Goal: Task Accomplishment & Management: Manage account settings

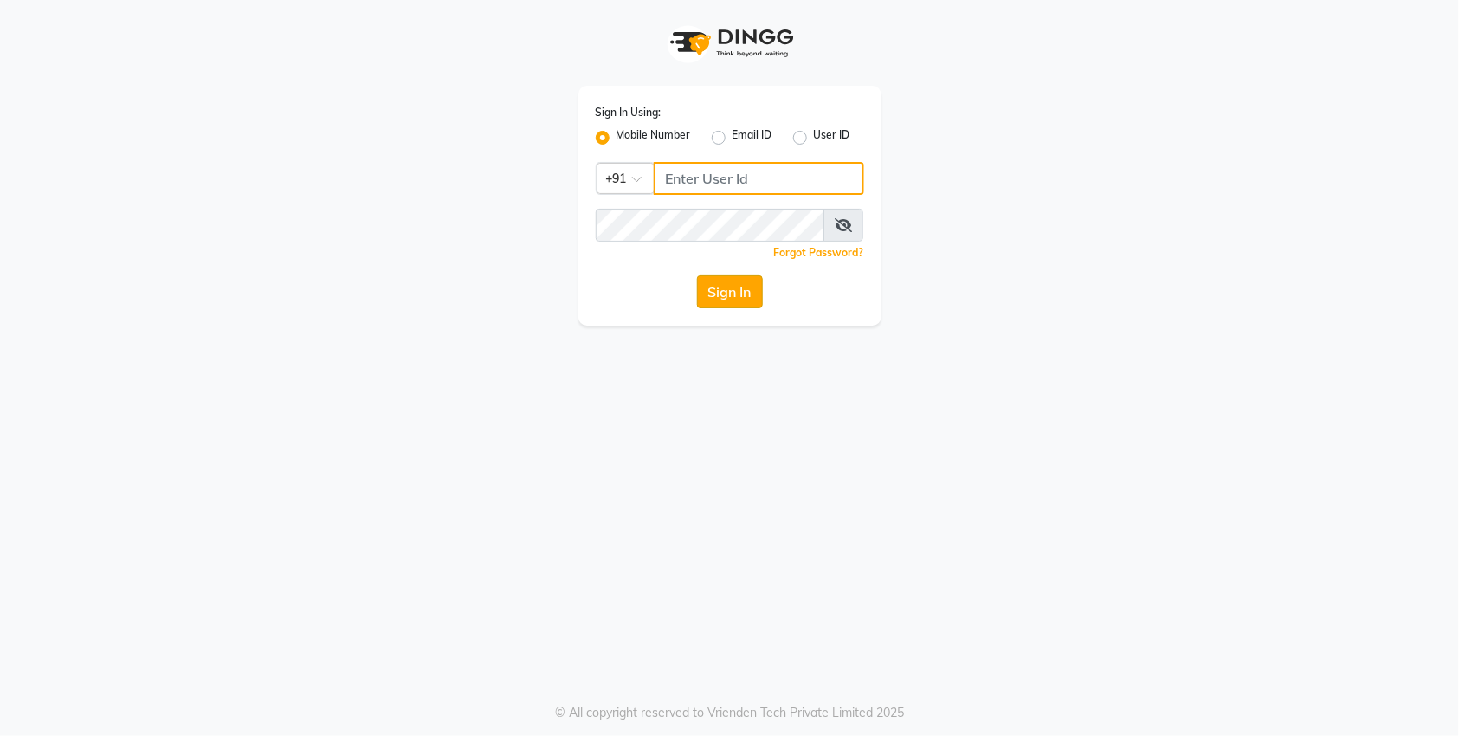
type input "7259892606"
click at [734, 290] on button "Sign In" at bounding box center [730, 291] width 66 height 33
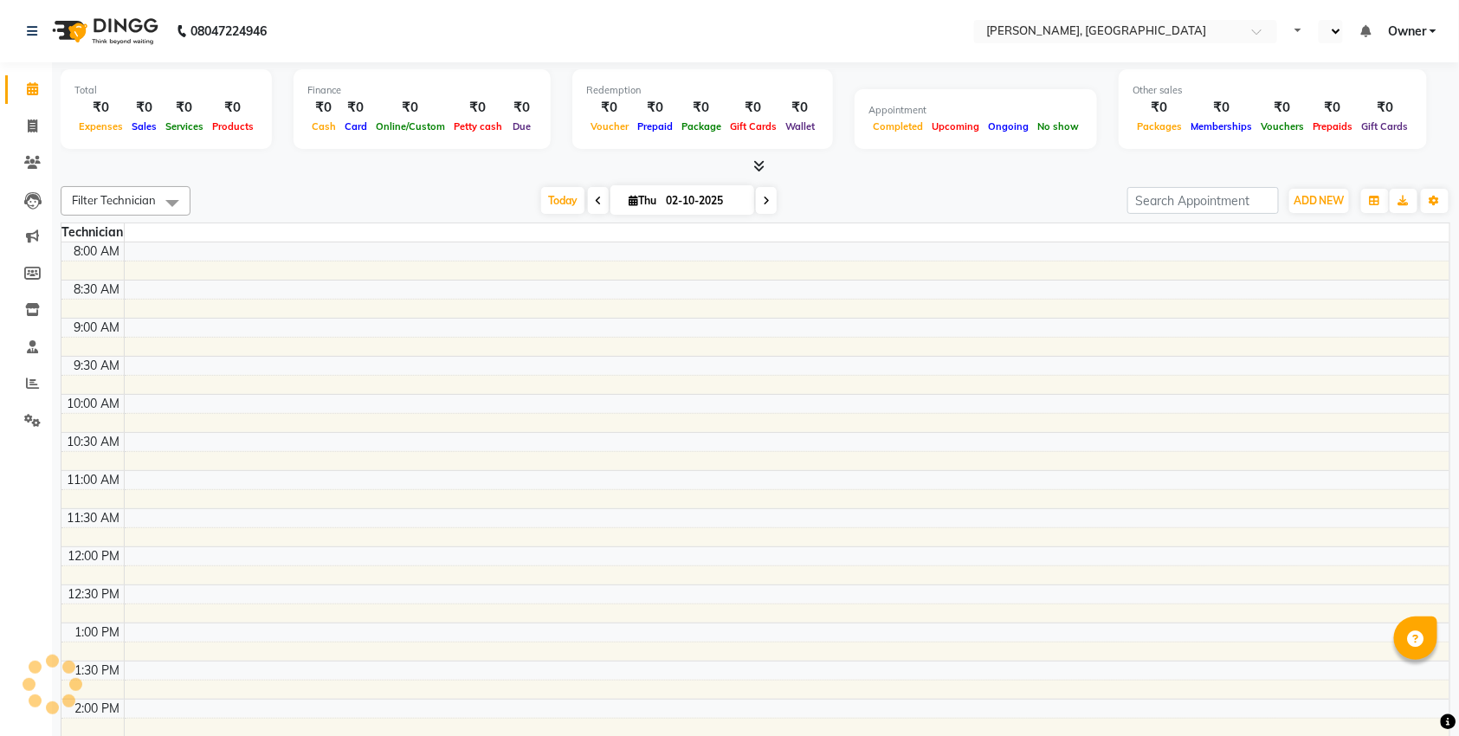
select select "en"
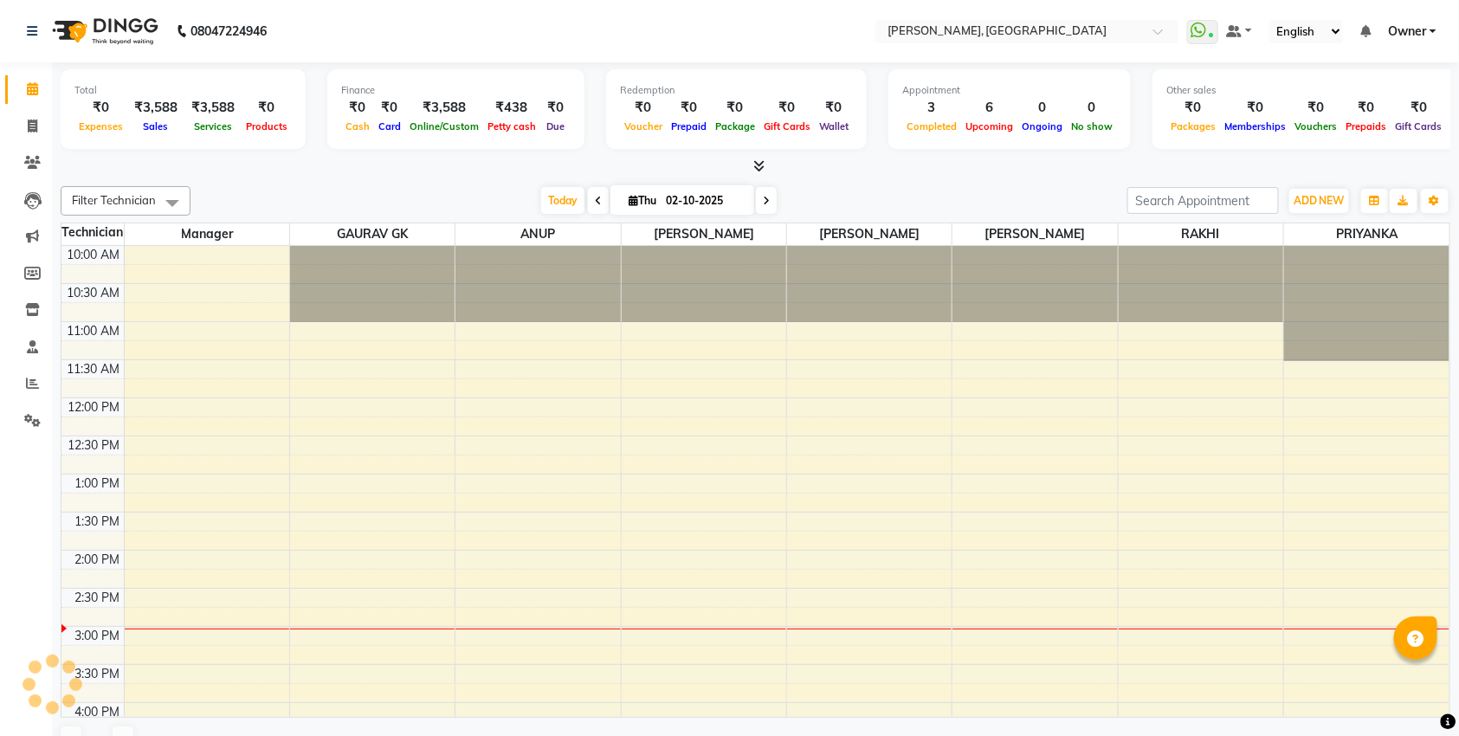
click at [761, 161] on icon at bounding box center [758, 165] width 11 height 13
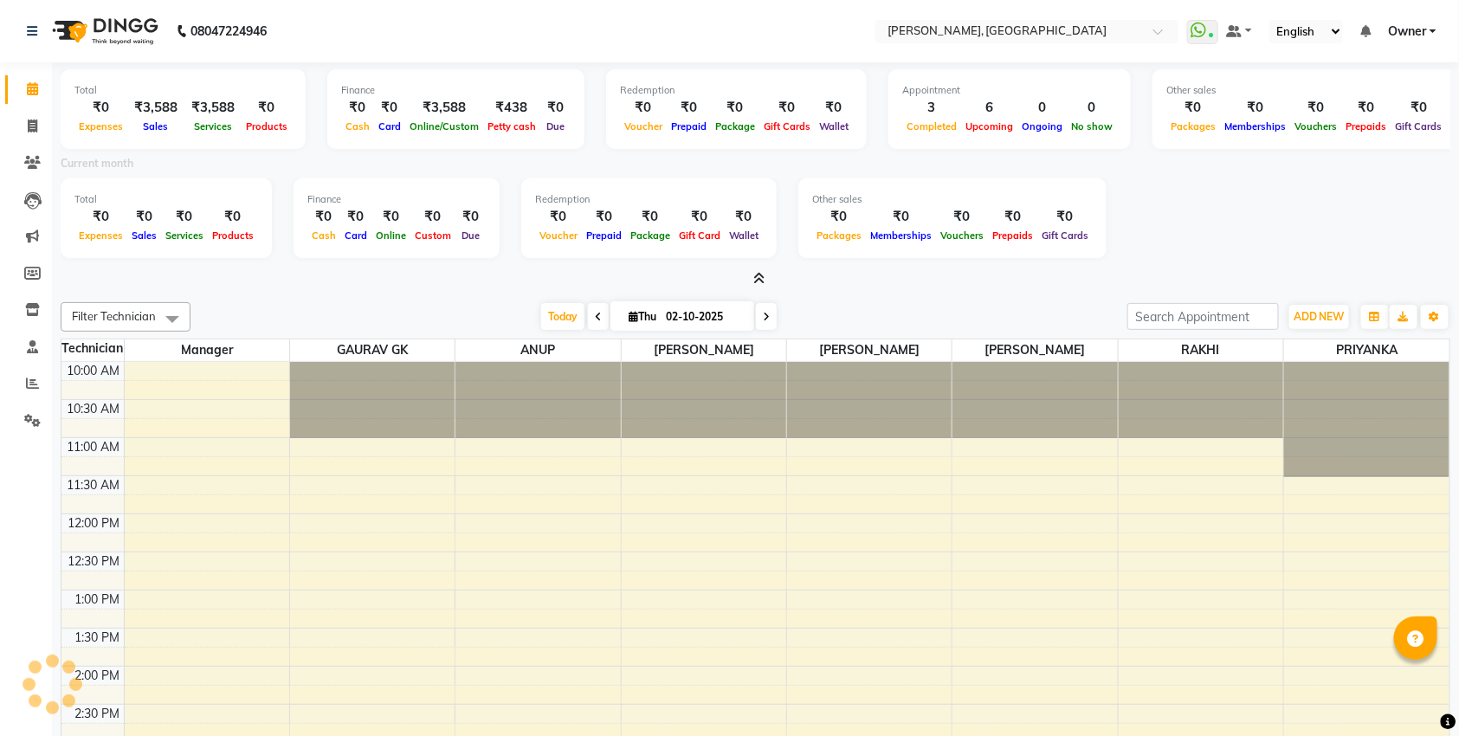
click at [758, 278] on icon at bounding box center [758, 278] width 11 height 13
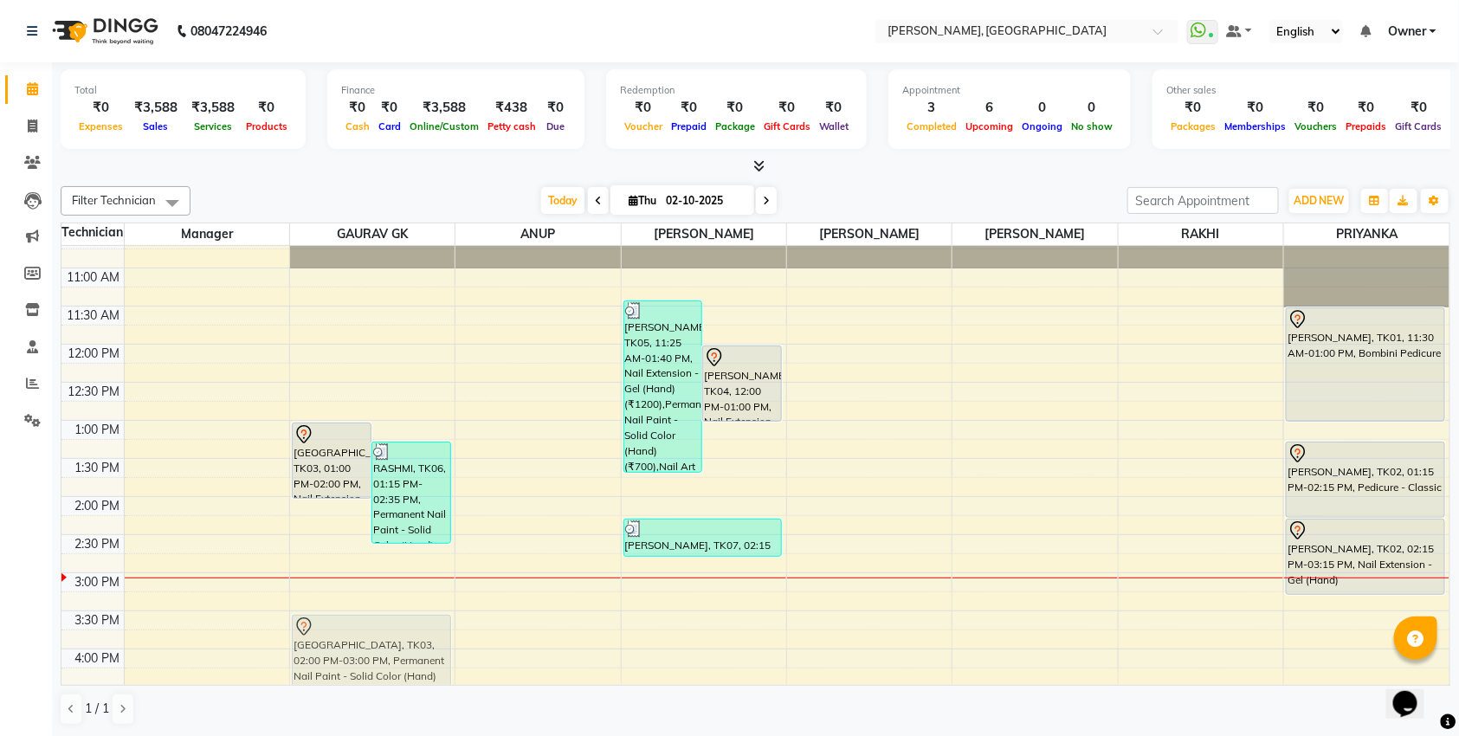
scroll to position [55, 0]
drag, startPoint x: 326, startPoint y: 542, endPoint x: 325, endPoint y: 637, distance: 95.2
click at [325, 637] on div "[GEOGRAPHIC_DATA], TK03, 01:00 PM-02:00 PM, Nail Extension - Gel (Hand) RASHMI,…" at bounding box center [372, 646] width 164 height 913
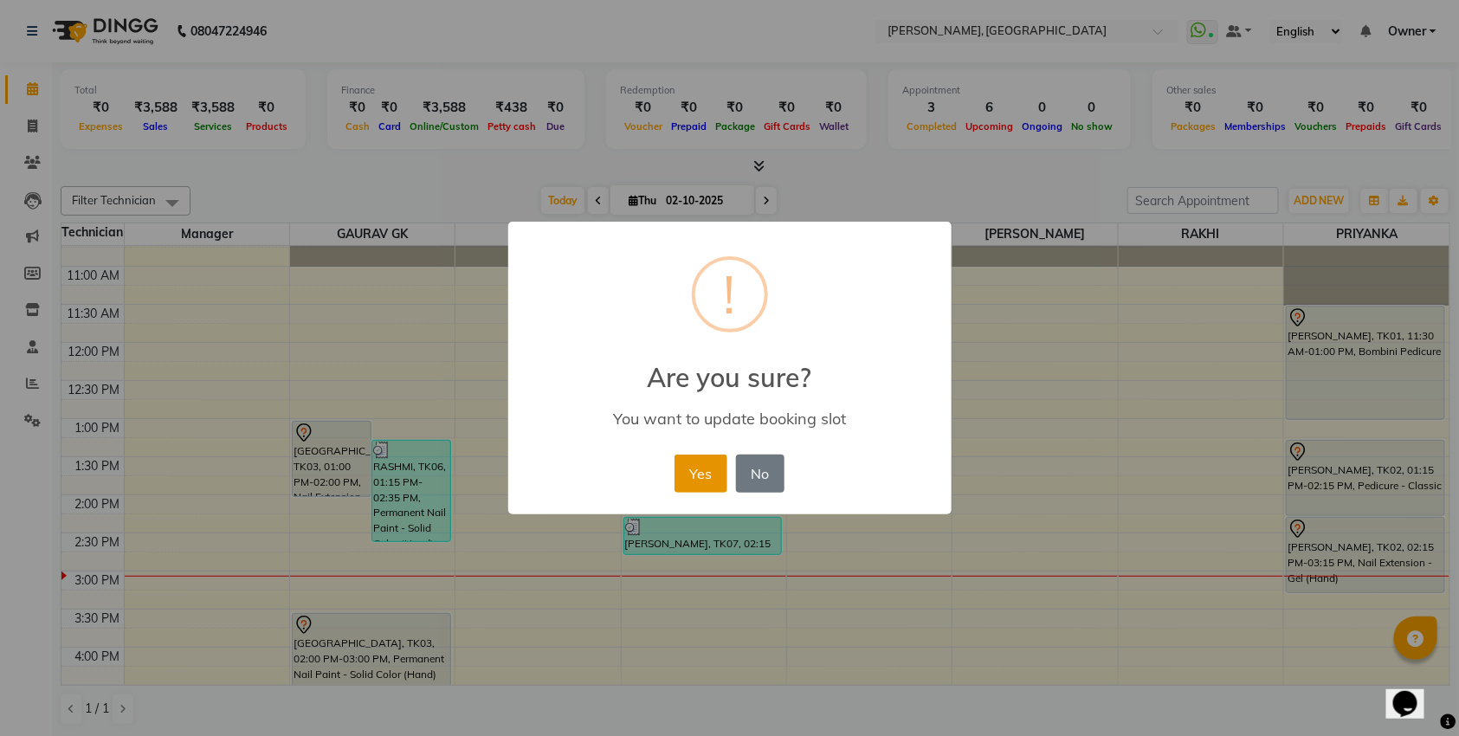
click at [675, 480] on button "Yes" at bounding box center [700, 473] width 53 height 38
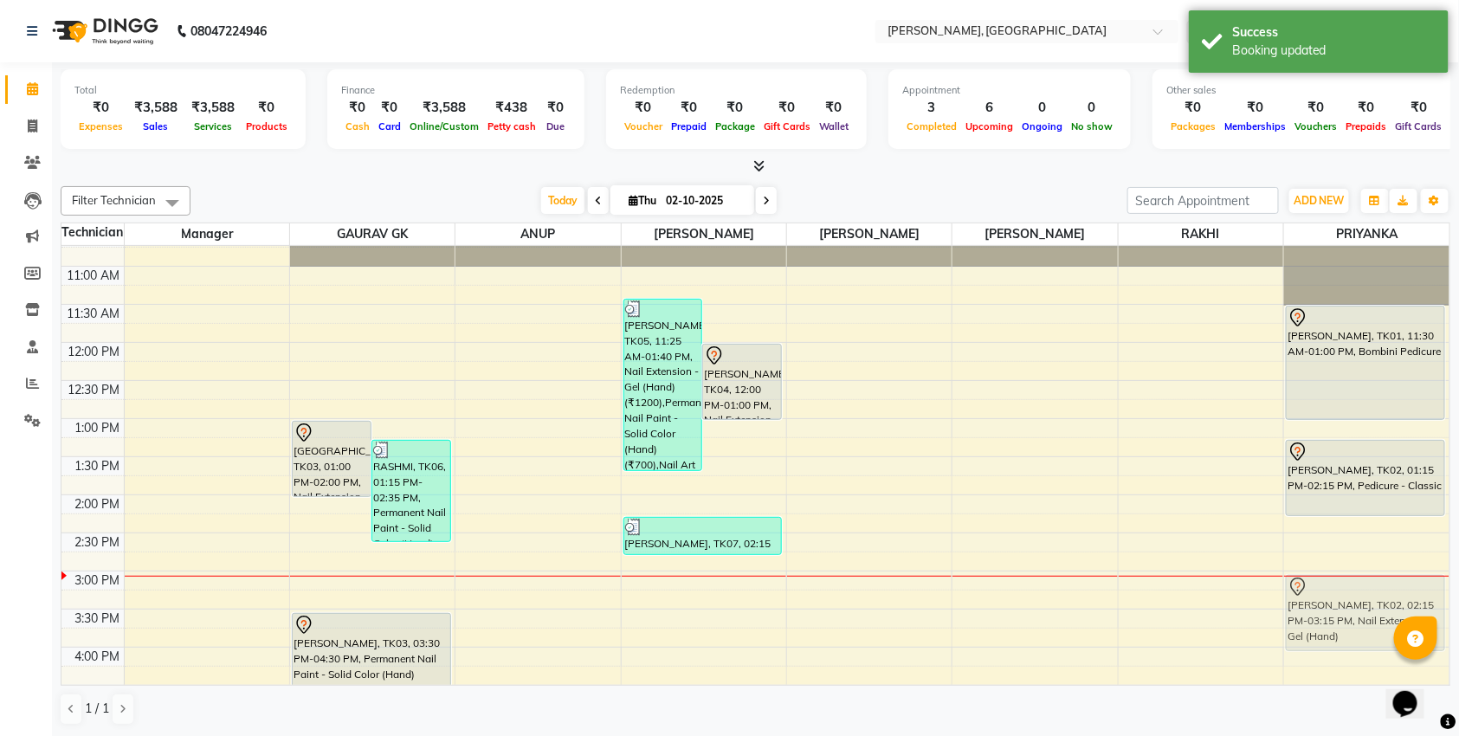
drag, startPoint x: 1343, startPoint y: 541, endPoint x: 1335, endPoint y: 593, distance: 52.5
click at [1335, 593] on div "[PERSON_NAME], TK01, 11:30 AM-01:00 PM, Bombini Pedicure [PERSON_NAME], TK02, 0…" at bounding box center [1366, 646] width 165 height 913
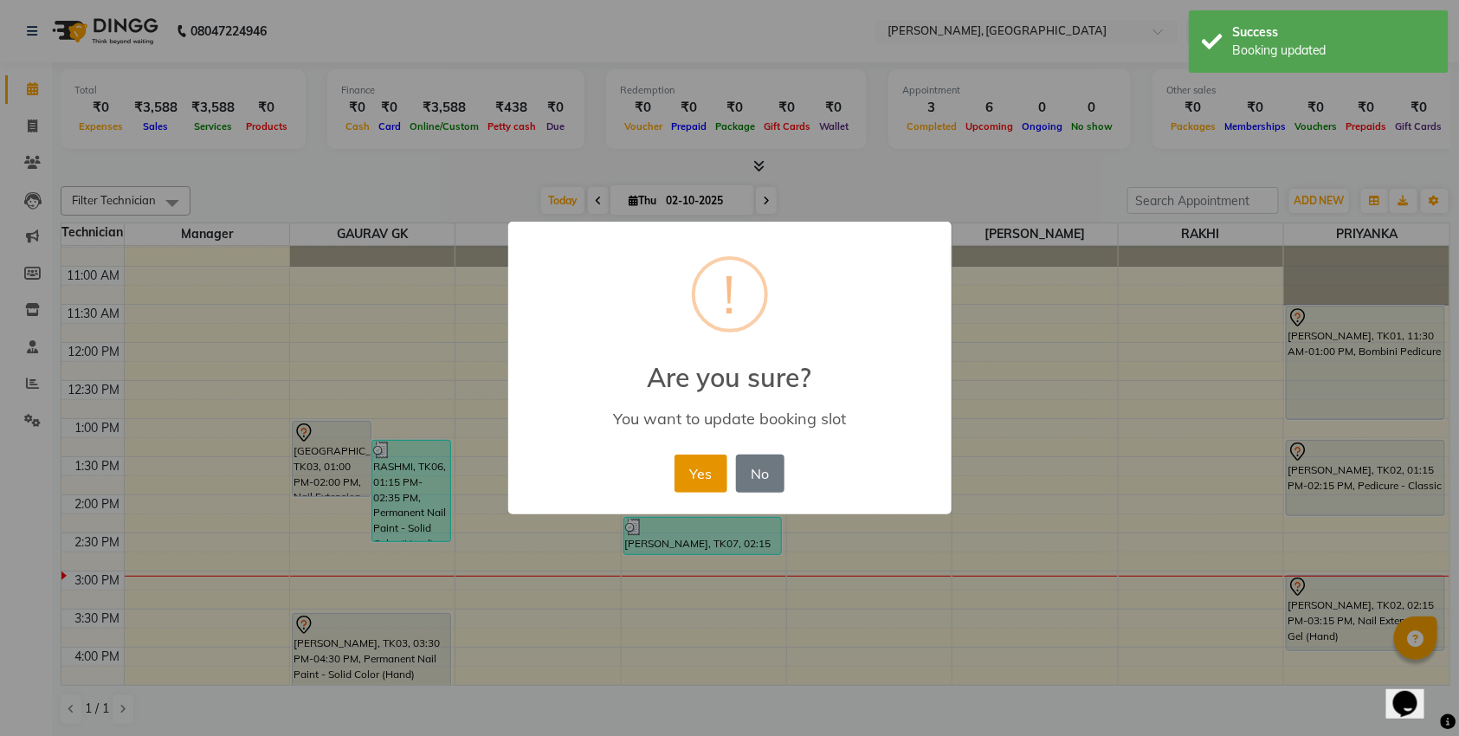
click at [711, 475] on button "Yes" at bounding box center [700, 473] width 53 height 38
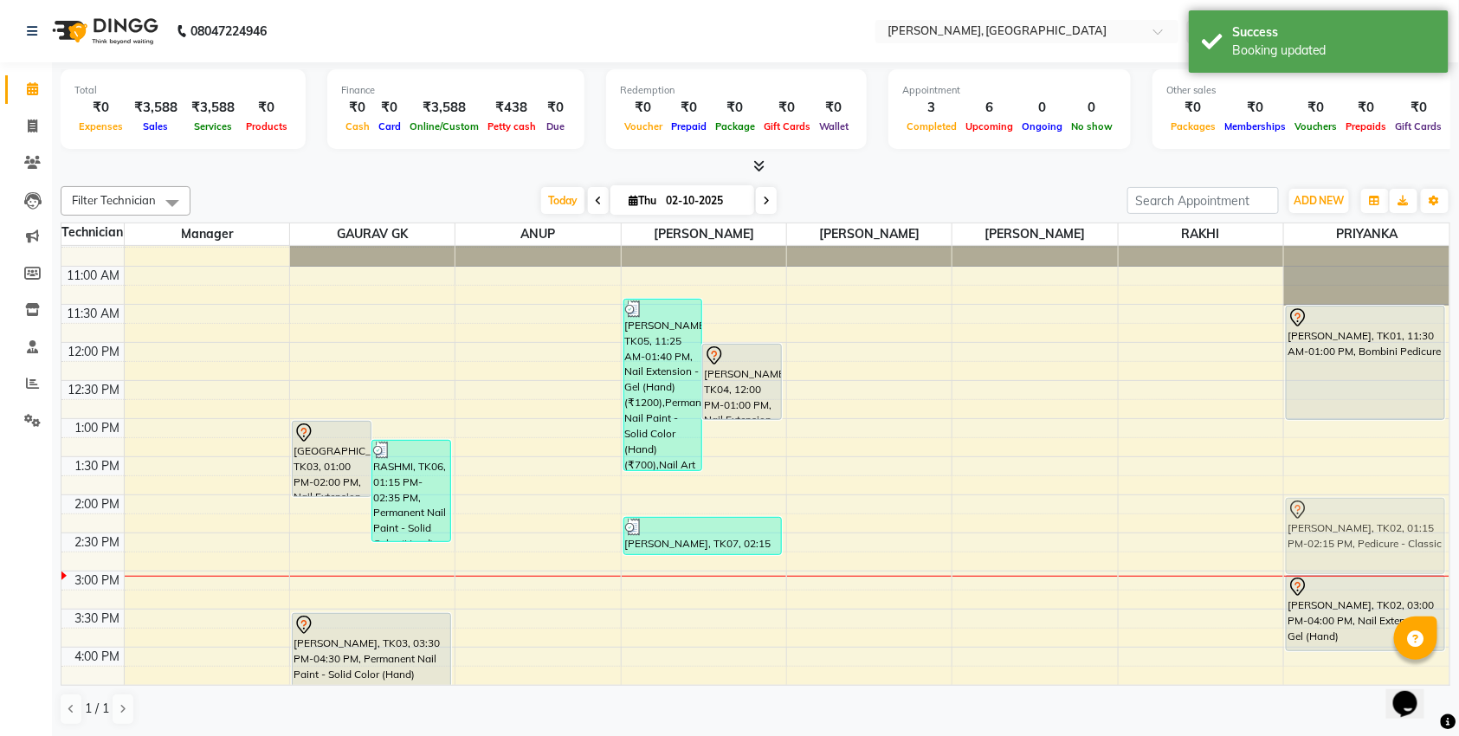
drag, startPoint x: 1379, startPoint y: 482, endPoint x: 1374, endPoint y: 541, distance: 59.1
click at [1374, 541] on div "[PERSON_NAME], TK01, 11:30 AM-01:00 PM, Bombini Pedicure [PERSON_NAME], TK02, 0…" at bounding box center [1366, 646] width 165 height 913
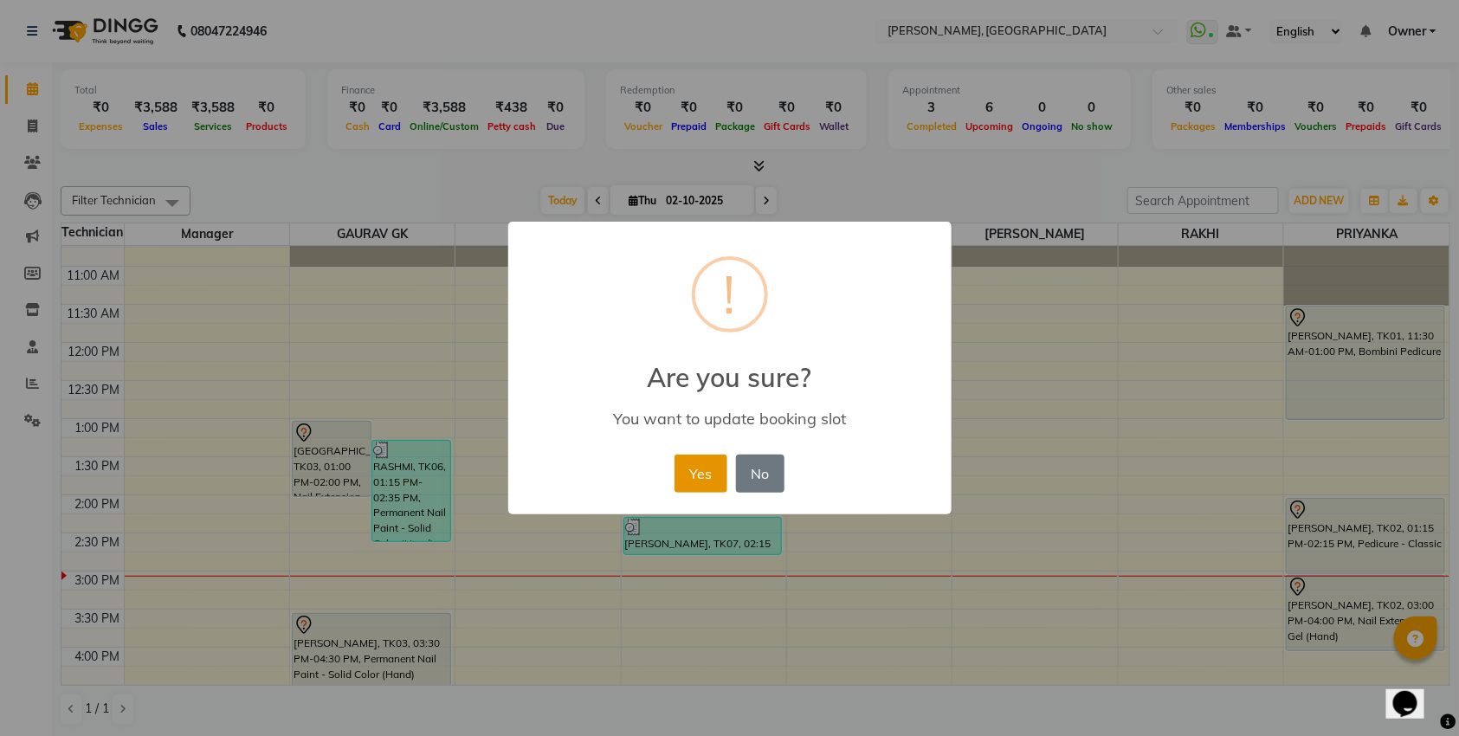
click at [706, 454] on button "Yes" at bounding box center [700, 473] width 53 height 38
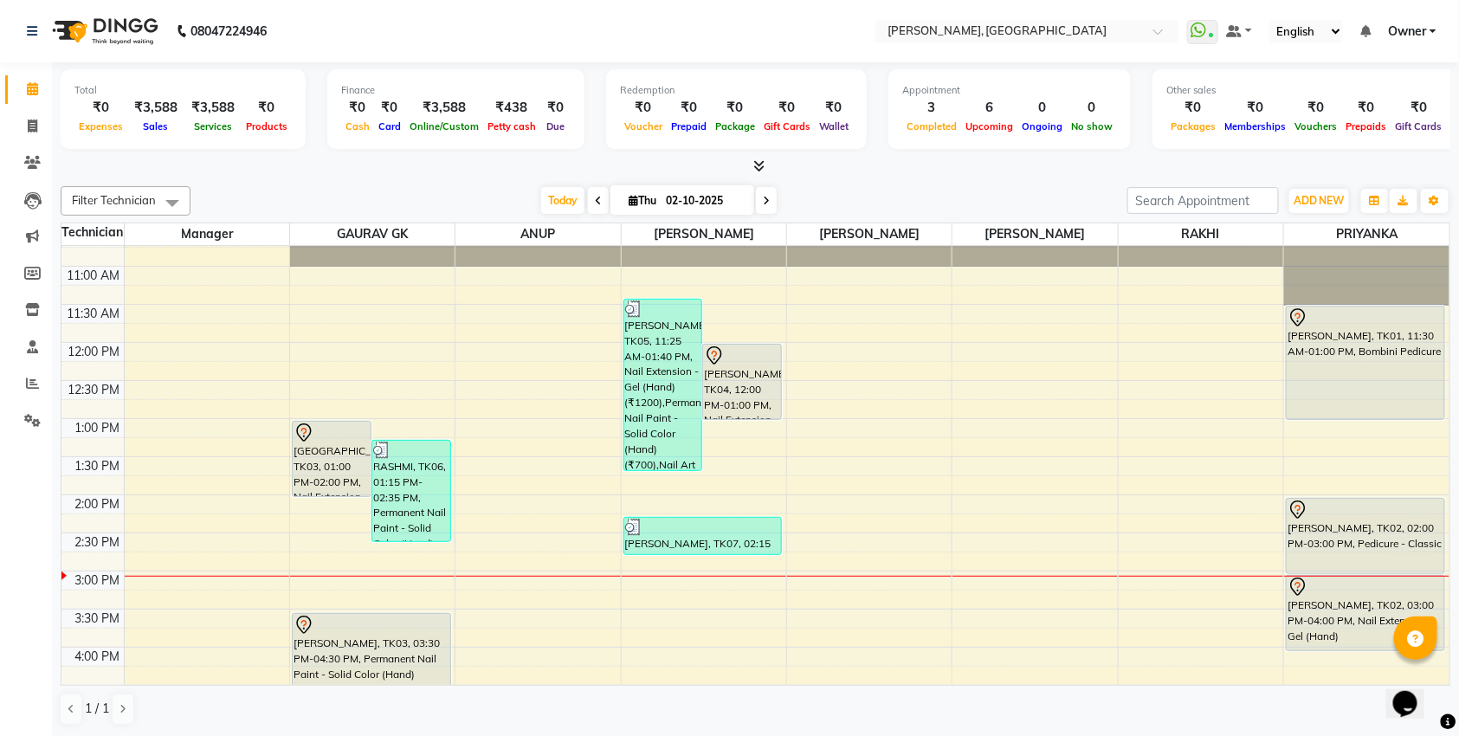
click at [1362, 612] on div "[PERSON_NAME], TK02, 03:00 PM-04:00 PM, Nail Extension - Gel (Hand)" at bounding box center [1365, 613] width 158 height 74
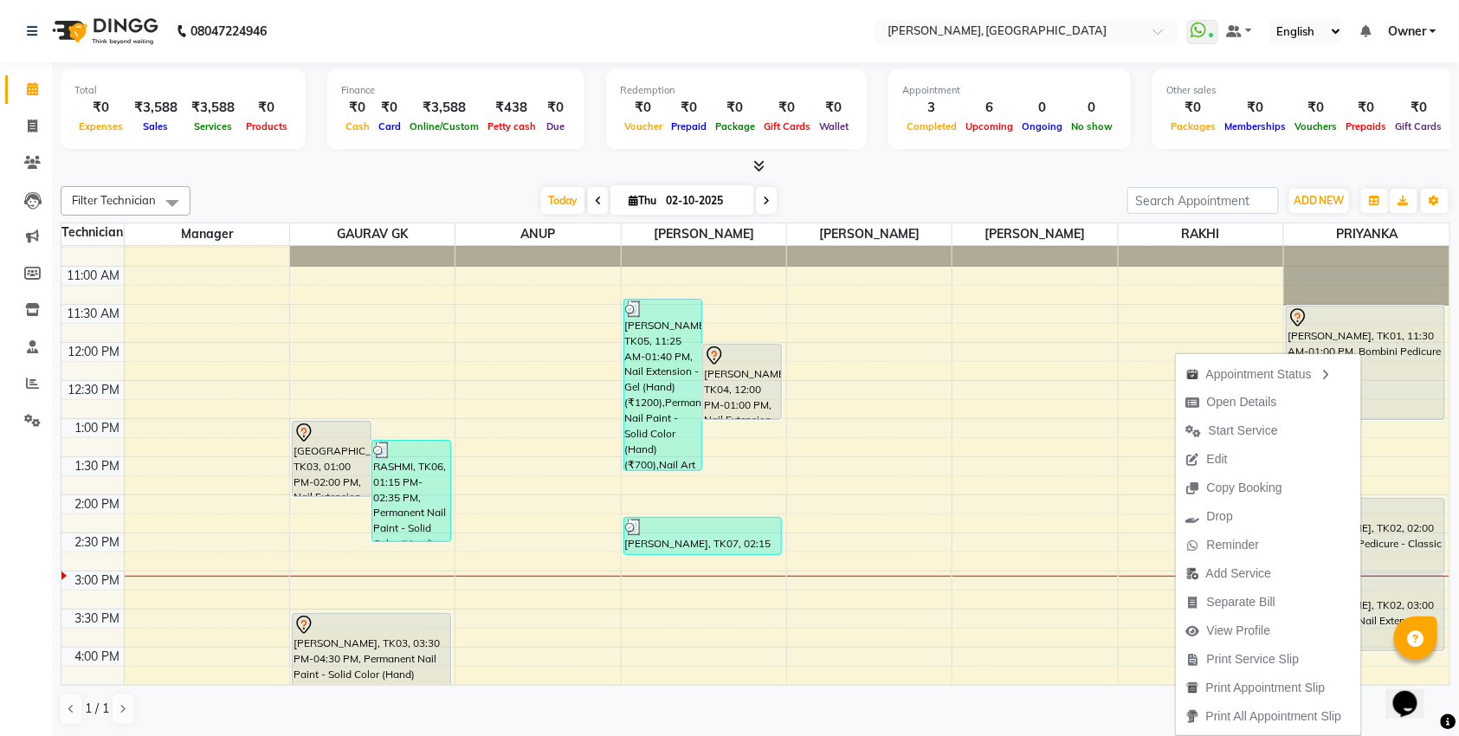
click at [1388, 538] on div "[PERSON_NAME], TK02, 02:00 PM-03:00 PM, Pedicure - Classic" at bounding box center [1365, 536] width 158 height 74
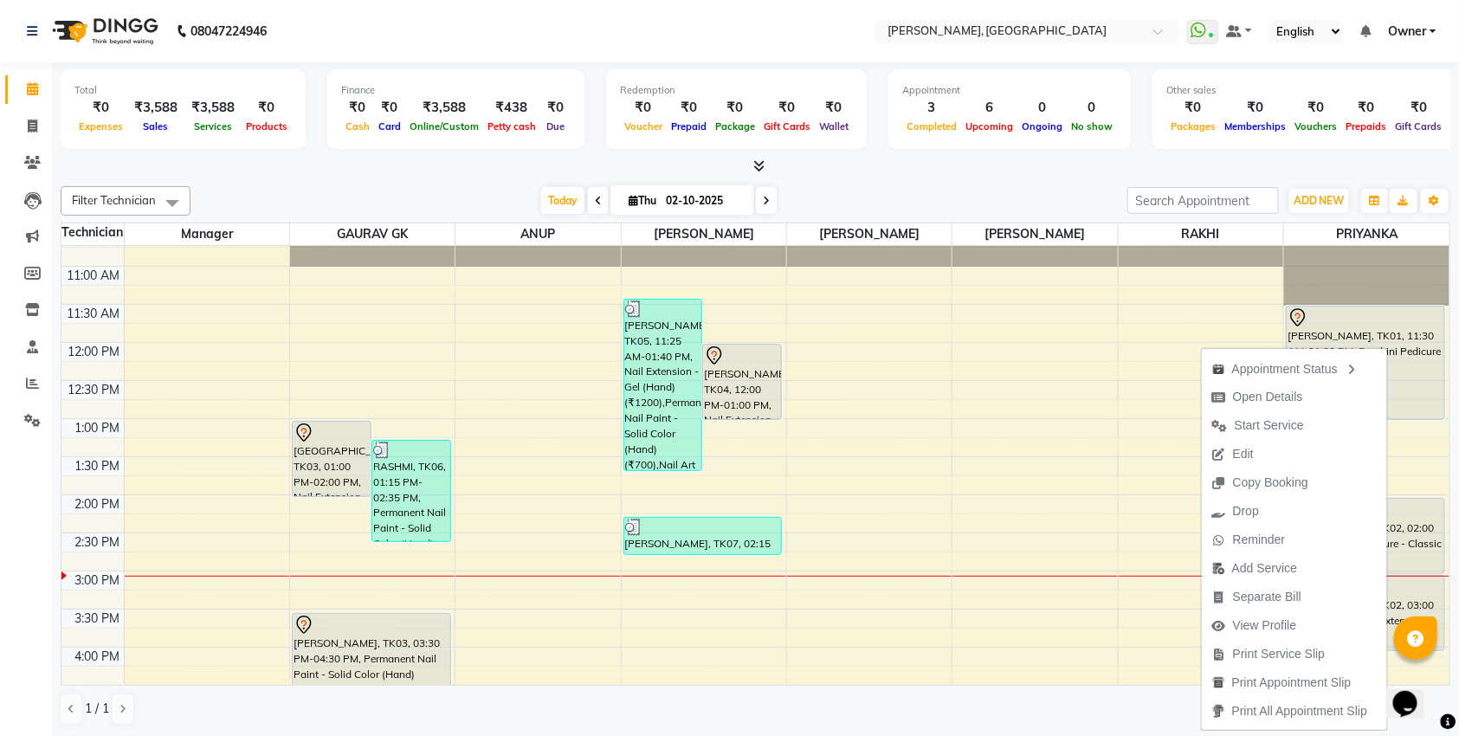
click at [1020, 190] on div "Today Thu 02-10-2025" at bounding box center [658, 201] width 919 height 26
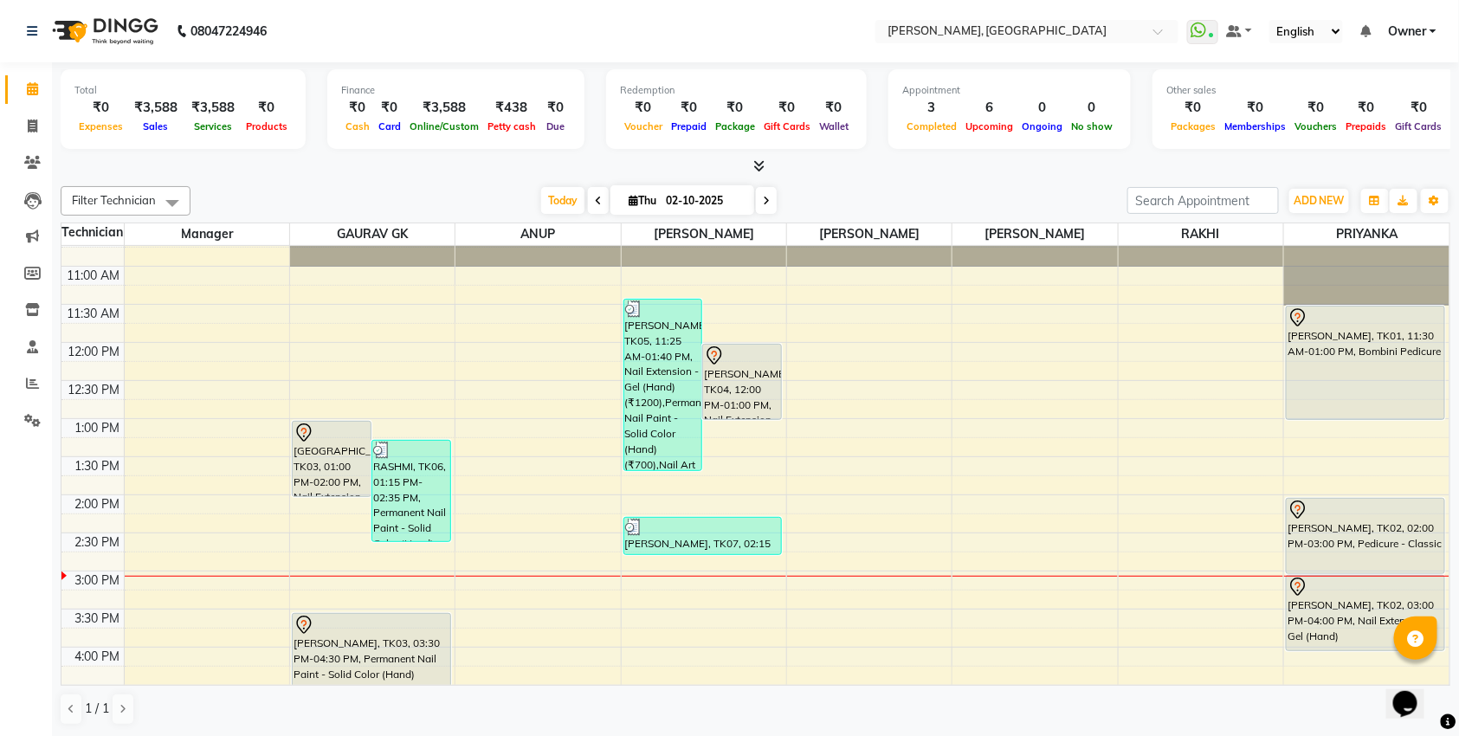
click at [1305, 549] on div "[PERSON_NAME], TK02, 02:00 PM-03:00 PM, Pedicure - Classic" at bounding box center [1365, 536] width 158 height 74
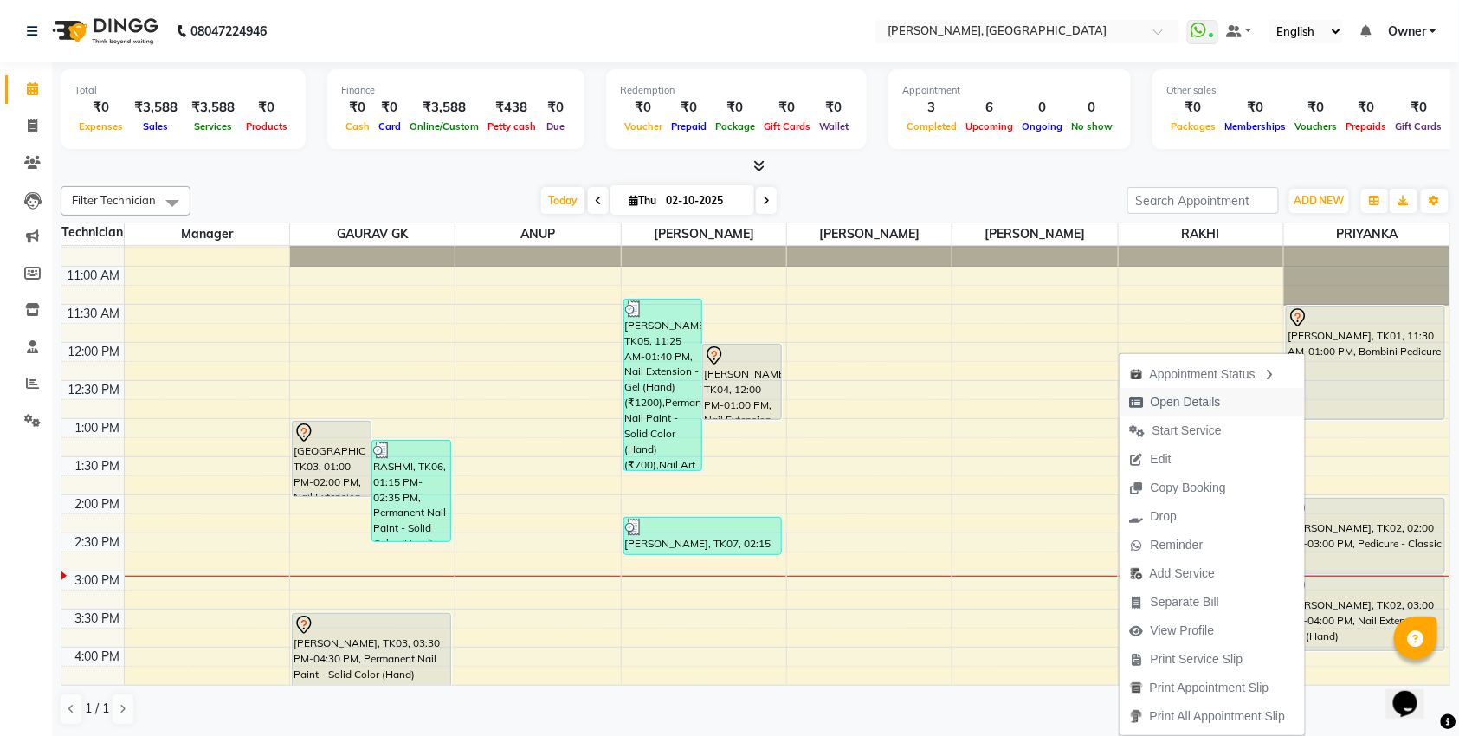
click at [1138, 394] on span "Open Details" at bounding box center [1175, 402] width 112 height 29
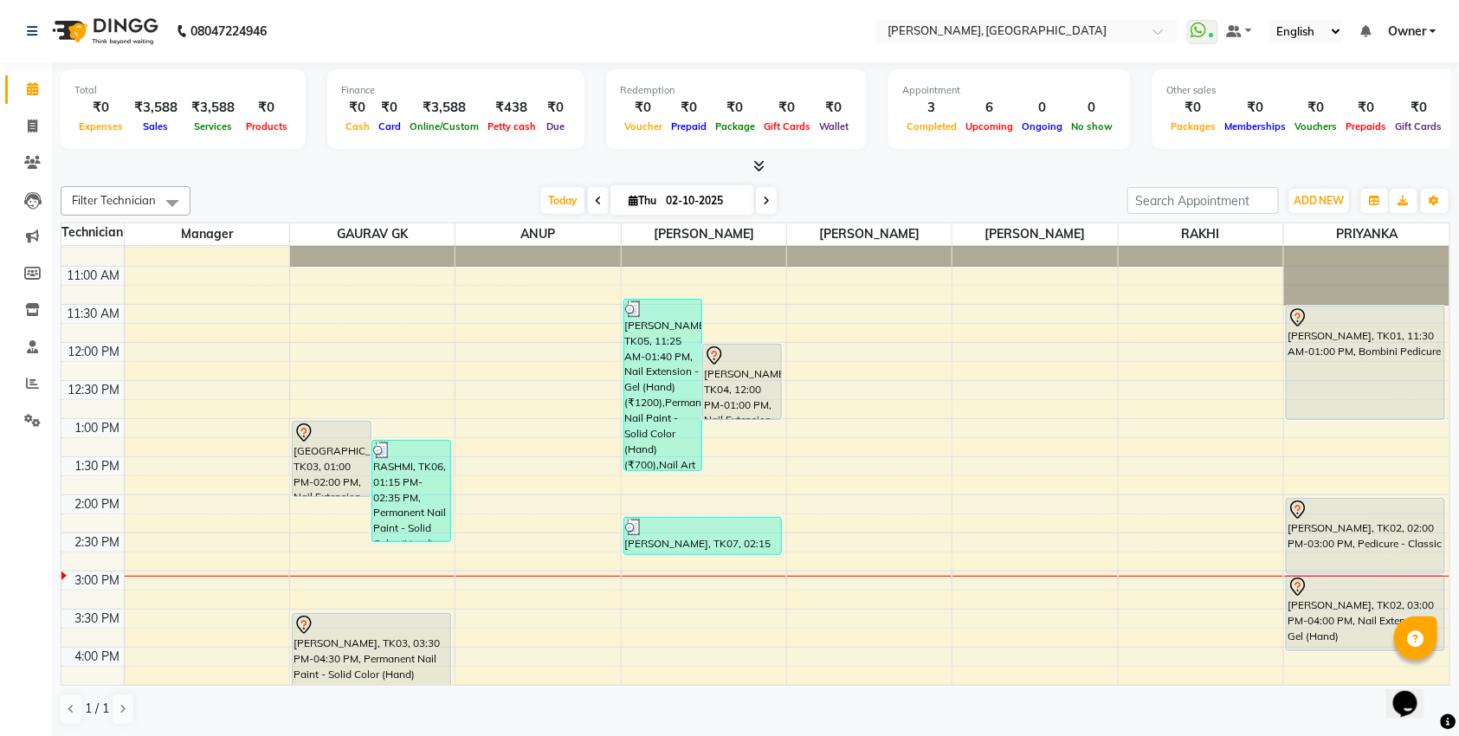
click at [1378, 551] on div "[PERSON_NAME], TK02, 02:00 PM-03:00 PM, Pedicure - Classic" at bounding box center [1365, 536] width 158 height 74
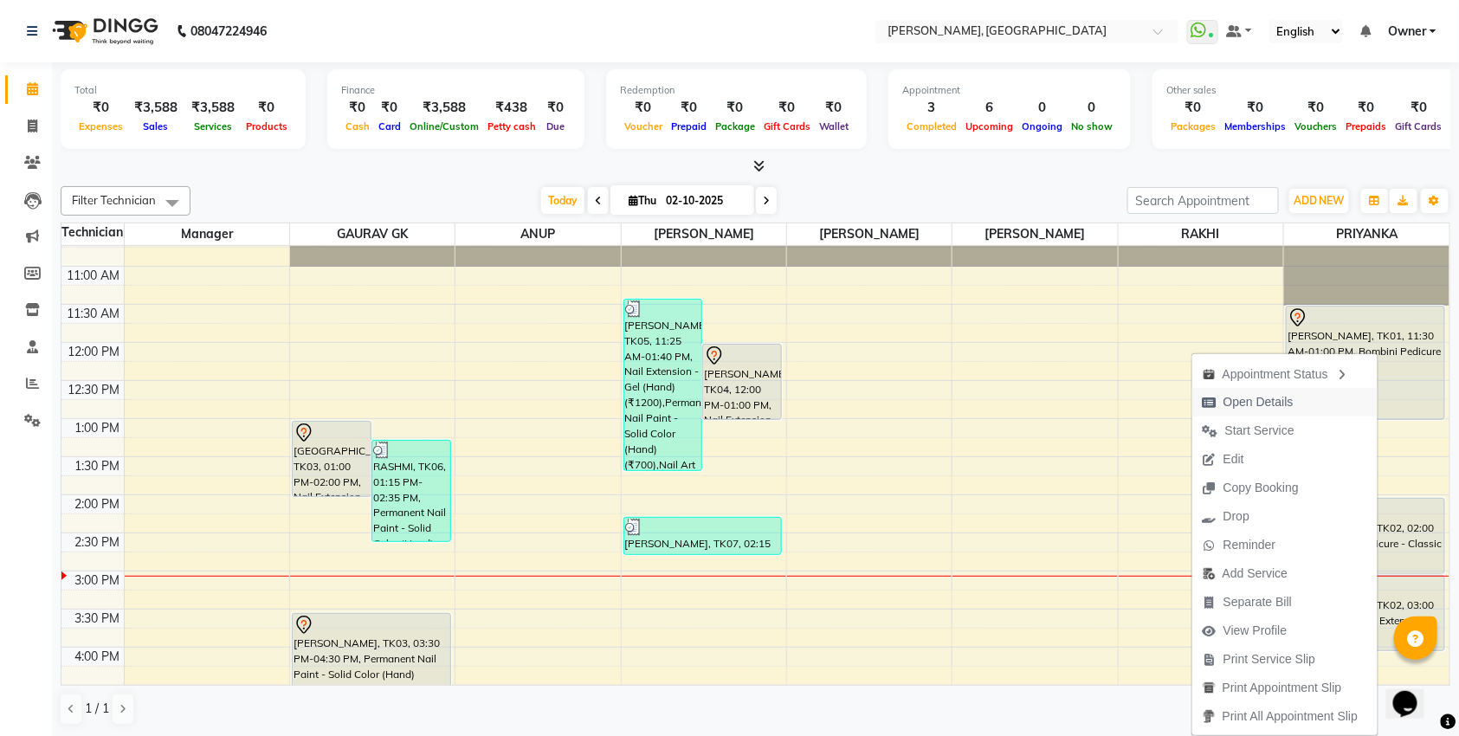
click at [1238, 398] on span "Open Details" at bounding box center [1258, 402] width 70 height 18
select select "7"
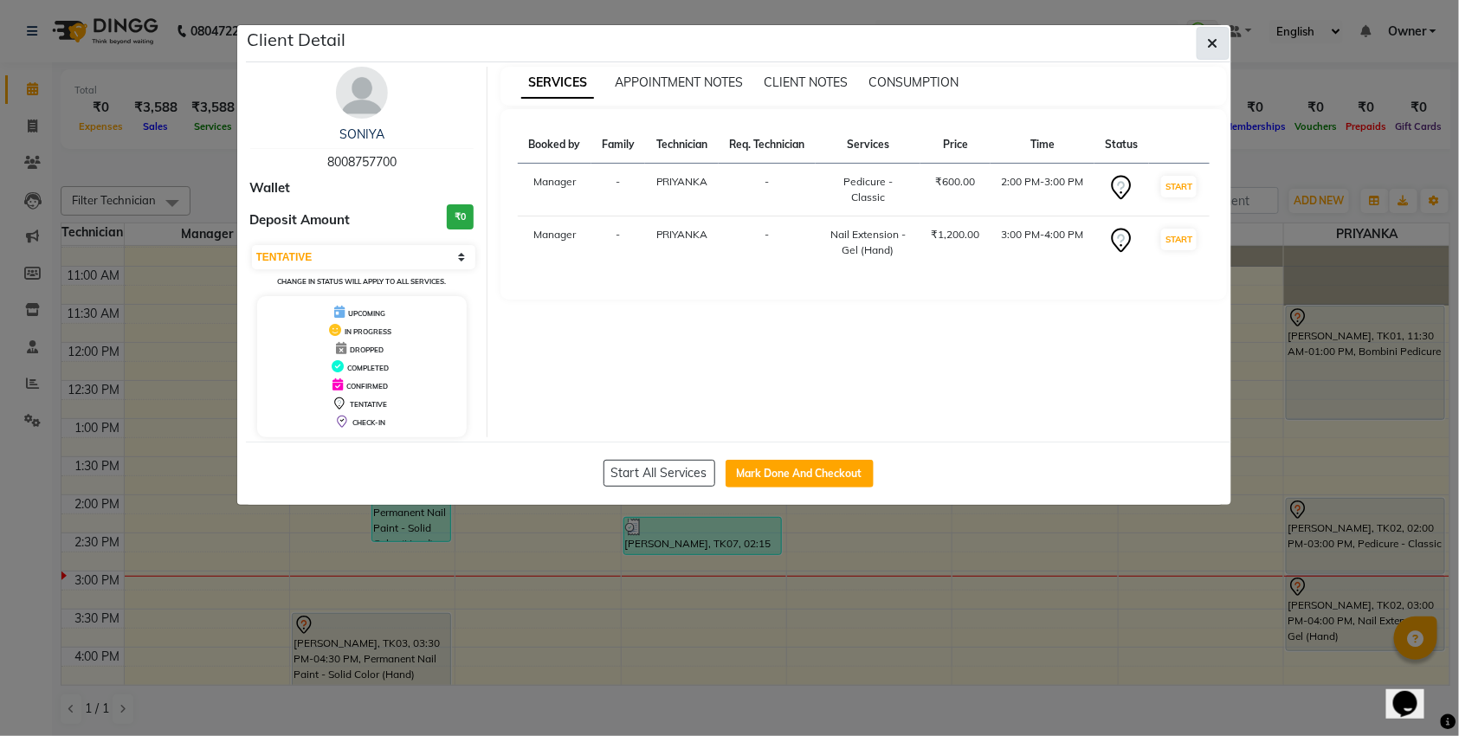
click at [1211, 38] on icon "button" at bounding box center [1213, 43] width 10 height 14
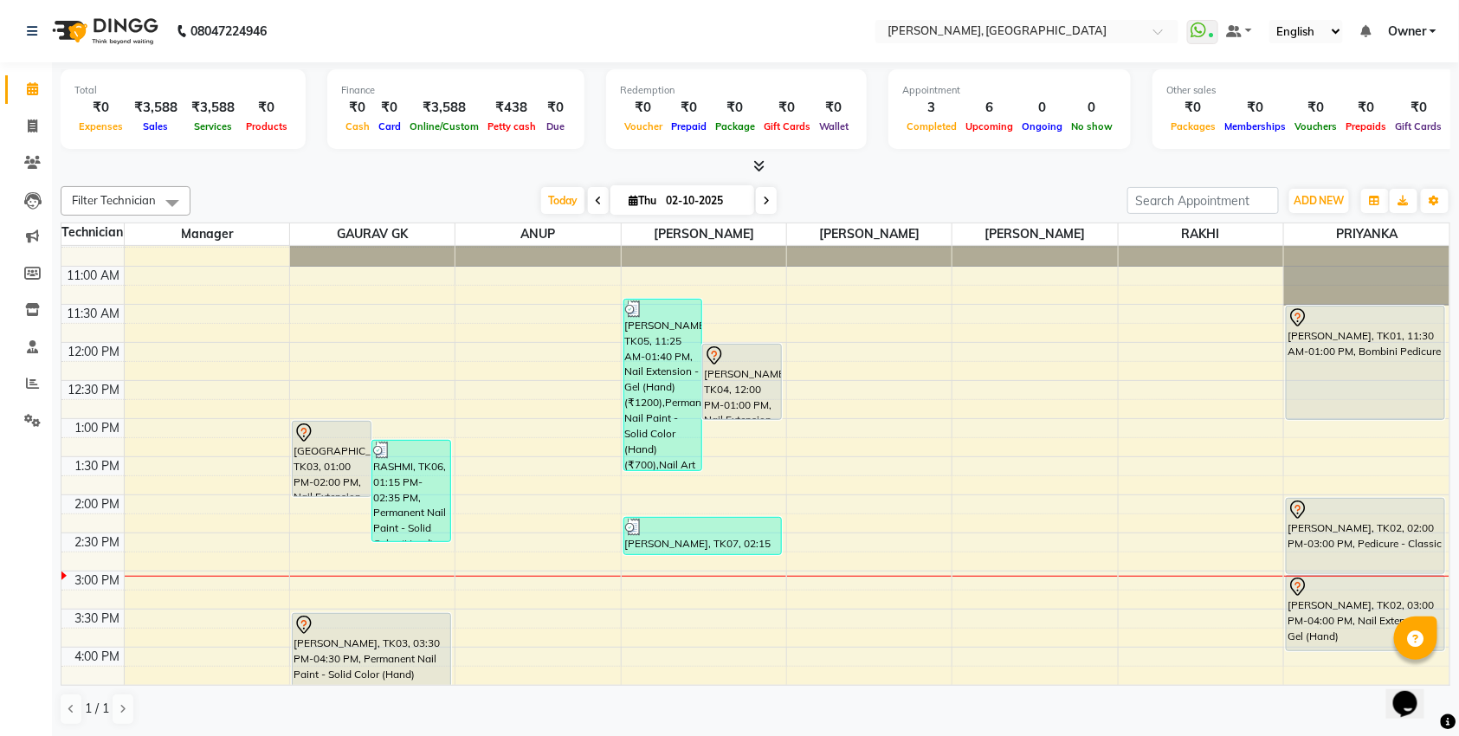
click at [1339, 525] on div "[PERSON_NAME], TK02, 02:00 PM-03:00 PM, Pedicure - Classic" at bounding box center [1365, 536] width 158 height 74
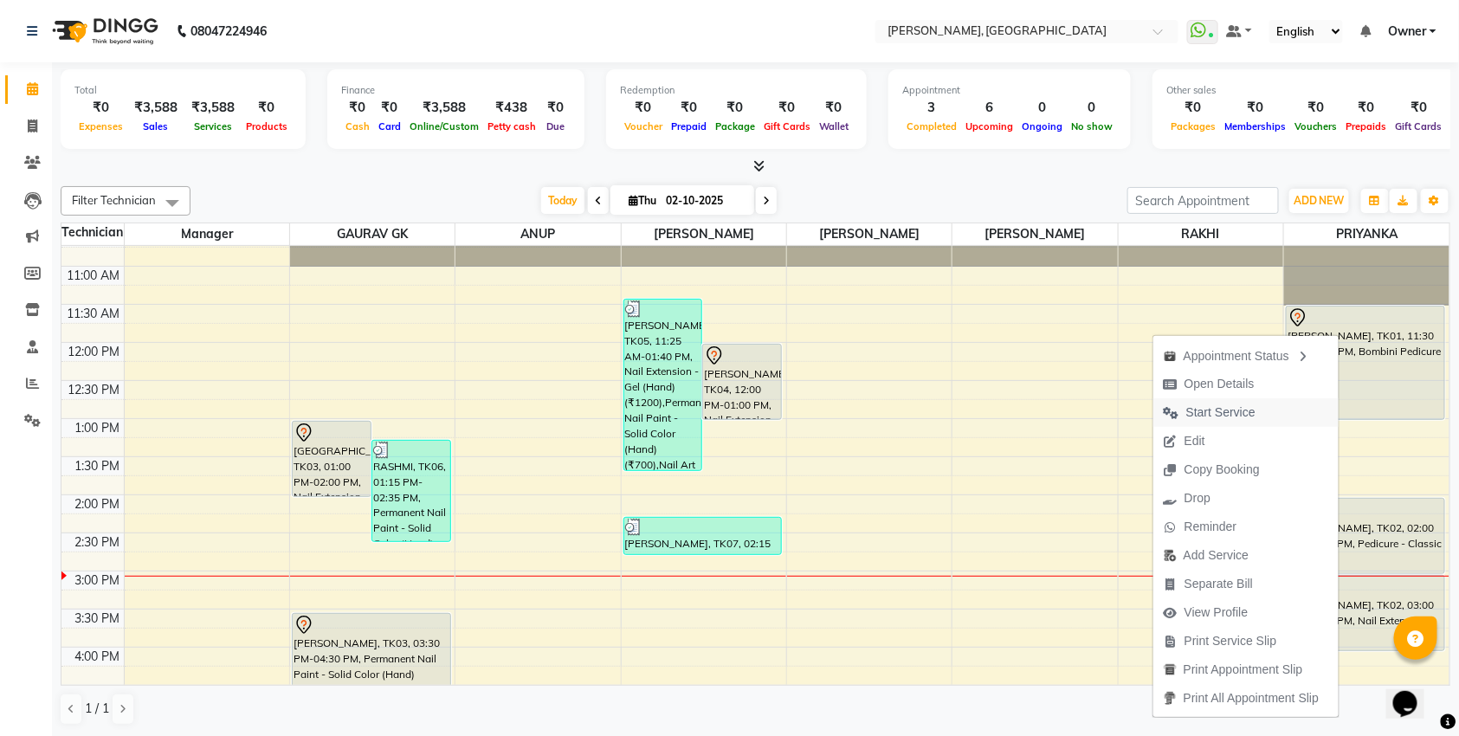
click at [1214, 416] on span "Start Service" at bounding box center [1220, 412] width 69 height 18
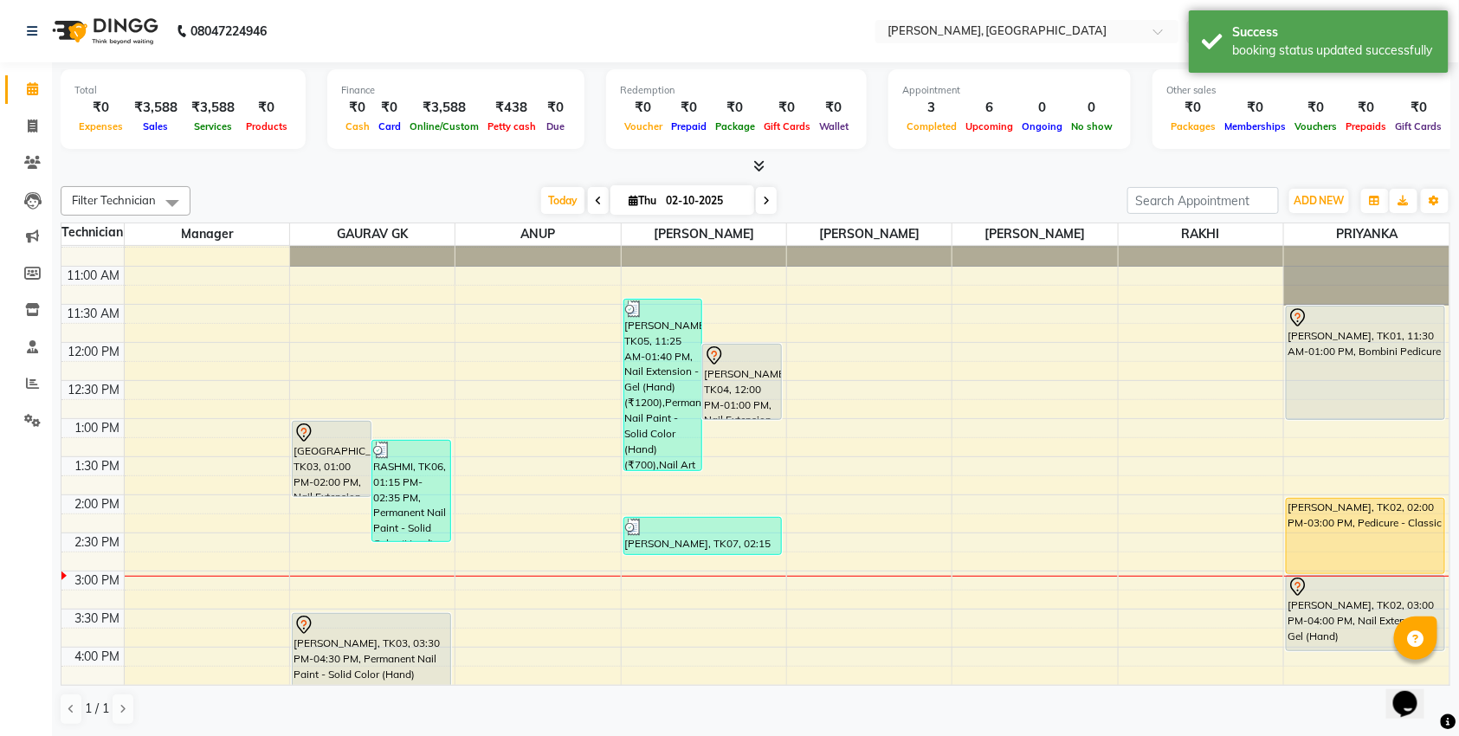
click at [1315, 629] on div "[PERSON_NAME], TK02, 03:00 PM-04:00 PM, Nail Extension - Gel (Hand)" at bounding box center [1365, 613] width 158 height 74
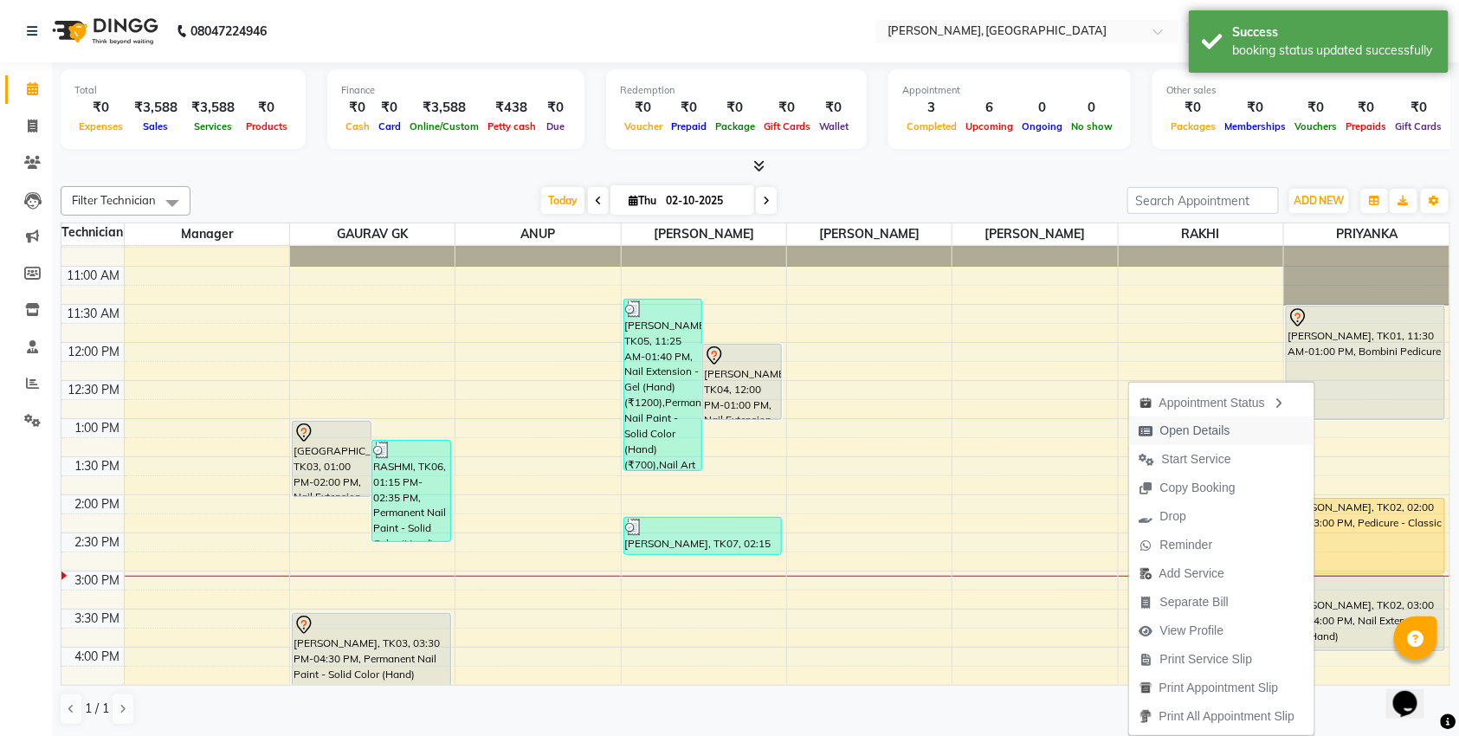
click at [1206, 430] on span "Open Details" at bounding box center [1195, 431] width 70 height 18
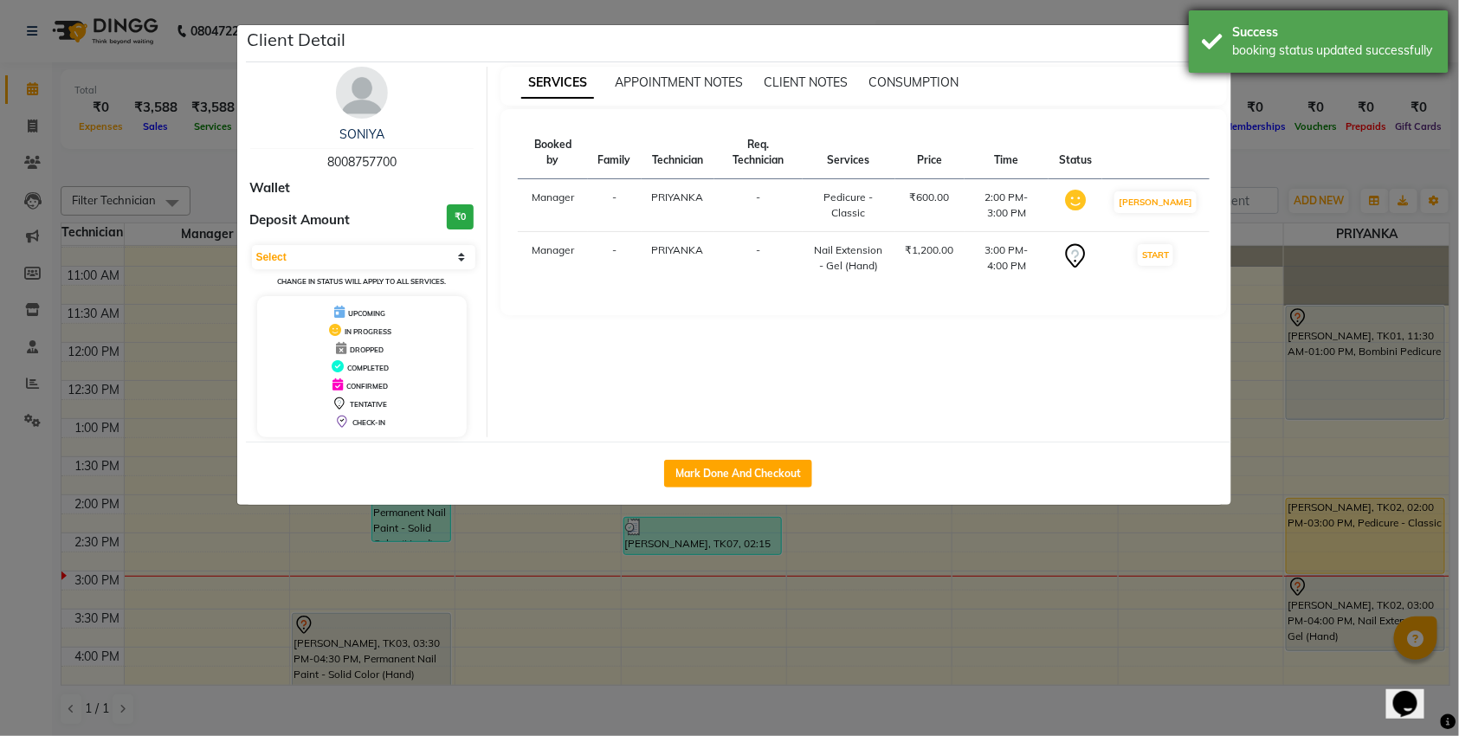
click at [1273, 61] on div "Success booking status updated successfully" at bounding box center [1319, 41] width 260 height 62
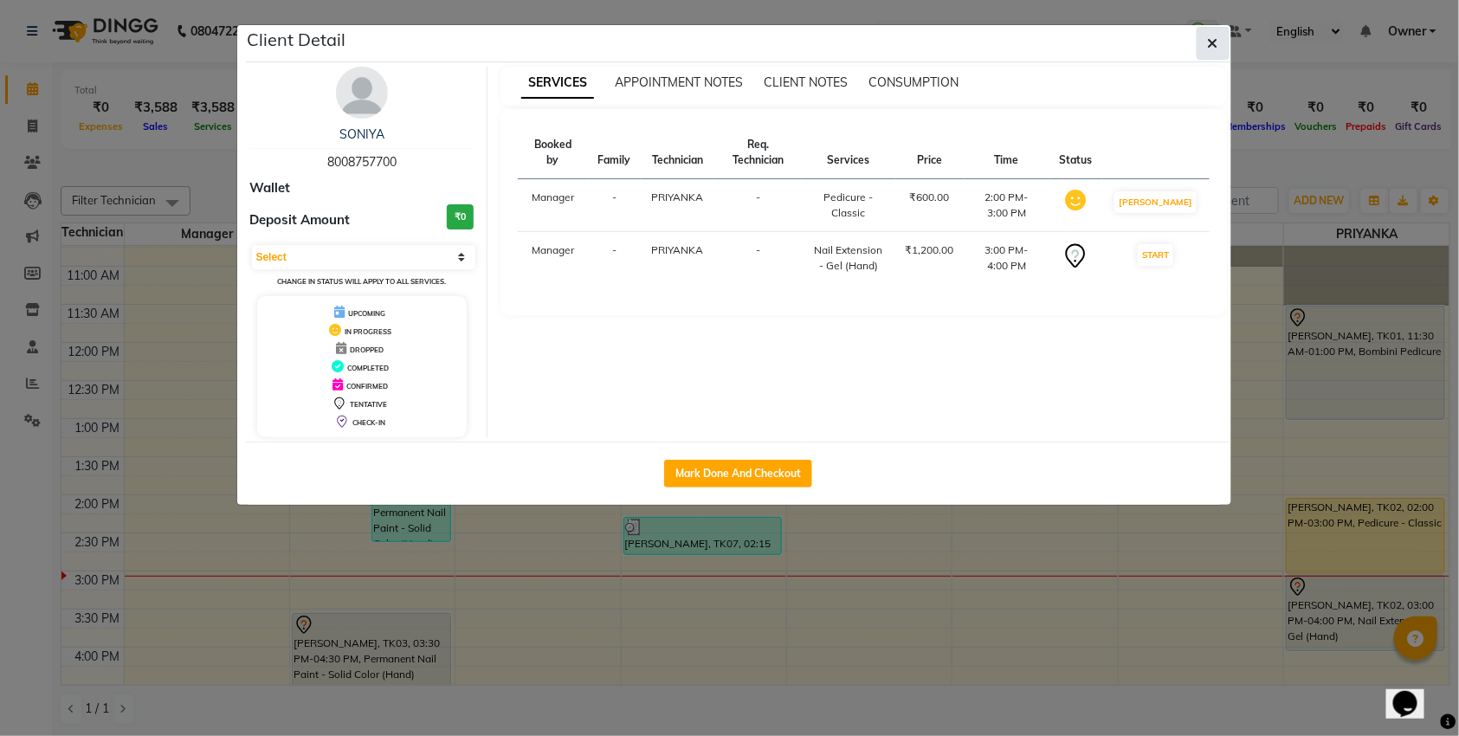
click at [1215, 38] on icon "button" at bounding box center [1213, 43] width 10 height 14
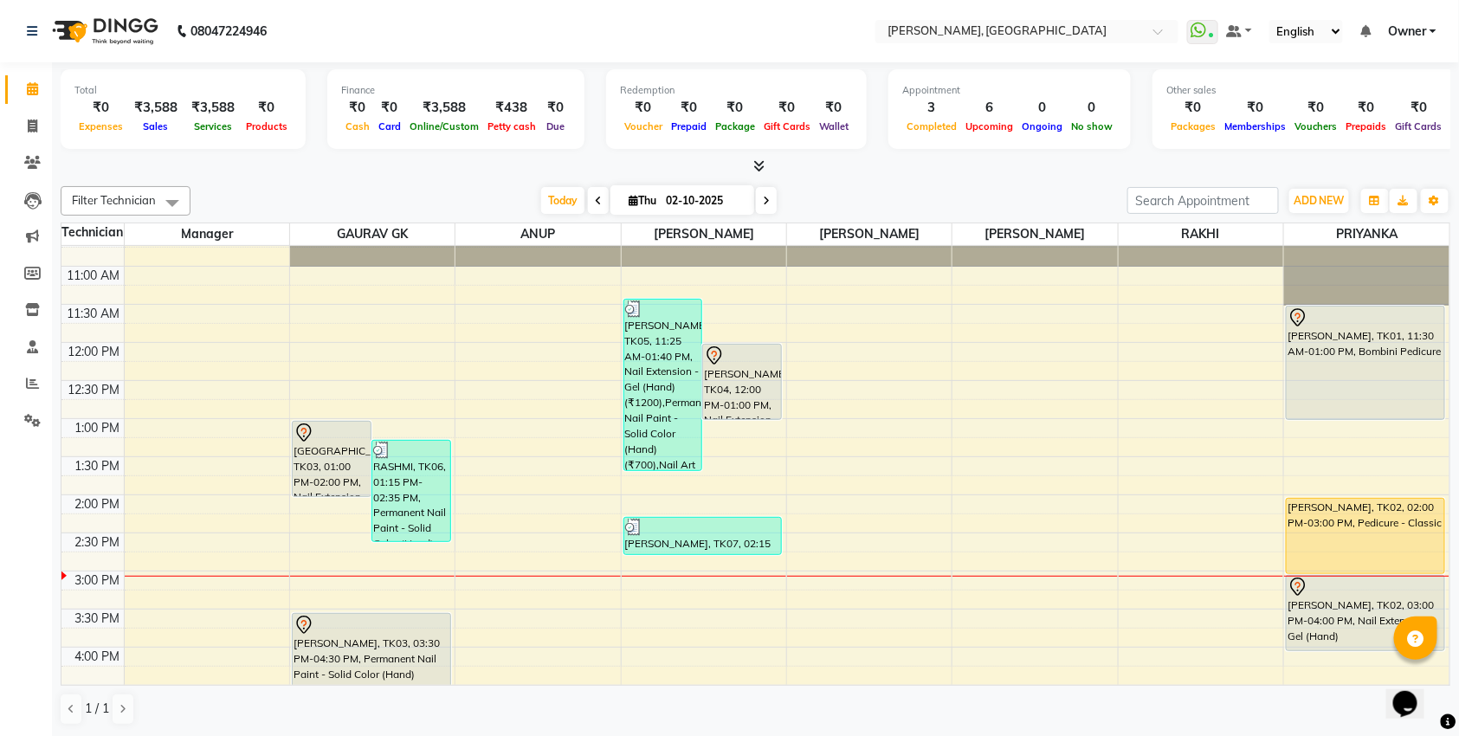
click at [1310, 586] on div at bounding box center [1365, 587] width 156 height 21
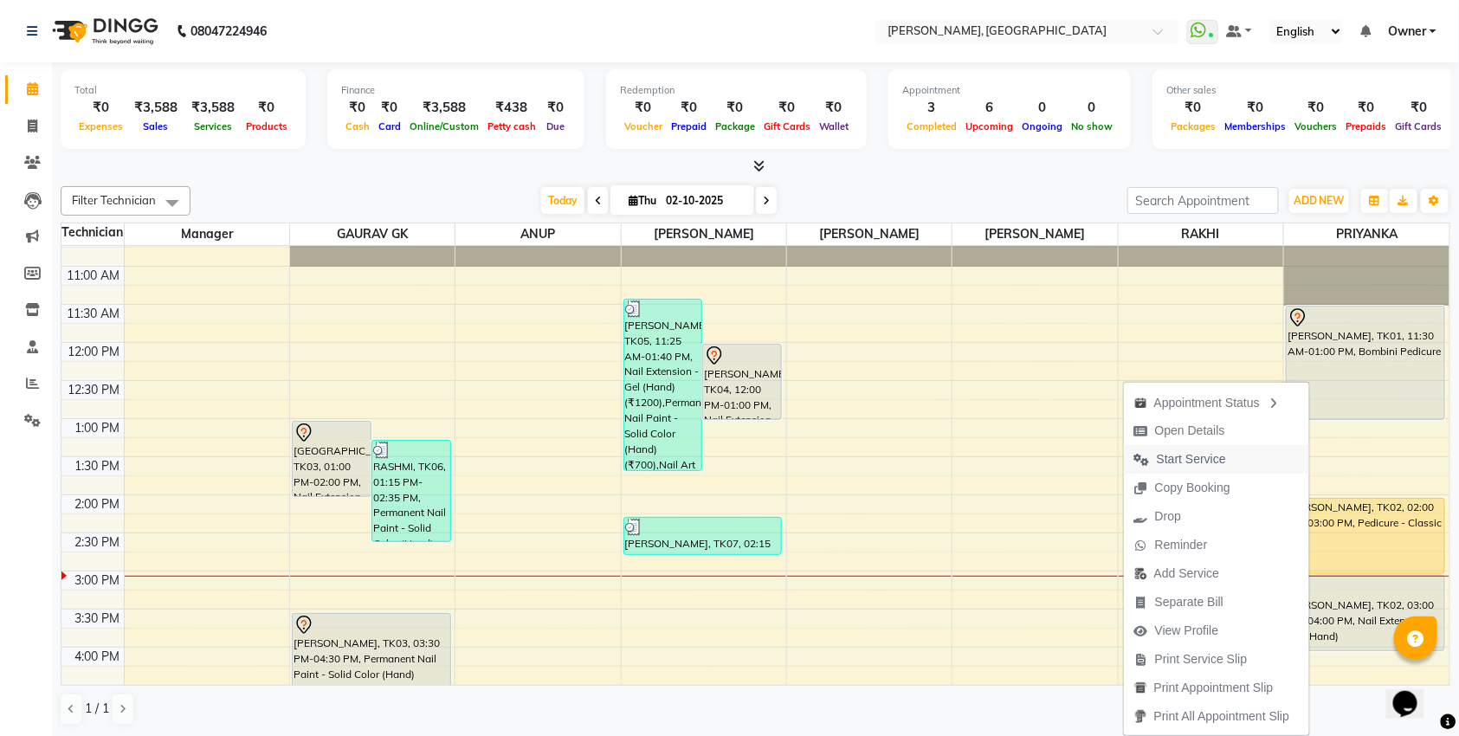
click at [1221, 459] on span "Start Service" at bounding box center [1180, 459] width 113 height 29
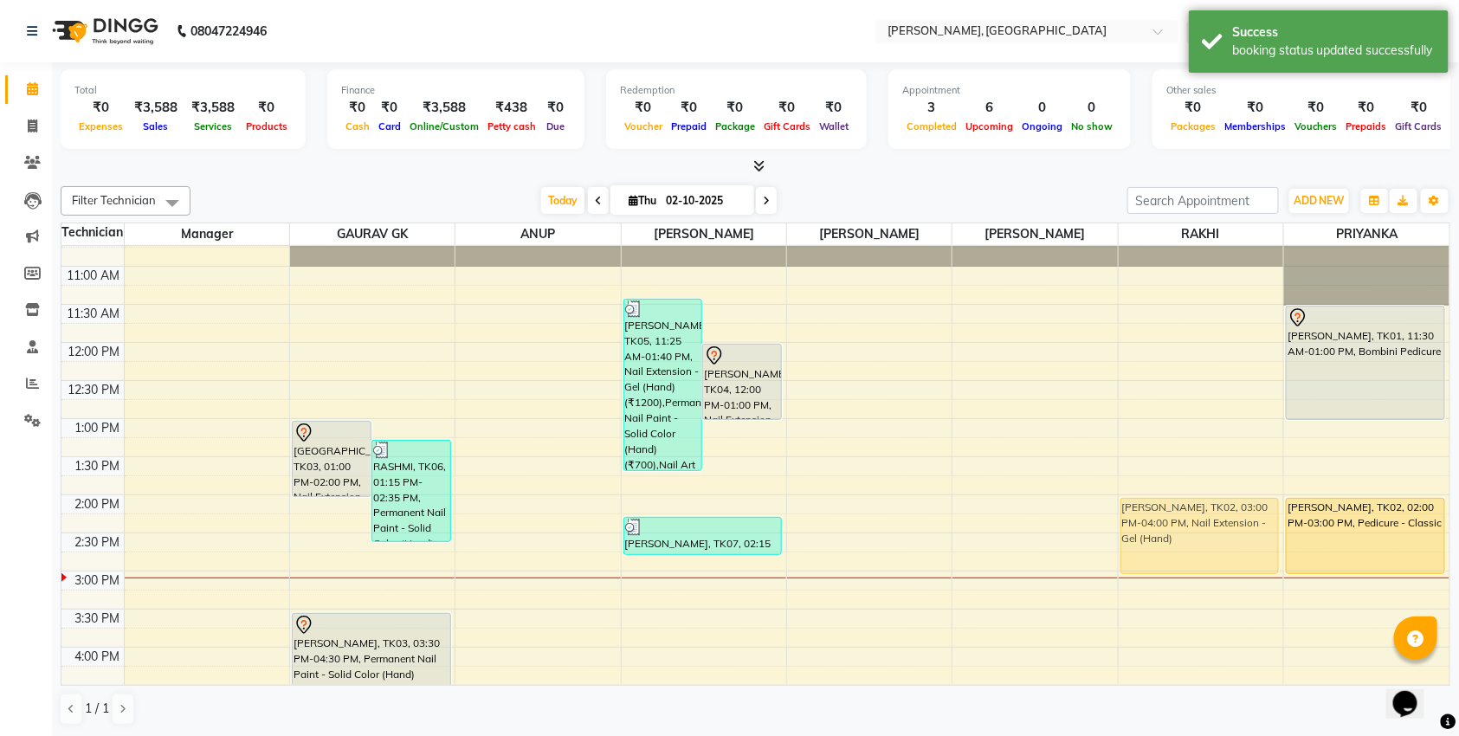
drag, startPoint x: 1345, startPoint y: 630, endPoint x: 1108, endPoint y: 556, distance: 248.6
click at [1108, 556] on div "10:00 AM 10:30 AM 11:00 AM 11:30 AM 12:00 PM 12:30 PM 1:00 PM 1:30 PM 2:00 PM 2…" at bounding box center [755, 646] width 1388 height 913
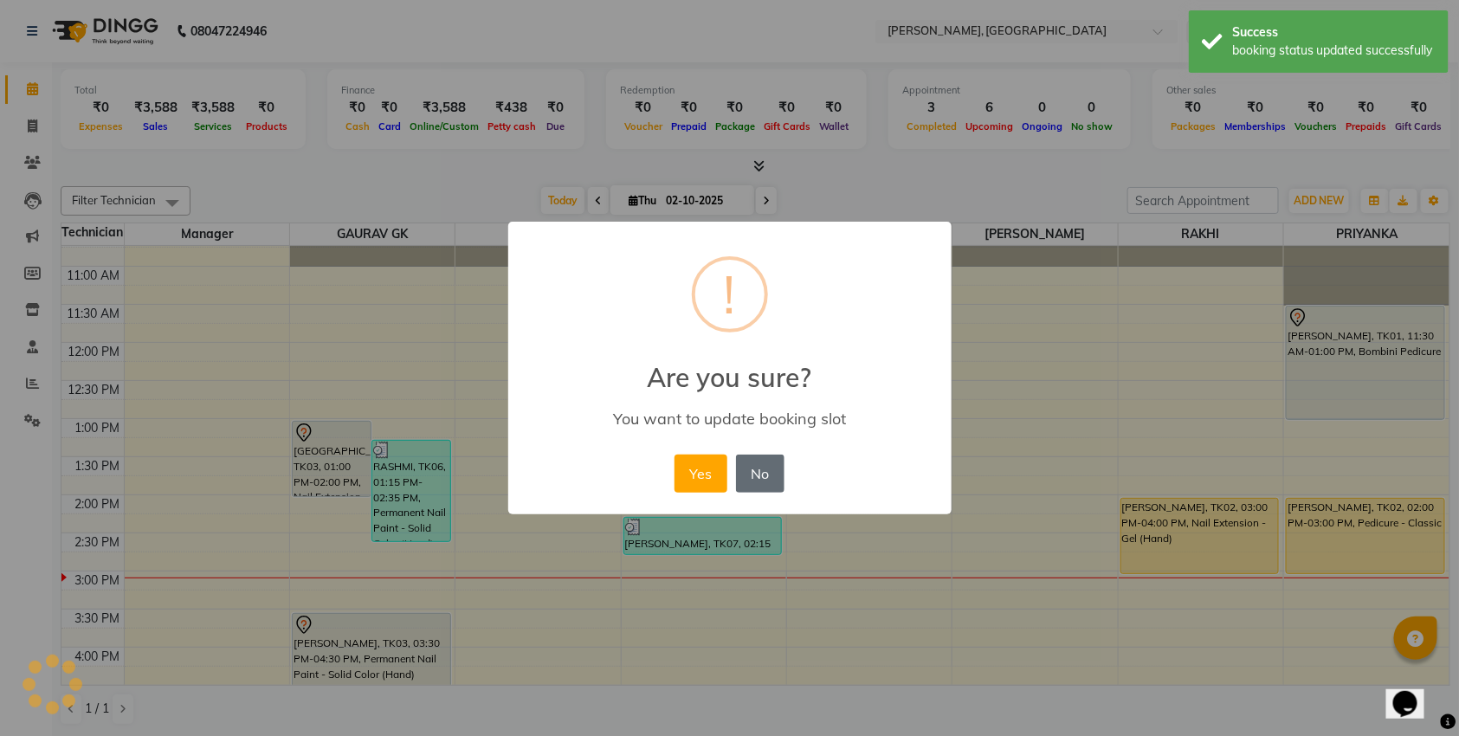
click at [753, 480] on button "No" at bounding box center [760, 473] width 48 height 38
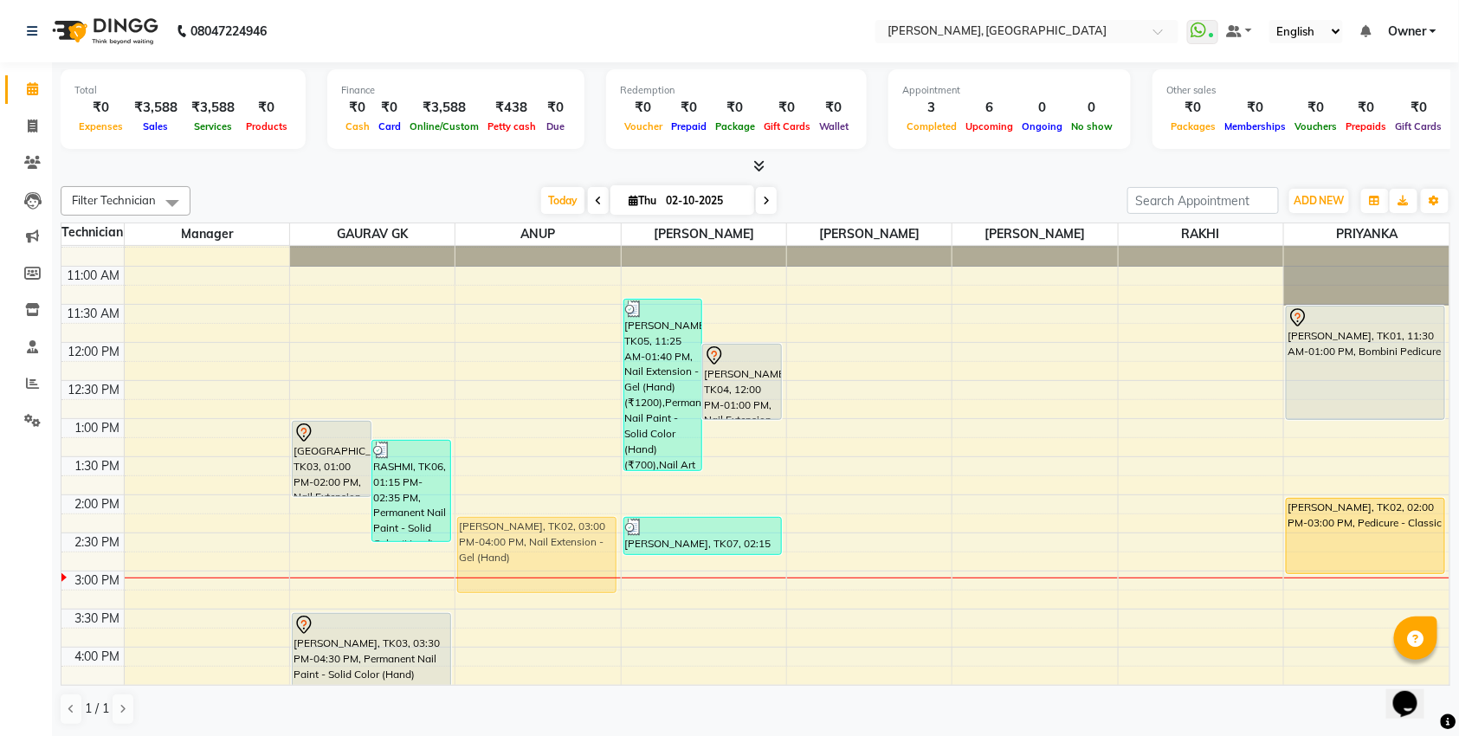
drag, startPoint x: 1318, startPoint y: 619, endPoint x: 533, endPoint y: 563, distance: 786.3
click at [533, 563] on tr "[GEOGRAPHIC_DATA], TK03, 01:00 PM-02:00 PM, Nail Extension - Gel (Hand) RASHMI,…" at bounding box center [755, 646] width 1388 height 913
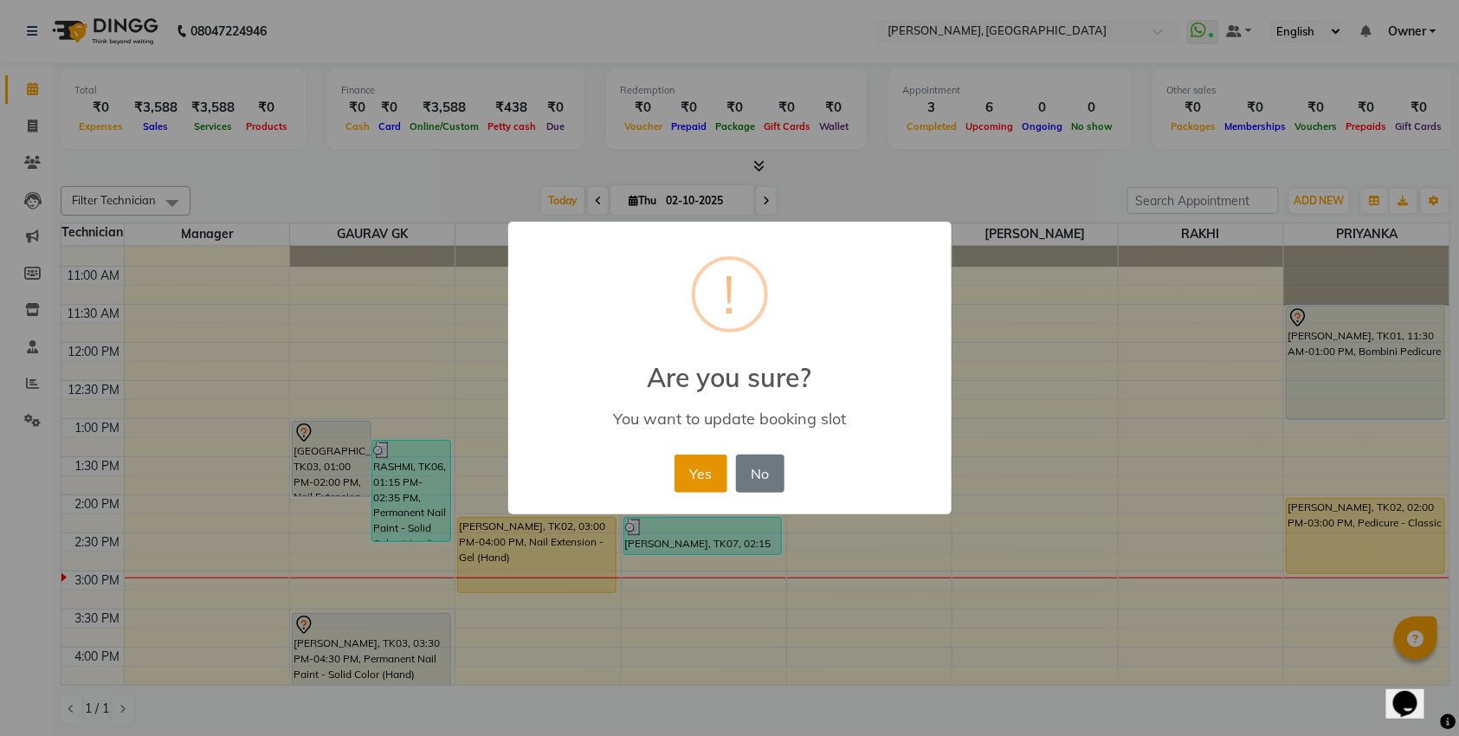
click at [713, 480] on button "Yes" at bounding box center [700, 473] width 53 height 38
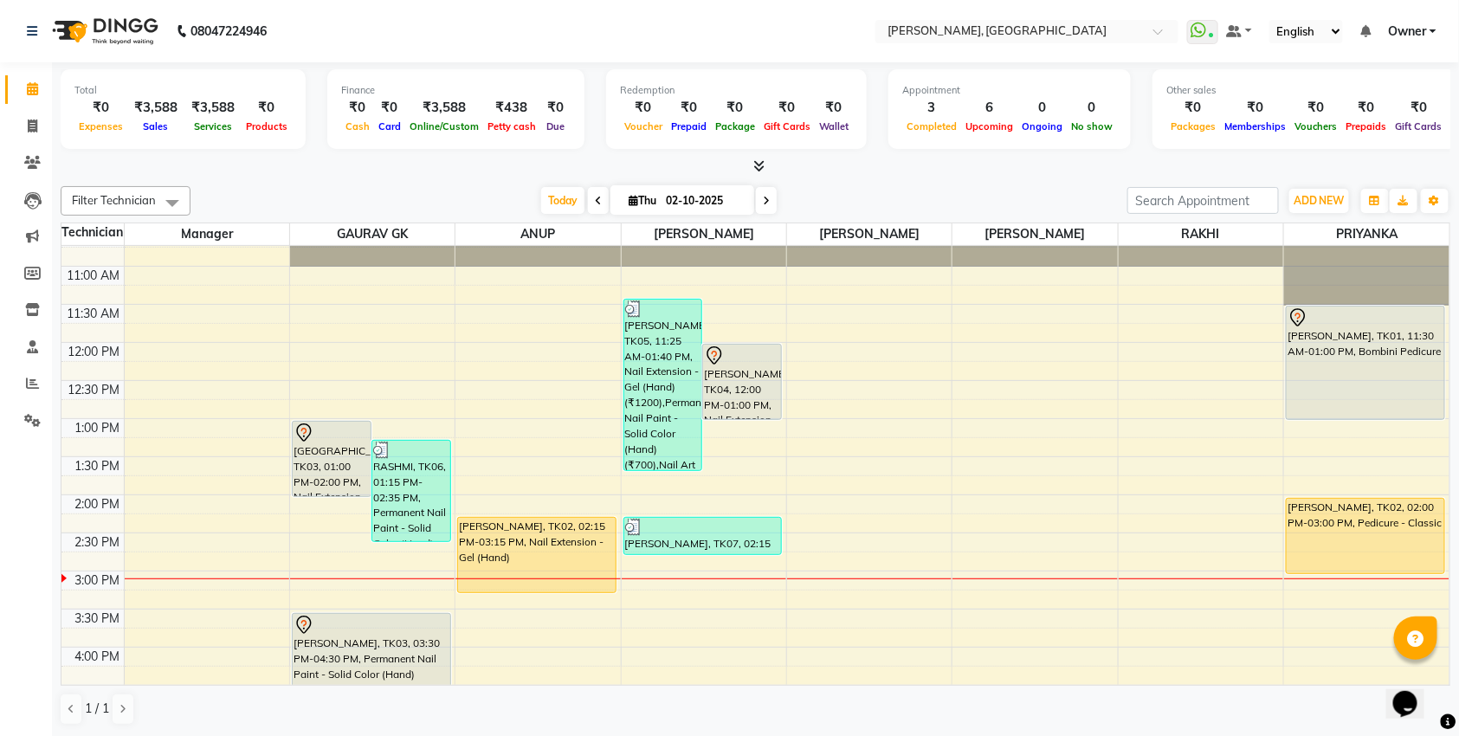
click at [506, 559] on div "[PERSON_NAME], TK02, 02:15 PM-03:15 PM, Nail Extension - Gel (Hand)" at bounding box center [537, 555] width 158 height 74
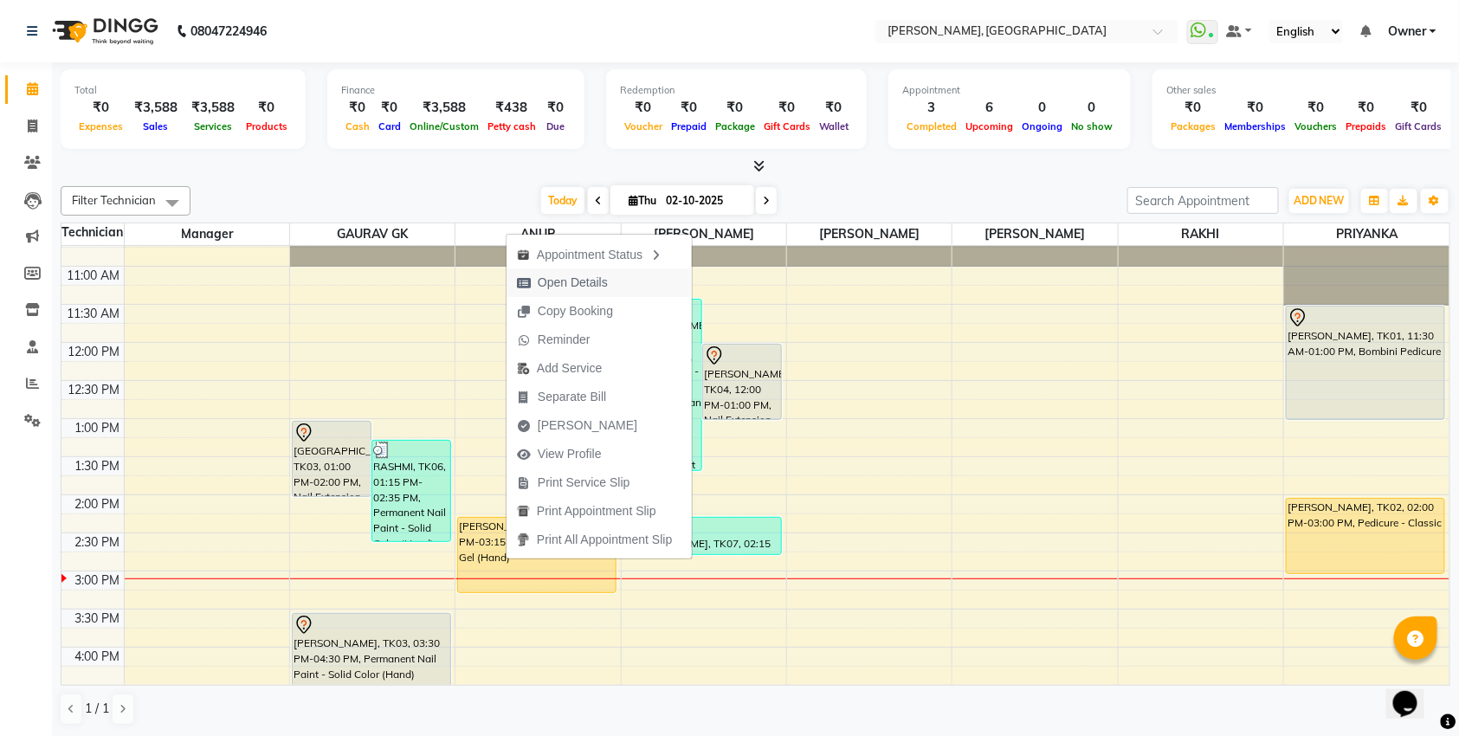
click at [574, 274] on span "Open Details" at bounding box center [573, 283] width 70 height 18
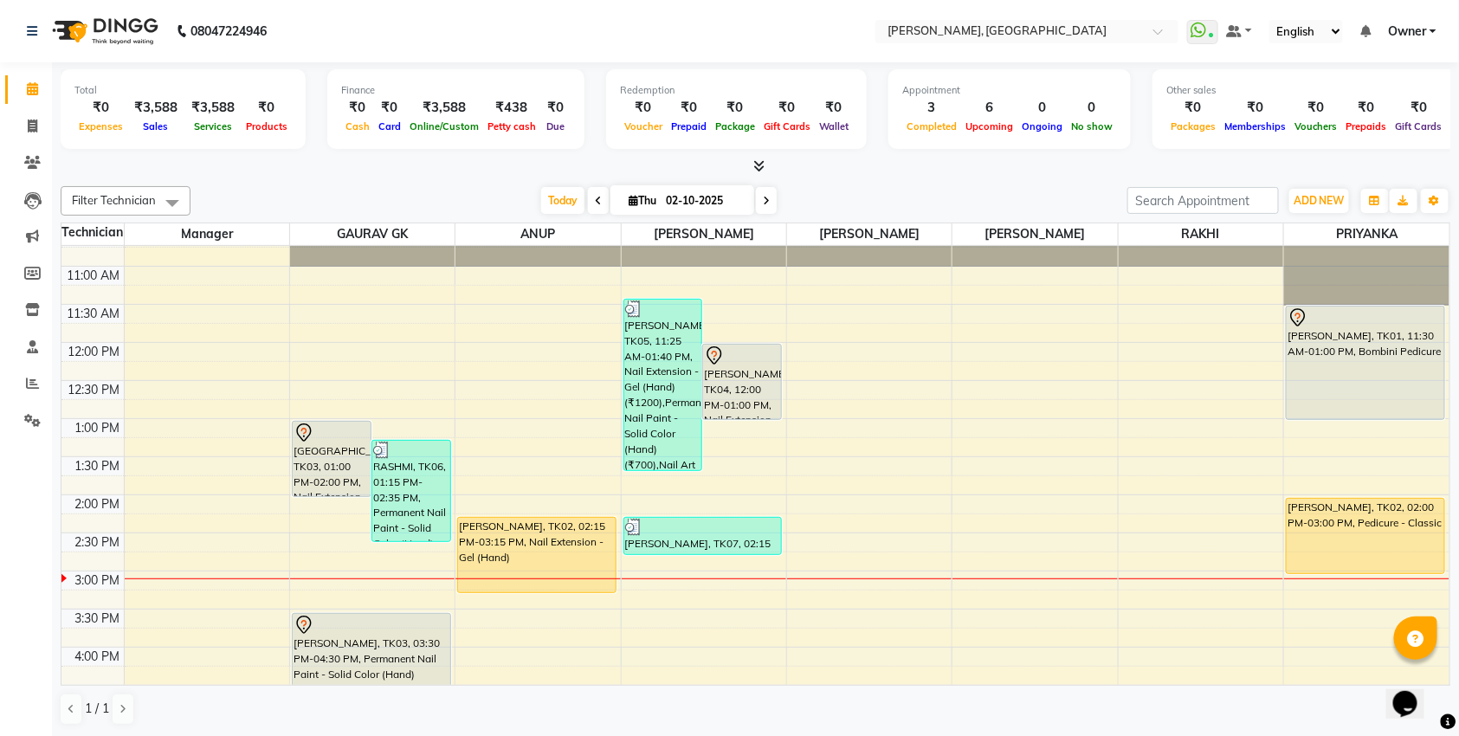
click at [477, 551] on div "[PERSON_NAME], TK02, 02:15 PM-03:15 PM, Nail Extension - Gel (Hand)" at bounding box center [537, 555] width 158 height 74
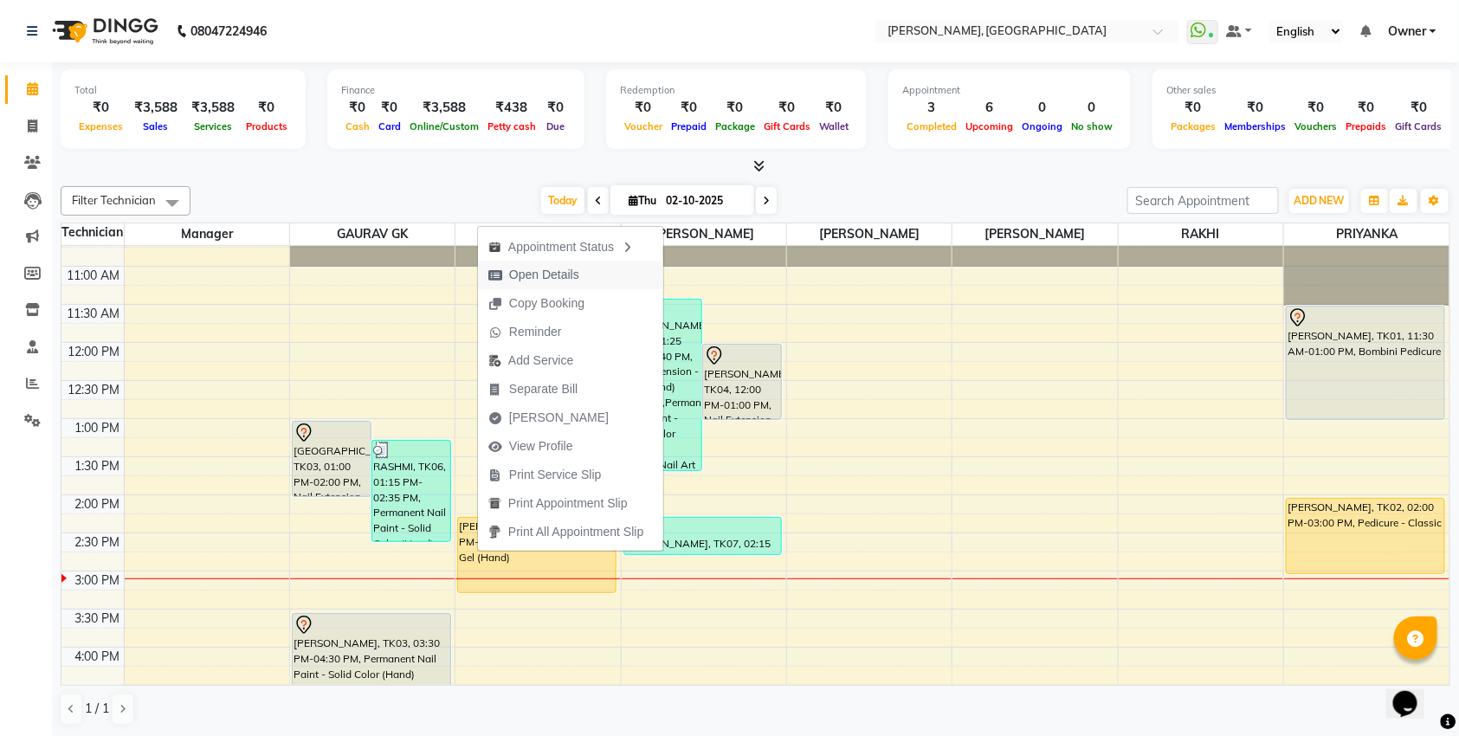
click at [551, 275] on span "Open Details" at bounding box center [544, 275] width 70 height 18
select select "1"
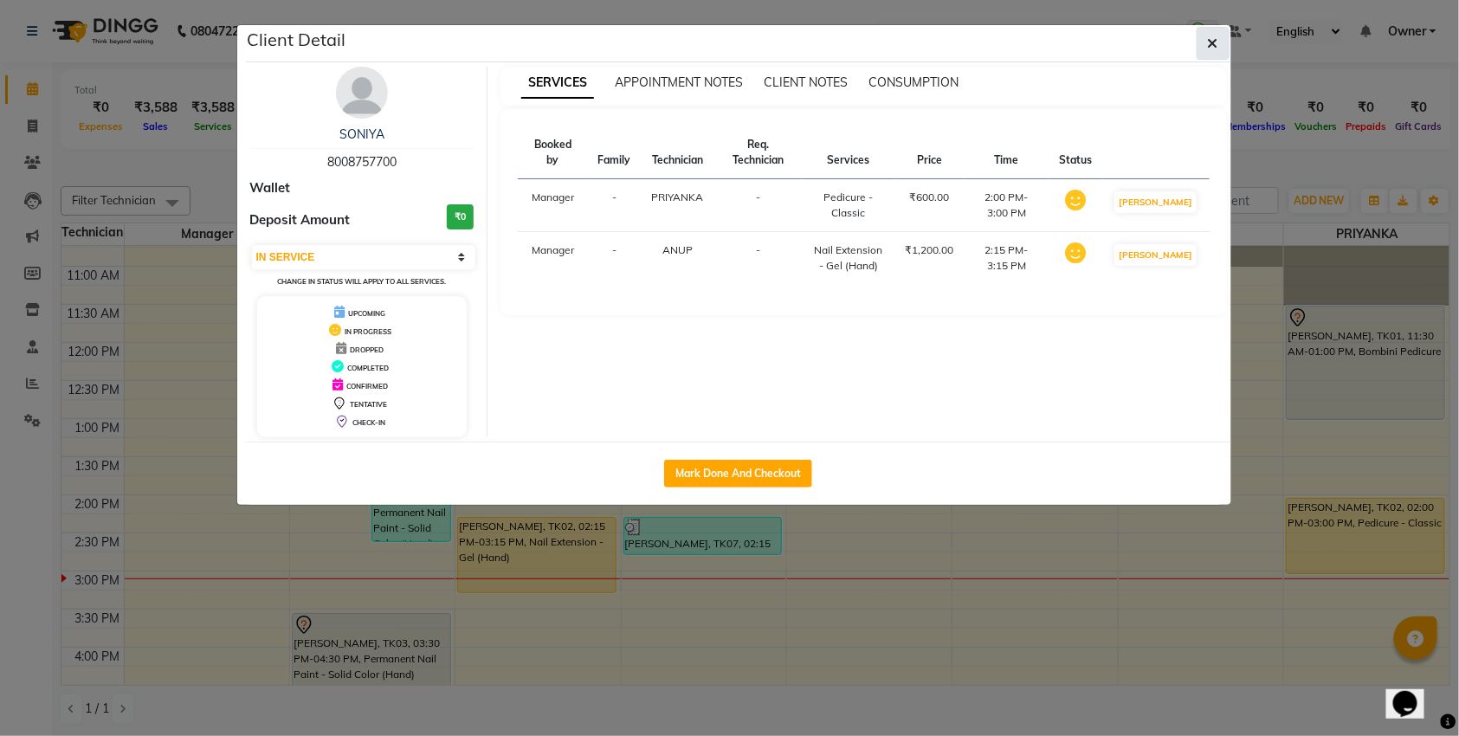
click at [1223, 48] on button "button" at bounding box center [1212, 43] width 33 height 33
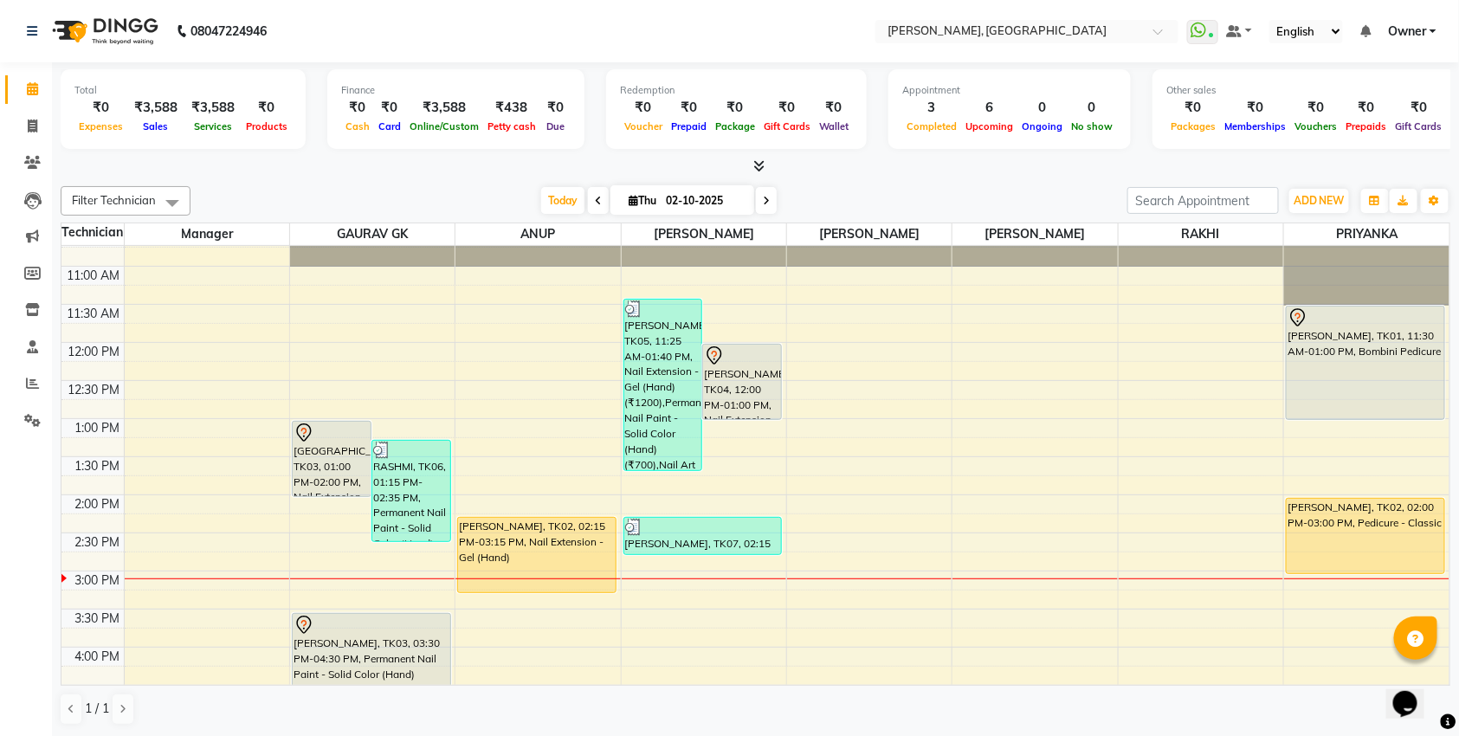
click at [310, 484] on div "[GEOGRAPHIC_DATA], TK03, 01:00 PM-02:00 PM, Nail Extension - Gel (Hand)" at bounding box center [332, 459] width 78 height 74
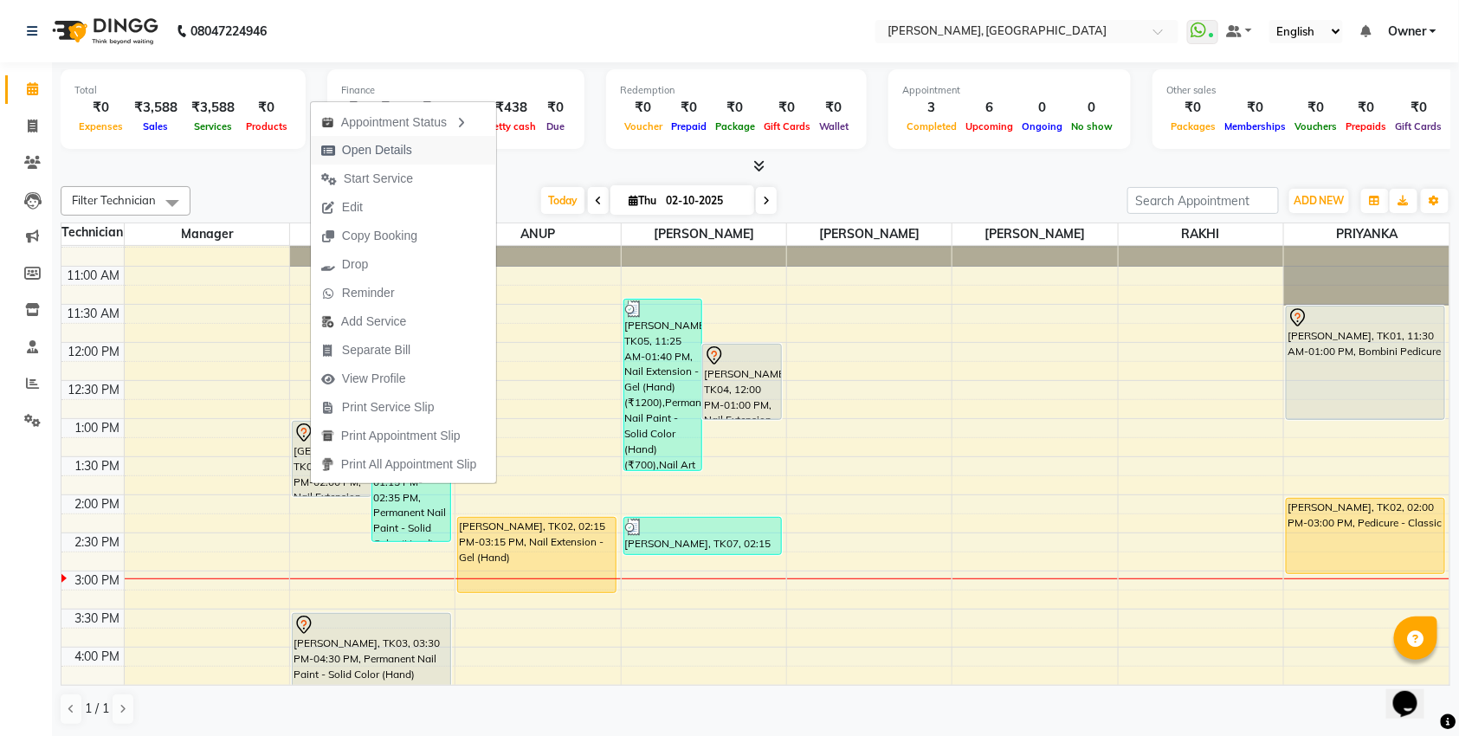
click at [396, 148] on span "Open Details" at bounding box center [377, 150] width 70 height 18
select select "7"
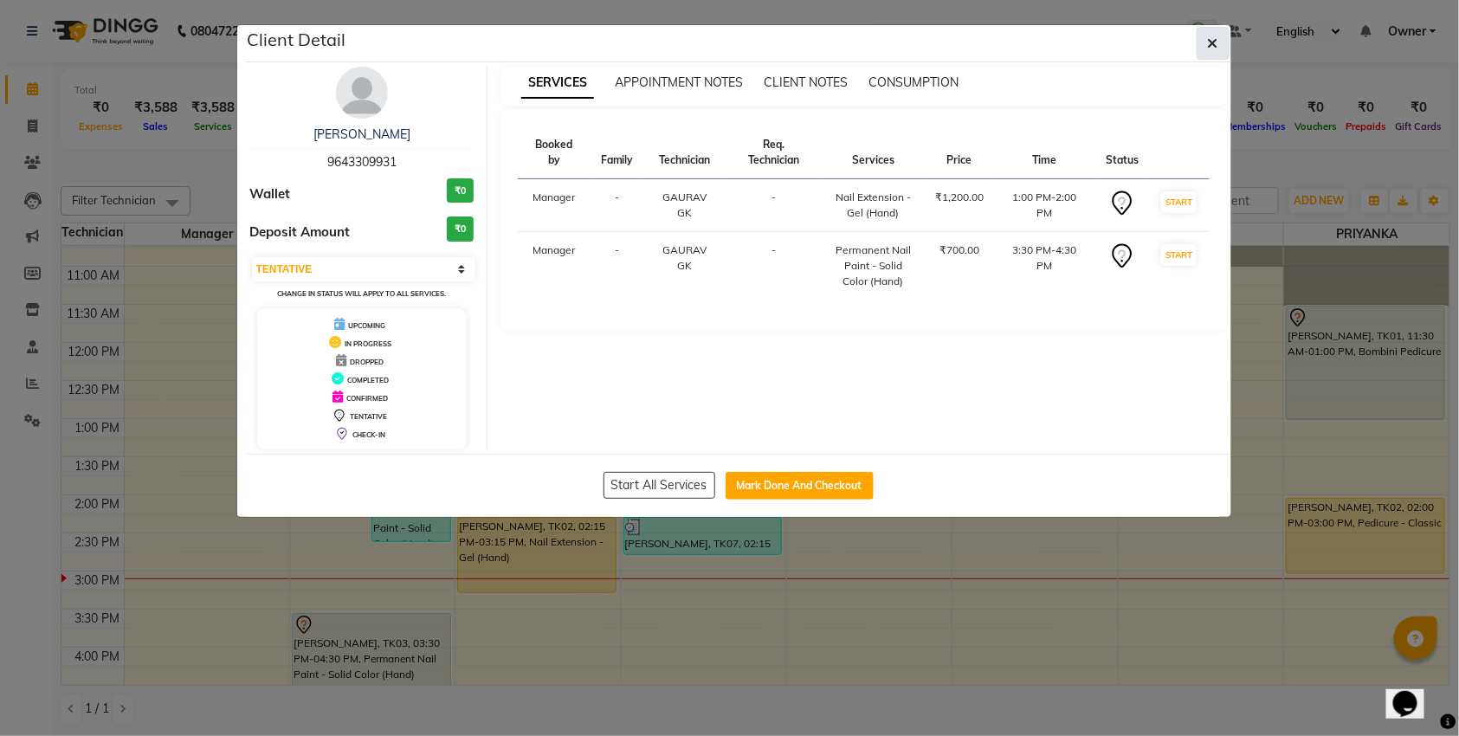
click at [1218, 48] on button "button" at bounding box center [1212, 43] width 33 height 33
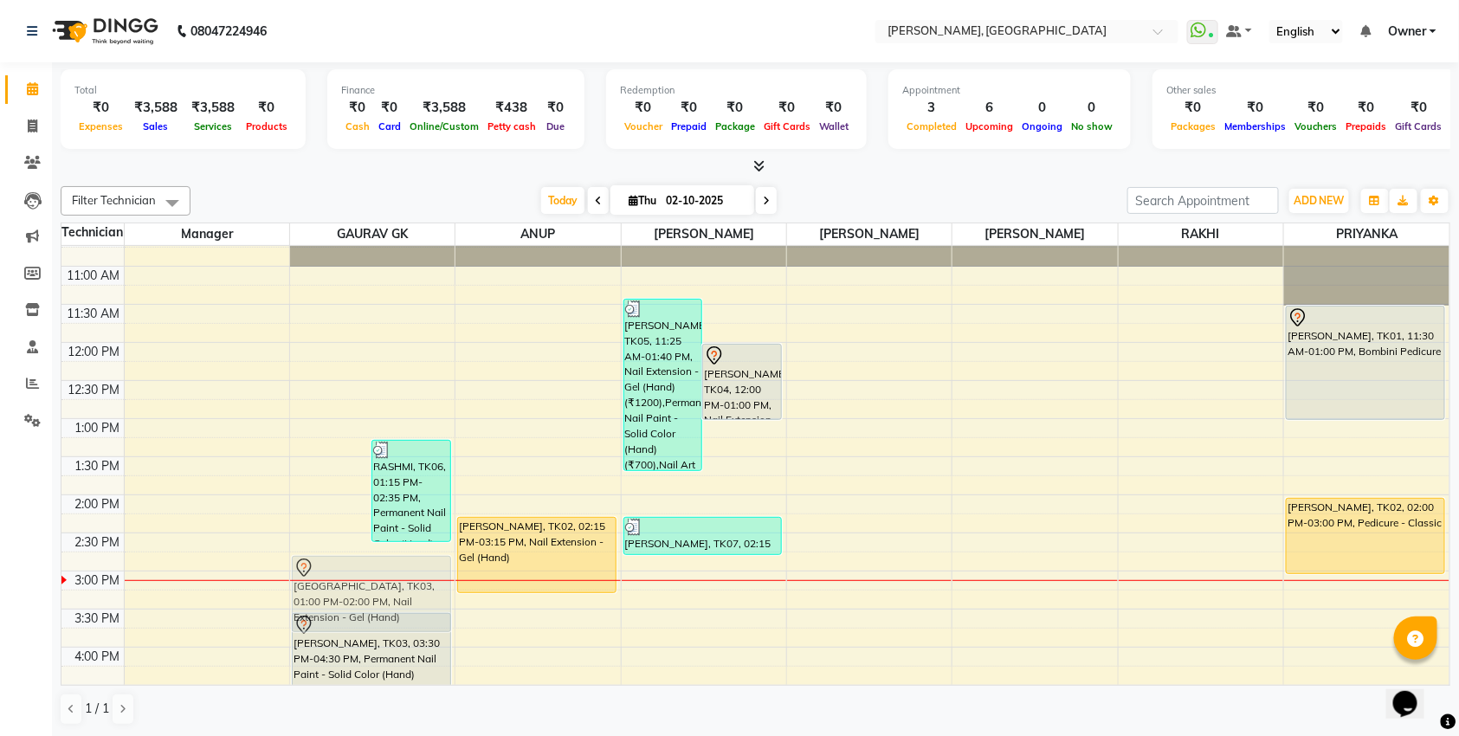
drag, startPoint x: 324, startPoint y: 443, endPoint x: 300, endPoint y: 583, distance: 141.3
click at [300, 583] on div "[GEOGRAPHIC_DATA], TK03, 01:00 PM-02:00 PM, Nail Extension - Gel (Hand) RASHMI,…" at bounding box center [372, 646] width 164 height 913
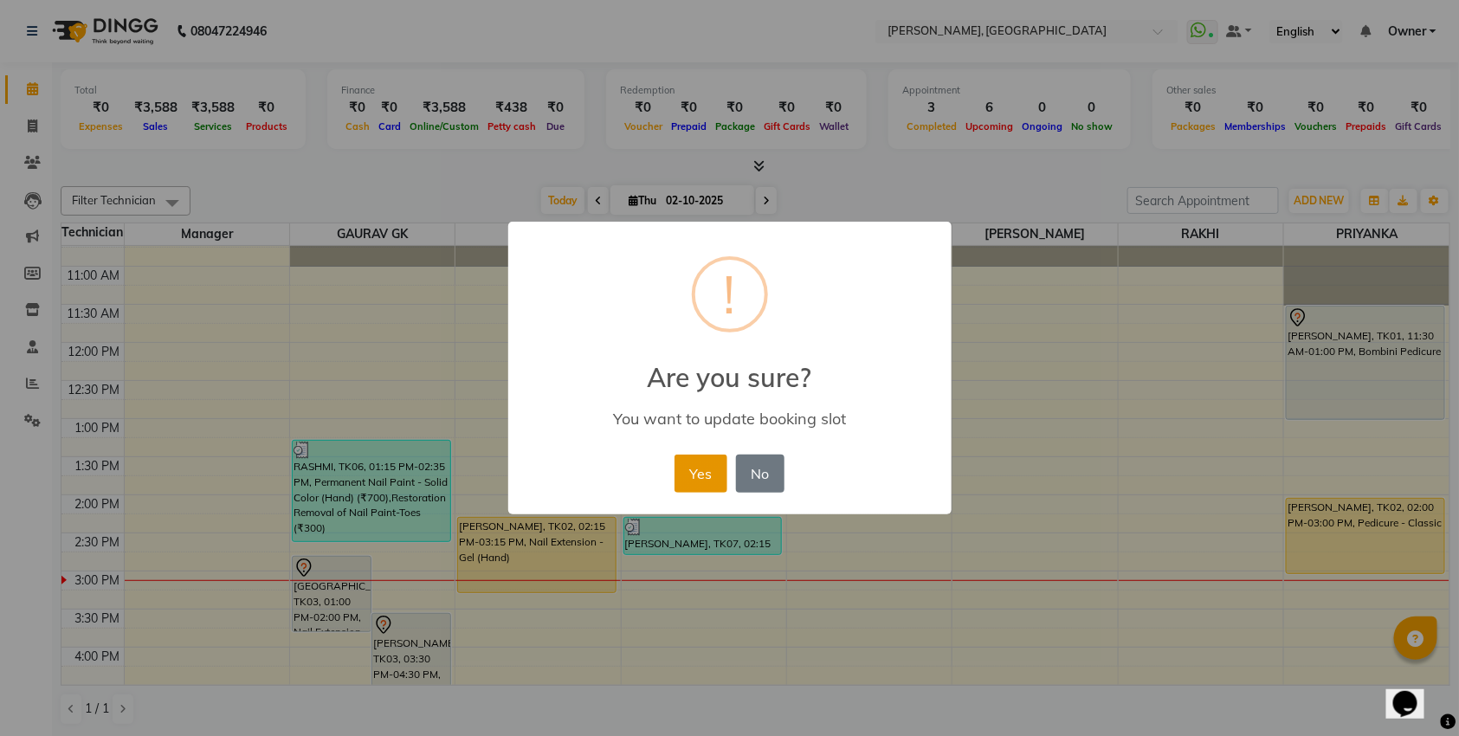
click at [694, 480] on button "Yes" at bounding box center [700, 473] width 53 height 38
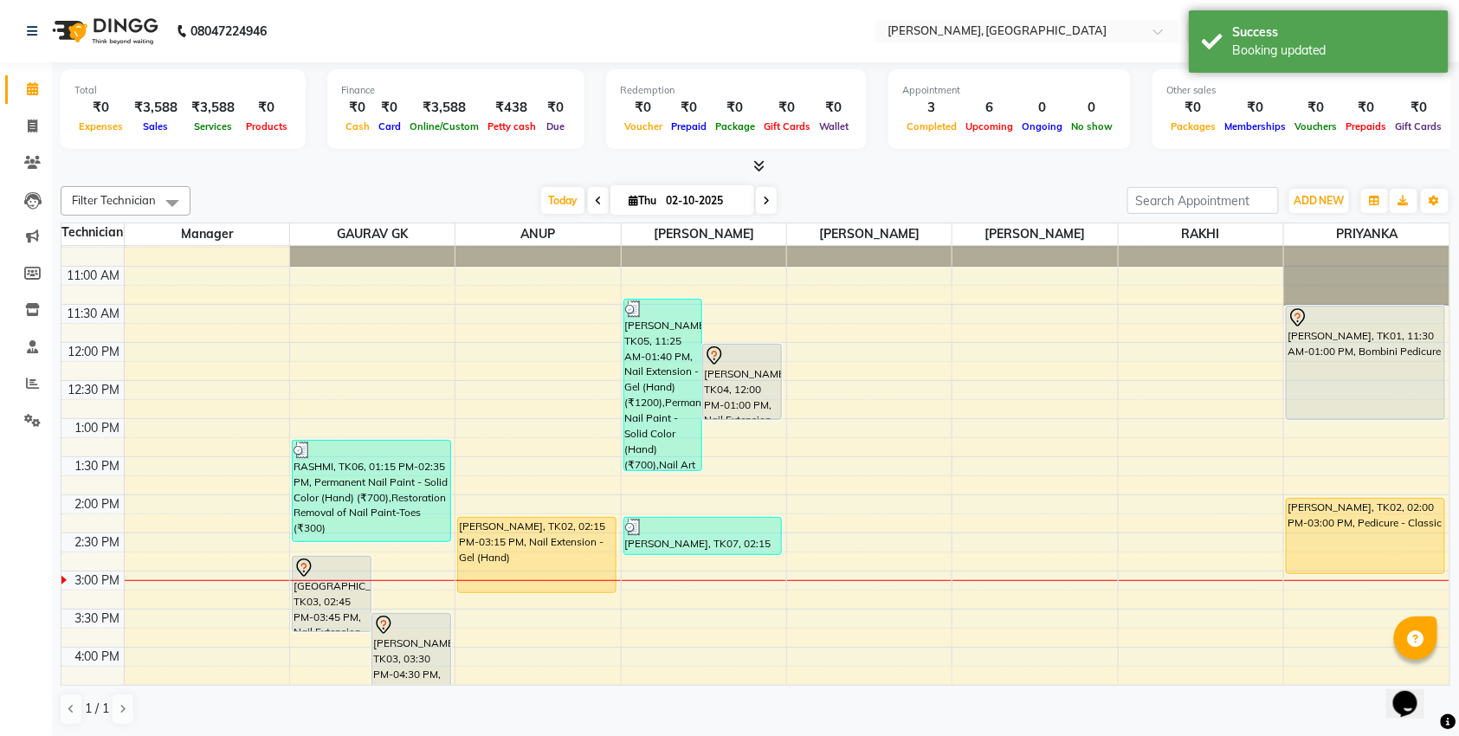
click at [593, 208] on span at bounding box center [598, 200] width 21 height 27
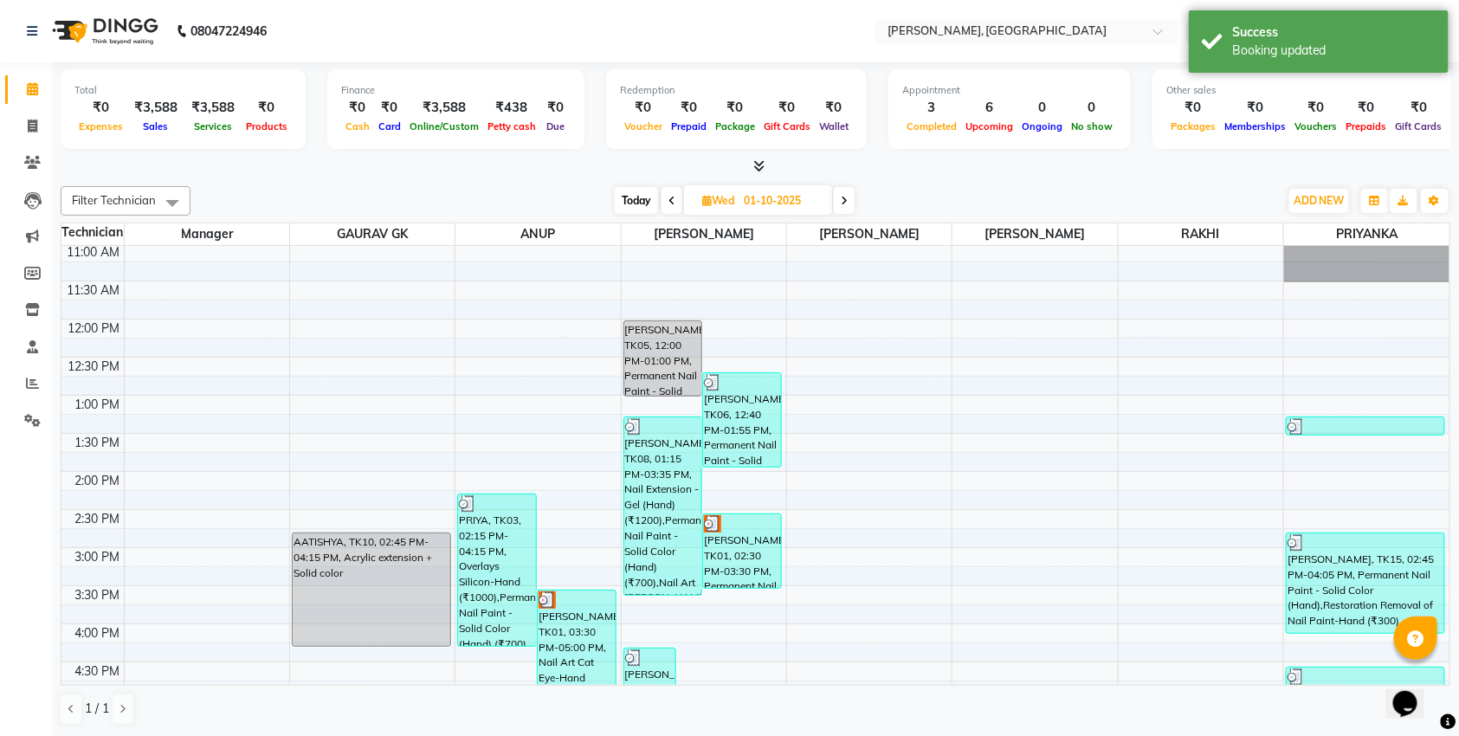
scroll to position [78, 0]
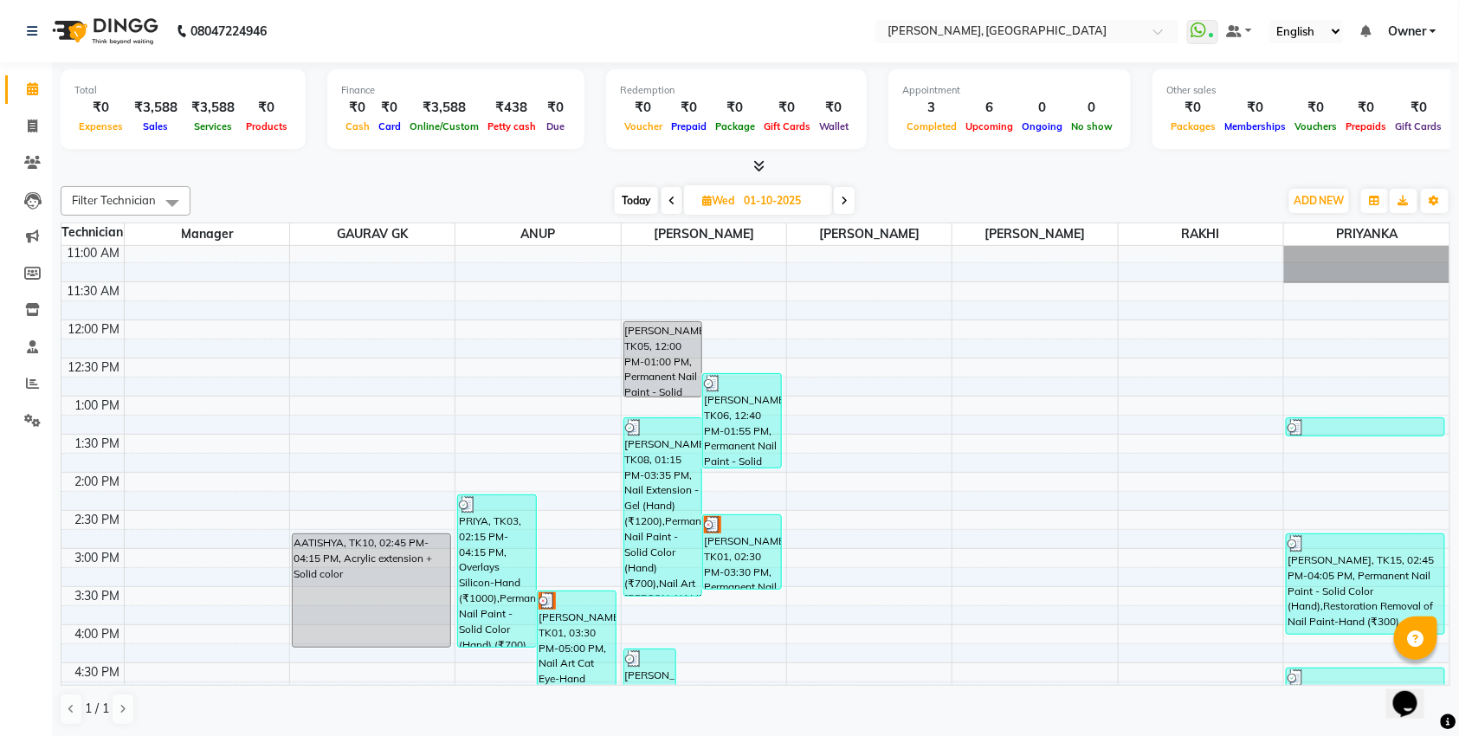
click at [848, 199] on icon at bounding box center [844, 201] width 7 height 10
type input "02-10-2025"
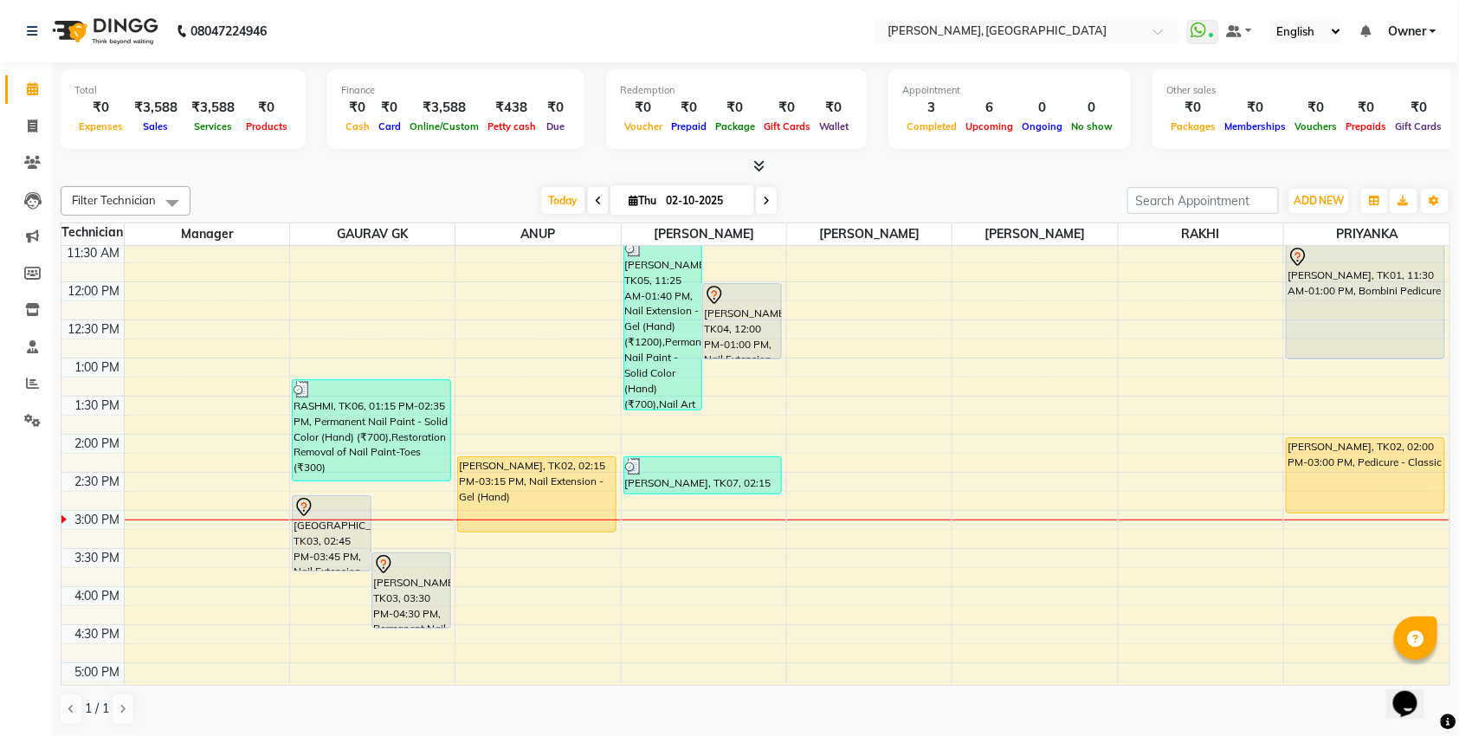
scroll to position [86, 0]
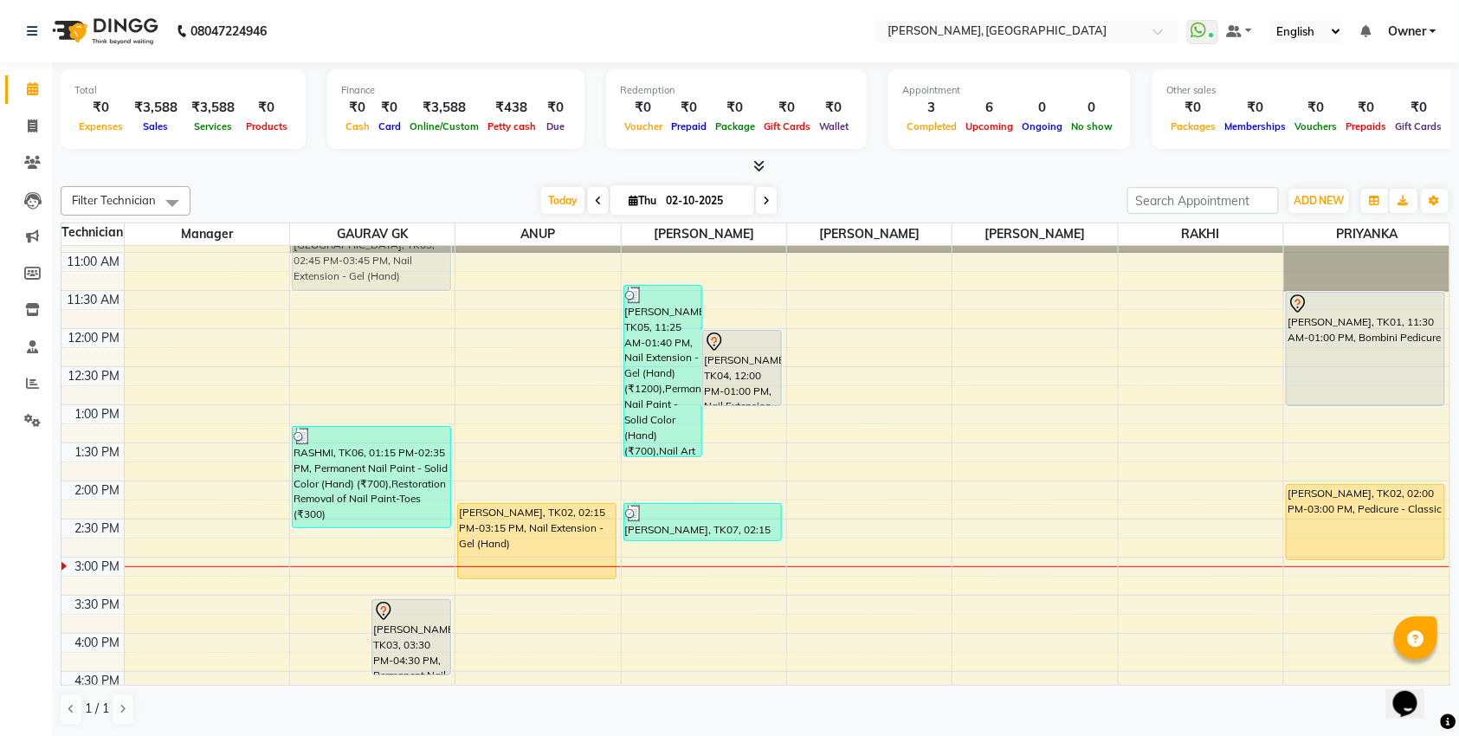
drag, startPoint x: 332, startPoint y: 576, endPoint x: 396, endPoint y: 273, distance: 309.7
click at [396, 273] on div "[GEOGRAPHIC_DATA], TK03, 02:45 PM-03:45 PM, Nail Extension - Gel (Hand) [GEOGRA…" at bounding box center [372, 633] width 164 height 913
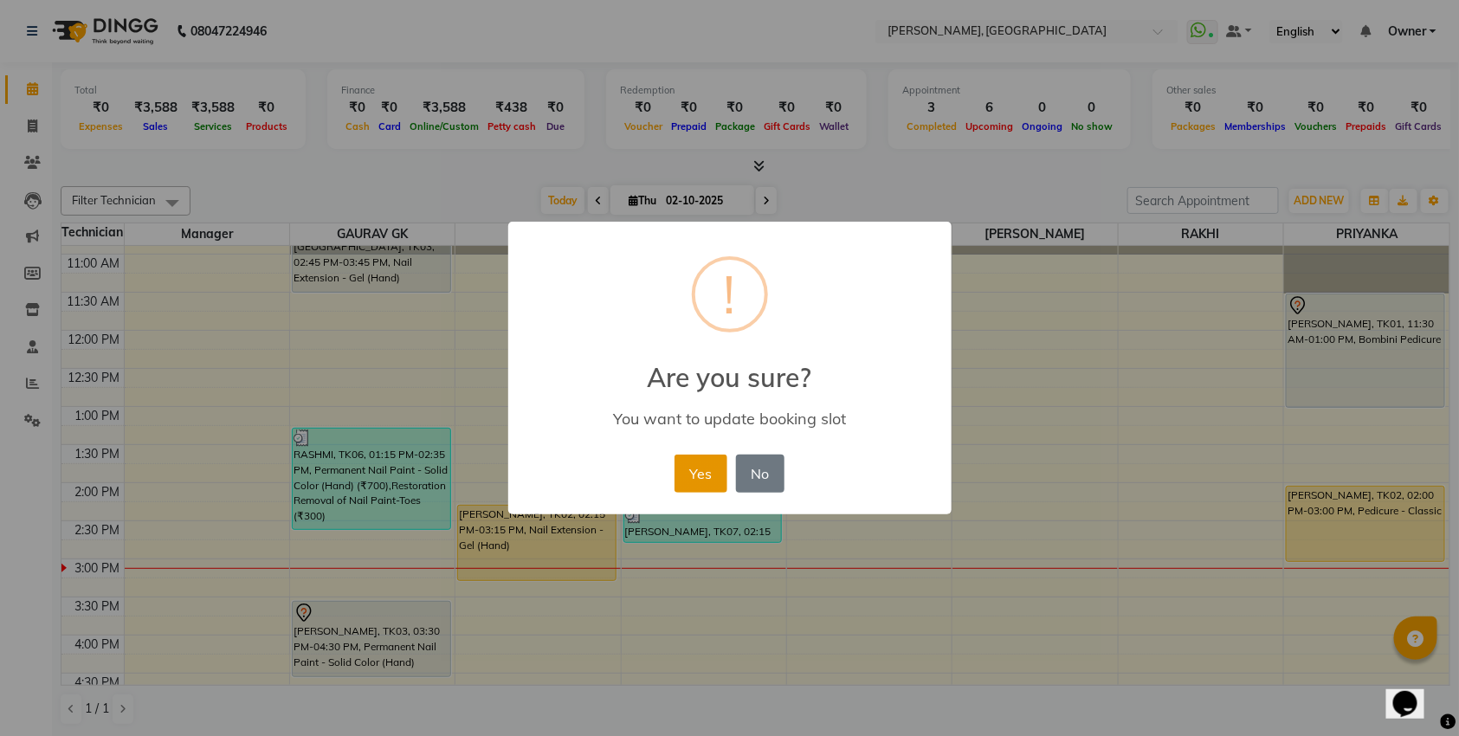
click at [721, 490] on button "Yes" at bounding box center [700, 473] width 53 height 38
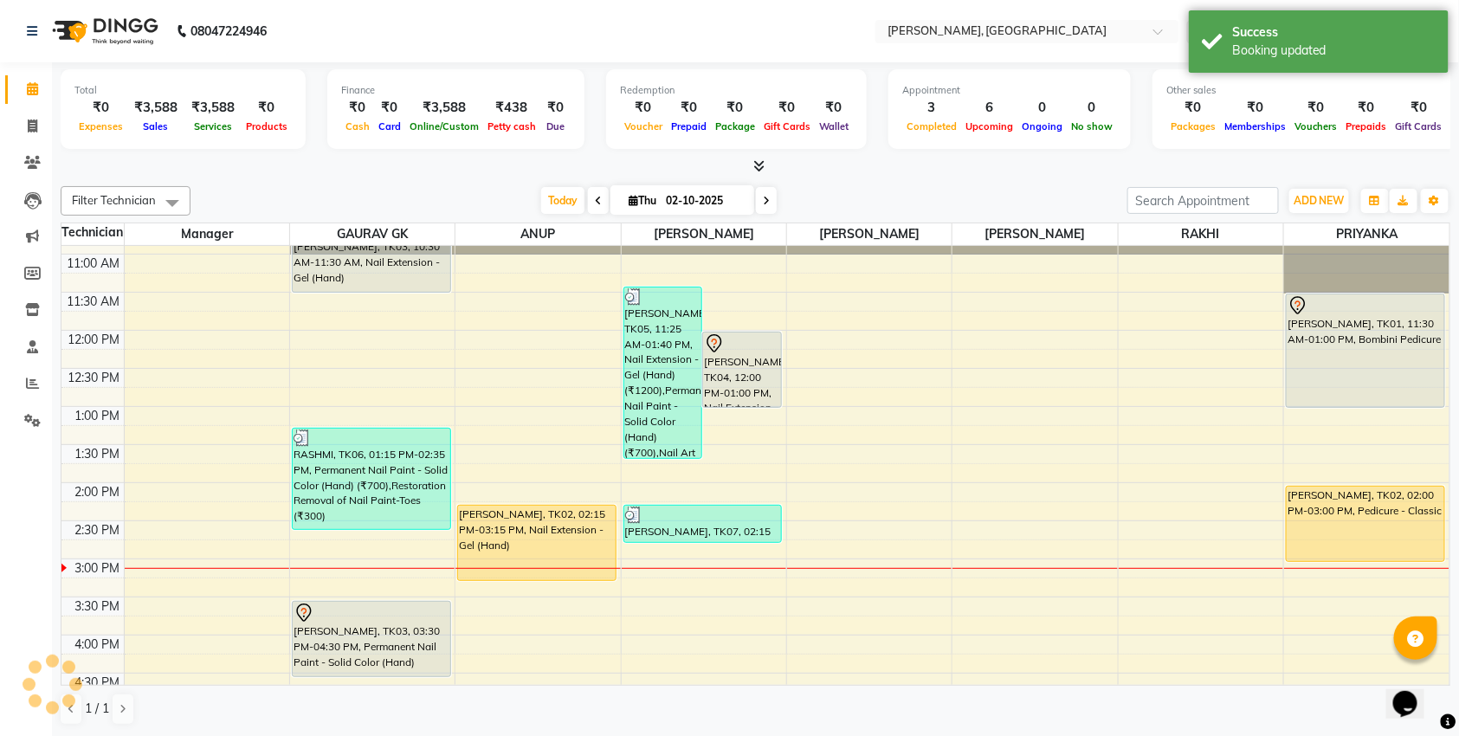
click at [345, 616] on div at bounding box center [371, 613] width 156 height 21
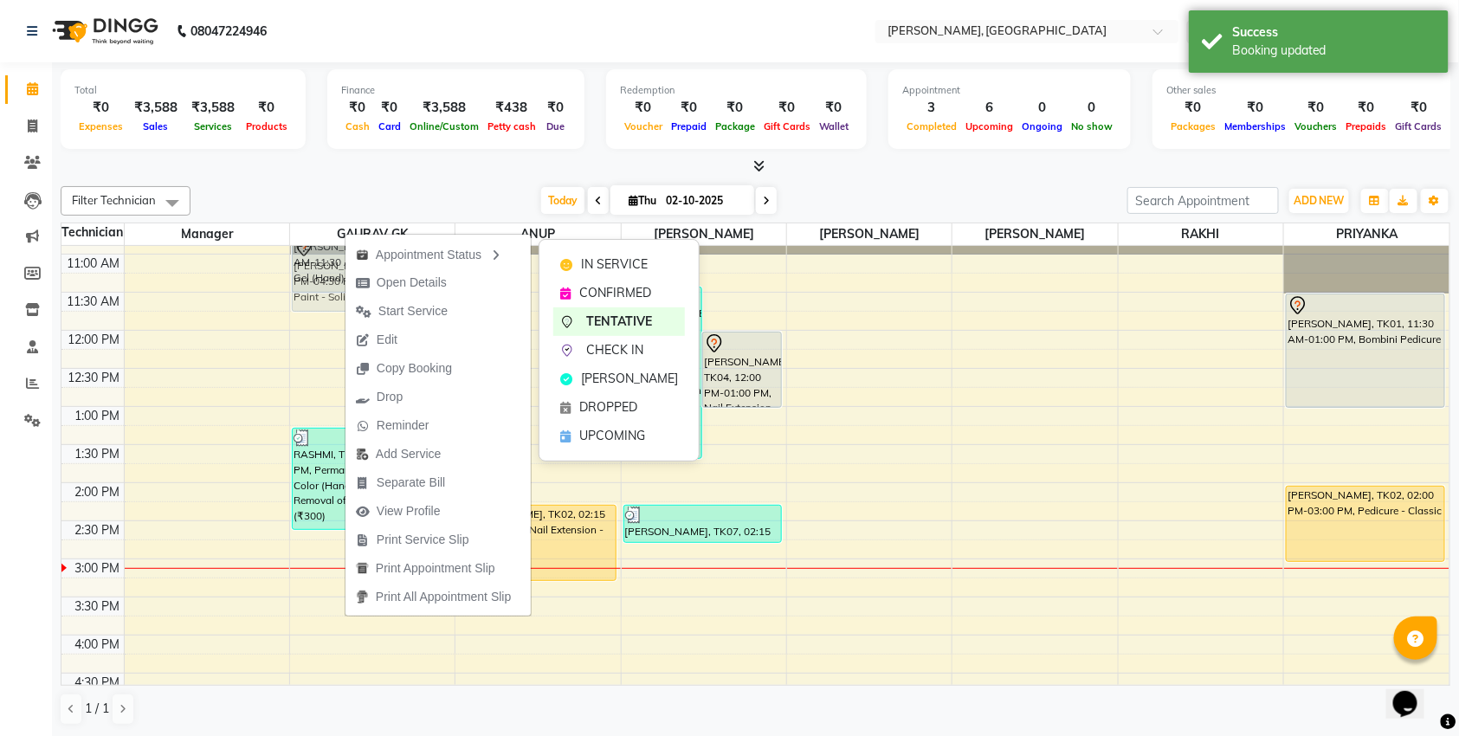
scroll to position [53, 0]
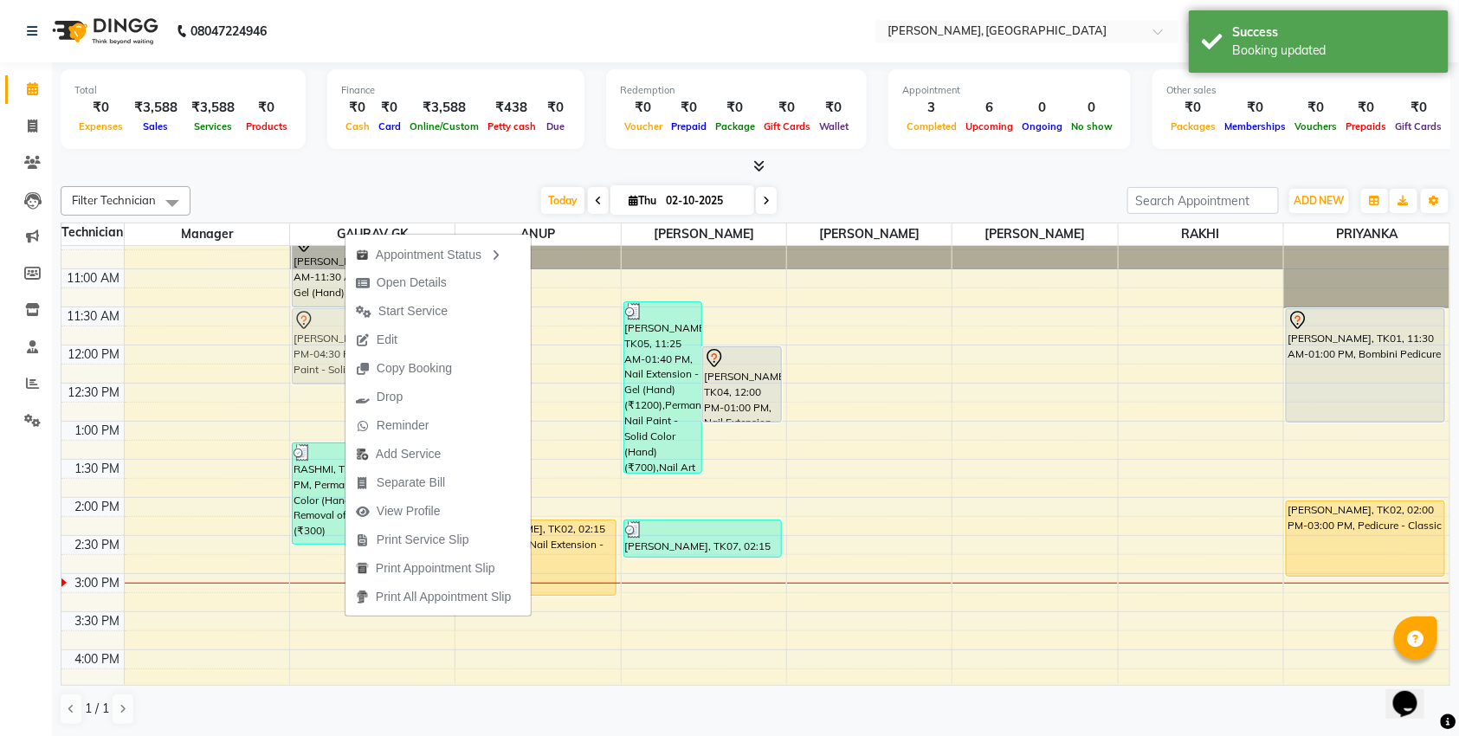
drag, startPoint x: 339, startPoint y: 636, endPoint x: 330, endPoint y: 341, distance: 295.4
click at [330, 341] on div "[GEOGRAPHIC_DATA], TK03, 10:30 AM-11:30 AM, Nail Extension - Gel (Hand) RASHMI,…" at bounding box center [372, 649] width 164 height 913
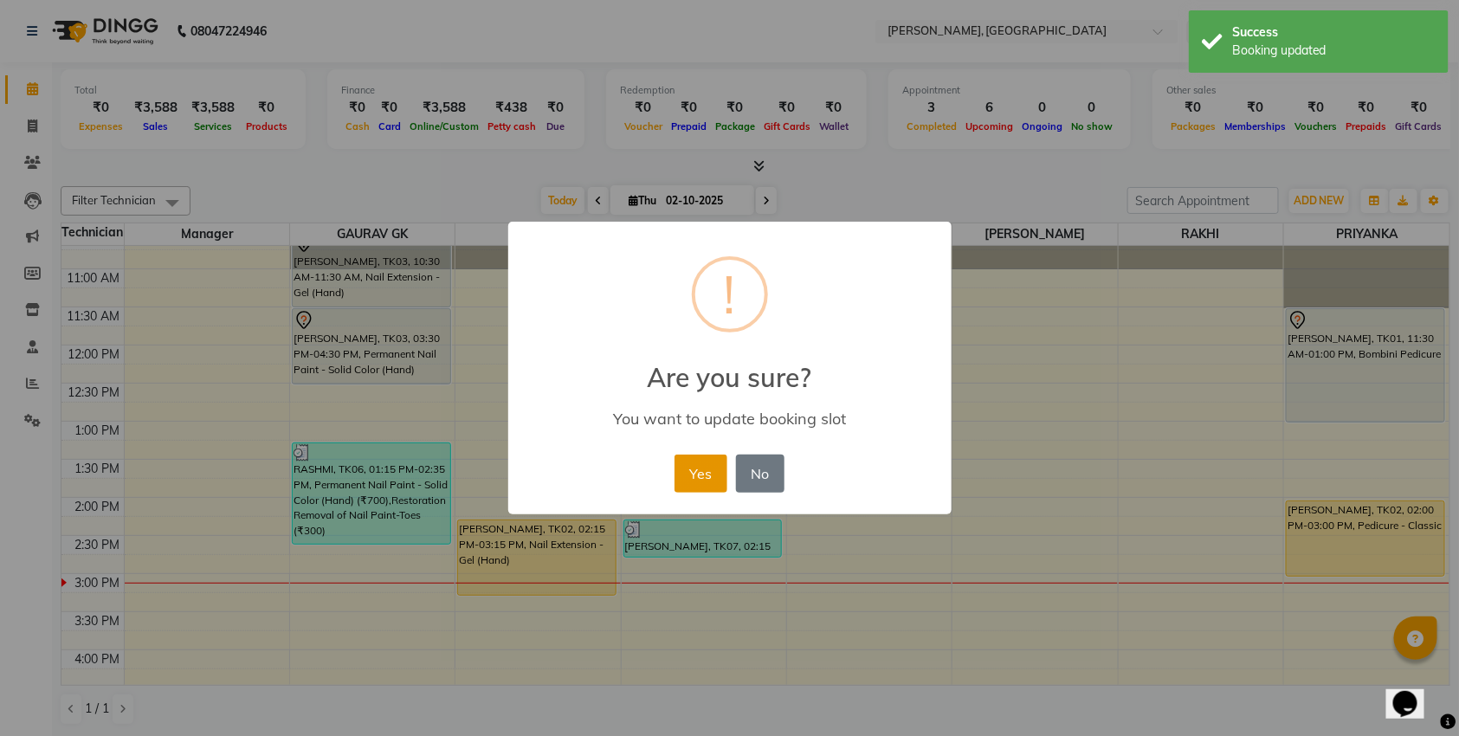
click at [686, 478] on button "Yes" at bounding box center [700, 473] width 53 height 38
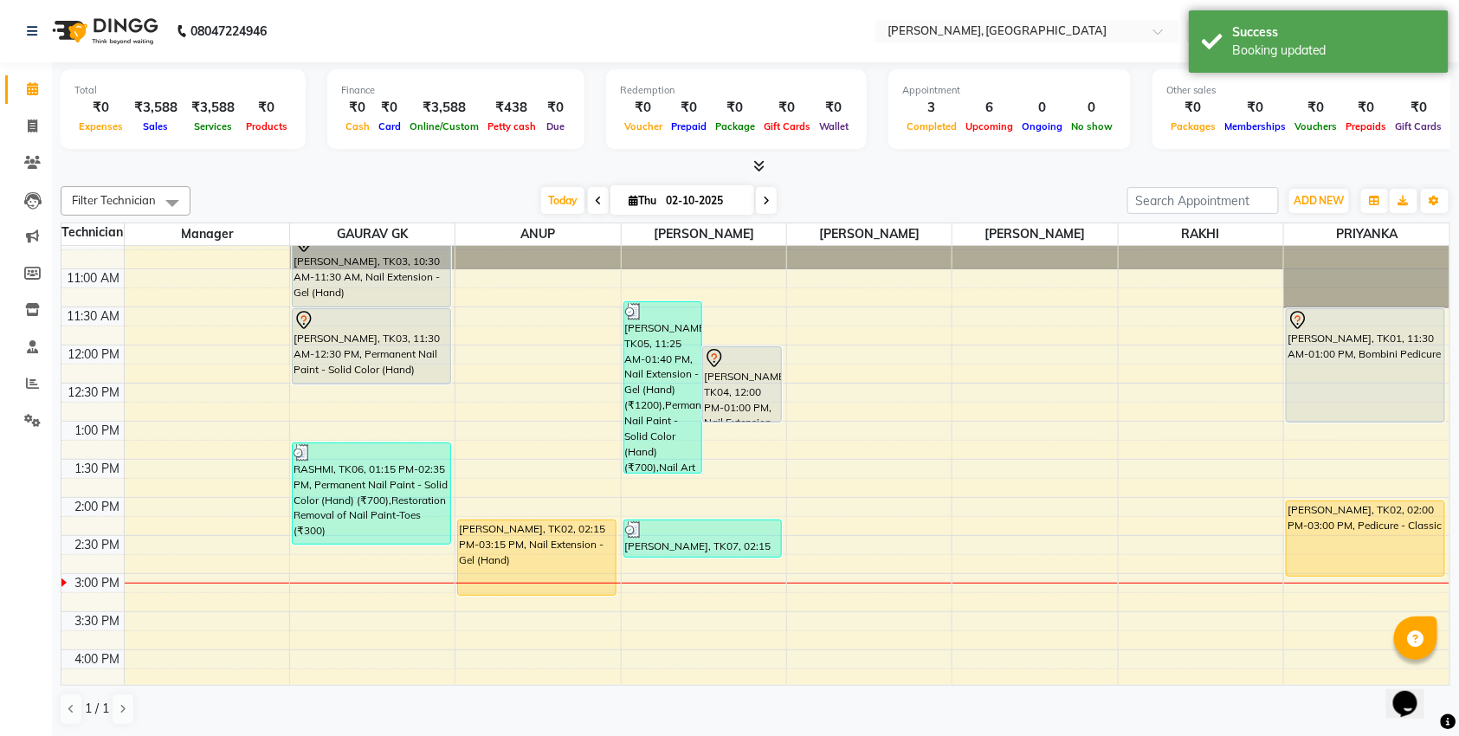
click at [338, 347] on div "[PERSON_NAME], TK03, 11:30 AM-12:30 PM, Permanent Nail Paint - Solid Color (Han…" at bounding box center [372, 346] width 158 height 74
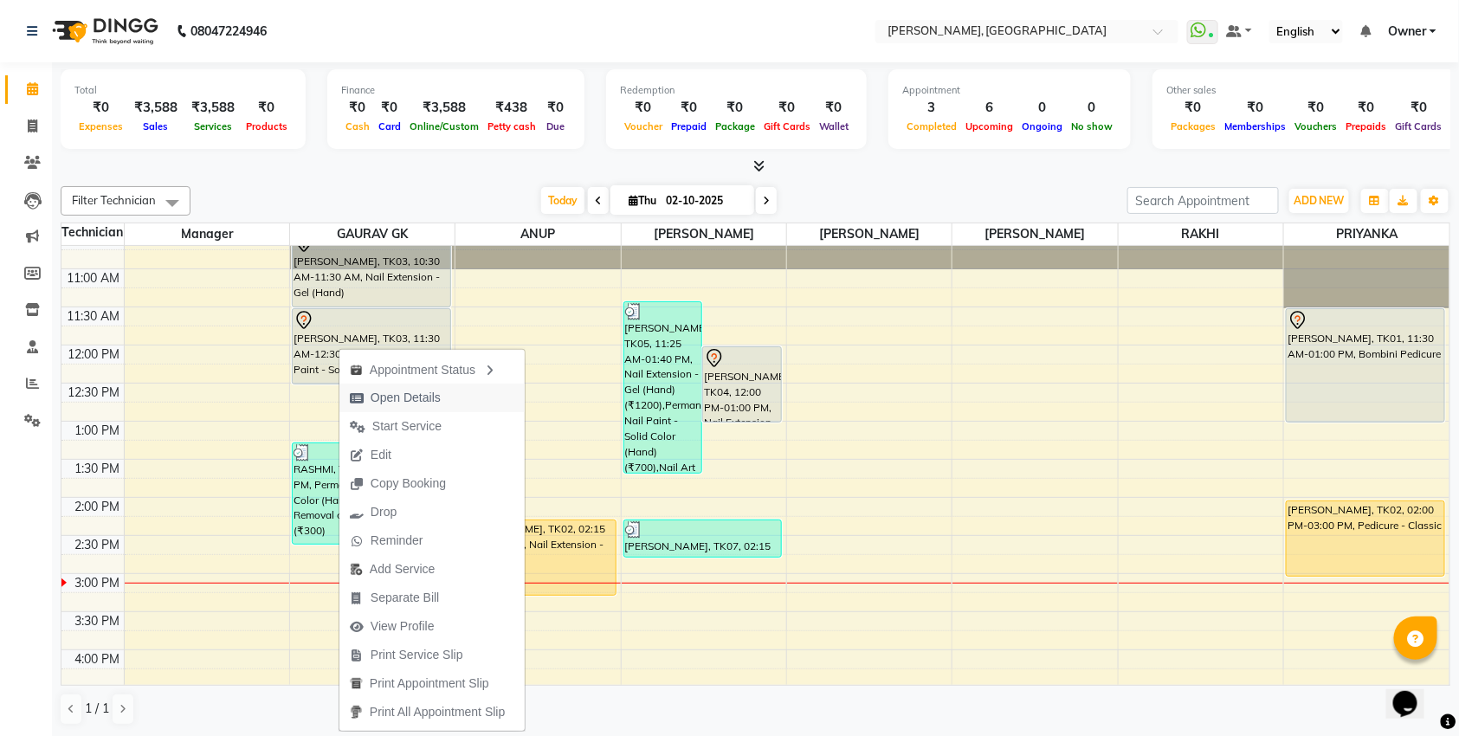
click at [375, 385] on span "Open Details" at bounding box center [395, 398] width 112 height 29
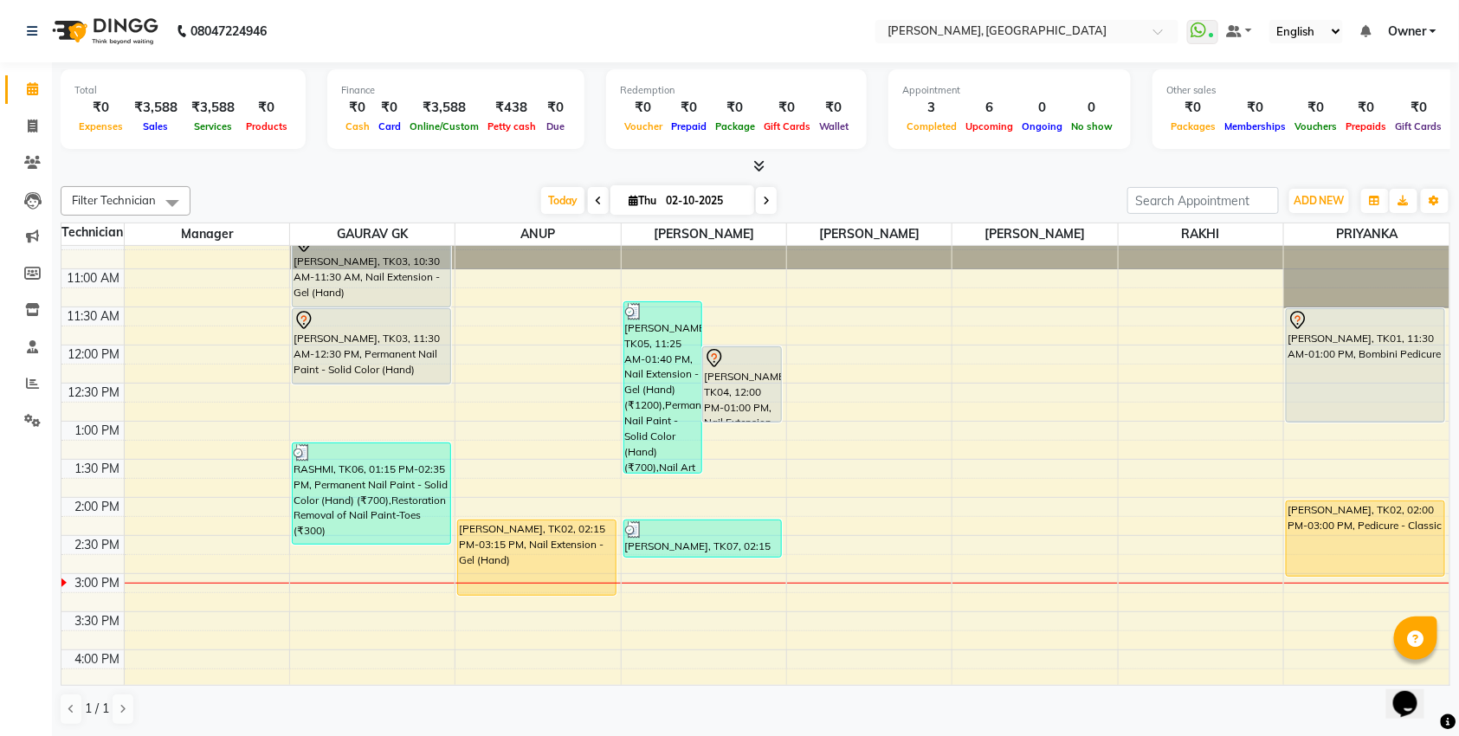
click at [362, 361] on div "[PERSON_NAME], TK03, 11:30 AM-12:30 PM, Permanent Nail Paint - Solid Color (Han…" at bounding box center [372, 346] width 158 height 74
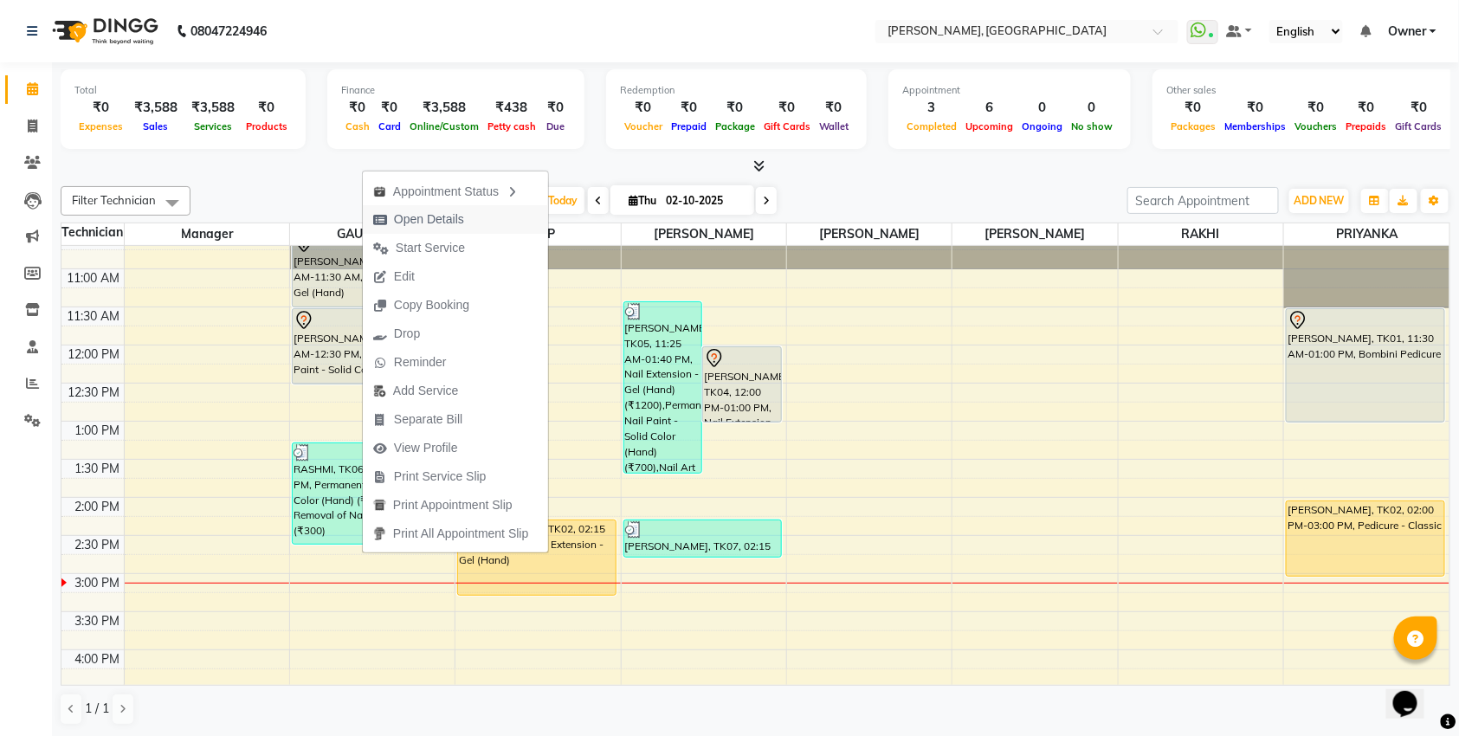
click at [404, 228] on span "Open Details" at bounding box center [429, 219] width 70 height 18
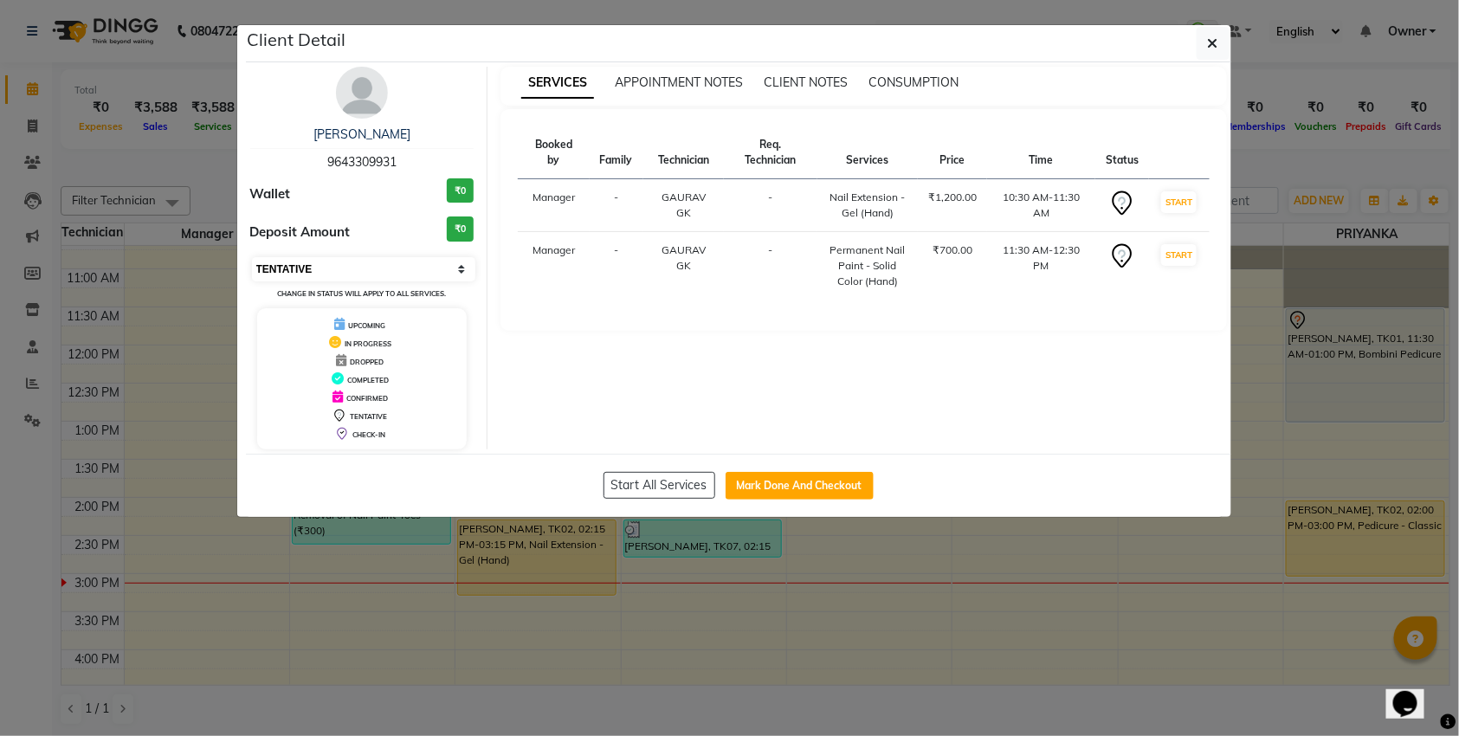
click at [362, 268] on select "Select IN SERVICE CONFIRMED TENTATIVE CHECK IN MARK DONE DROPPED UPCOMING" at bounding box center [364, 269] width 224 height 24
select select "2"
click at [252, 257] on select "Select IN SERVICE CONFIRMED TENTATIVE CHECK IN MARK DONE DROPPED UPCOMING" at bounding box center [364, 269] width 224 height 24
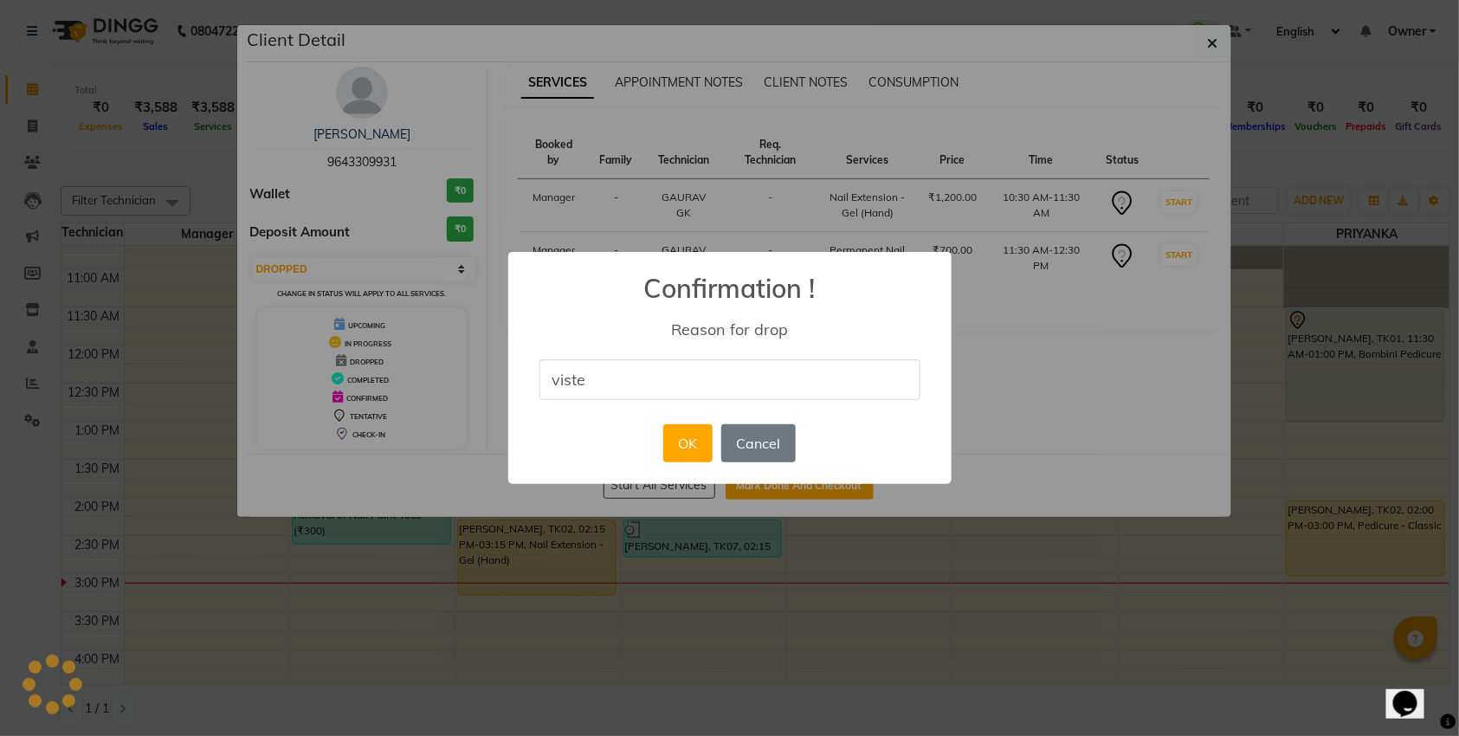
type input "visted"
type input "visited [DATE] itself"
click at [693, 425] on button "OK" at bounding box center [687, 443] width 49 height 38
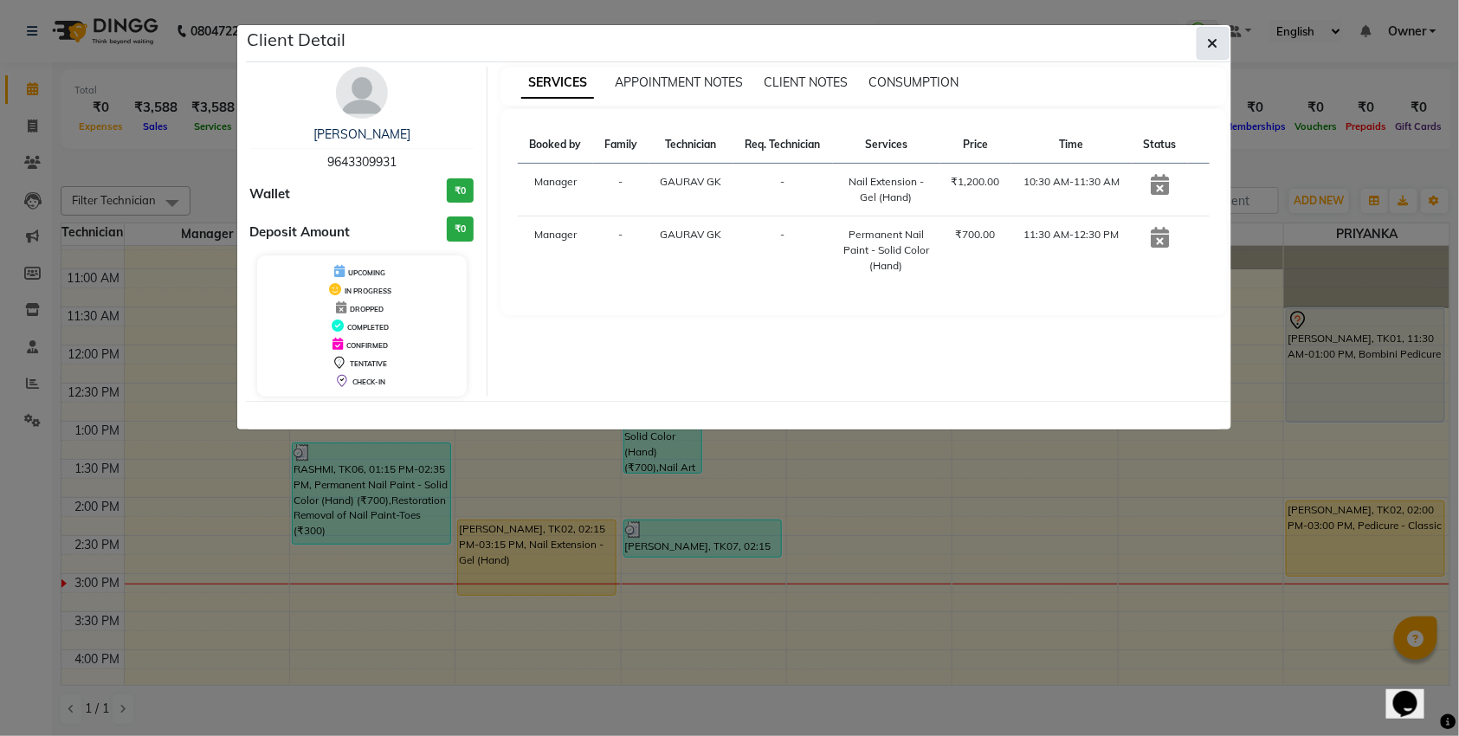
click at [1209, 49] on icon "button" at bounding box center [1213, 43] width 10 height 14
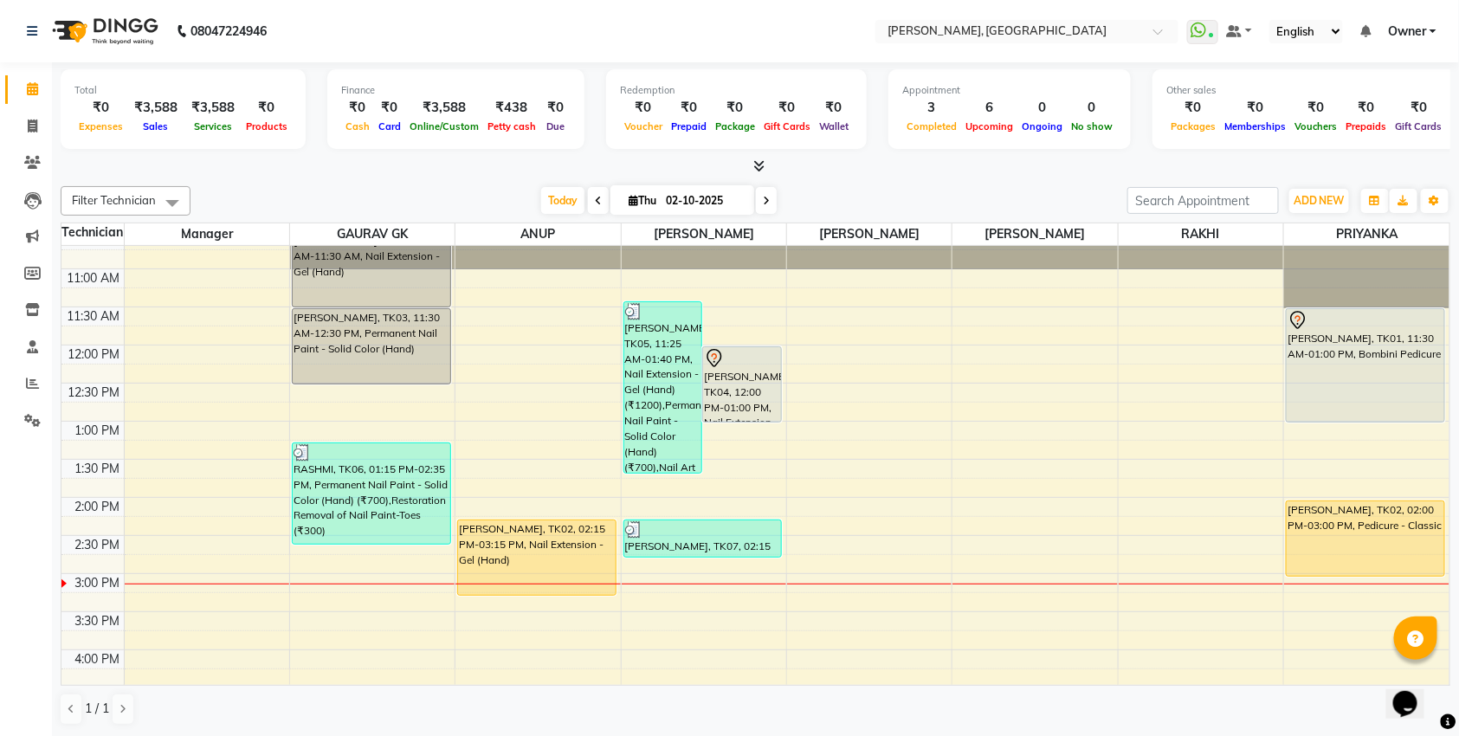
click at [751, 399] on div "[PERSON_NAME], TK04, 12:00 PM-01:00 PM, Nail Extension - Gel (Hand)" at bounding box center [742, 384] width 78 height 74
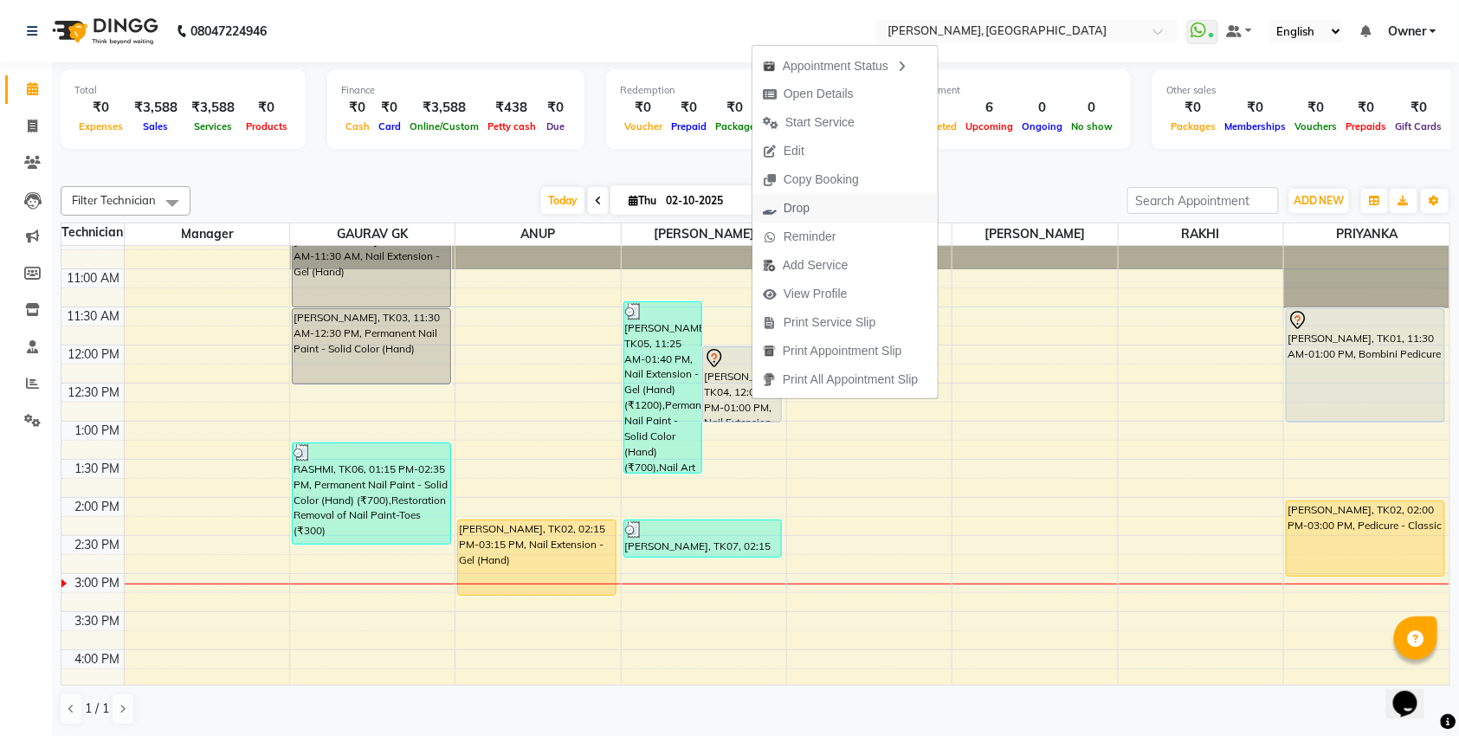
click at [824, 203] on button "Drop" at bounding box center [844, 208] width 185 height 29
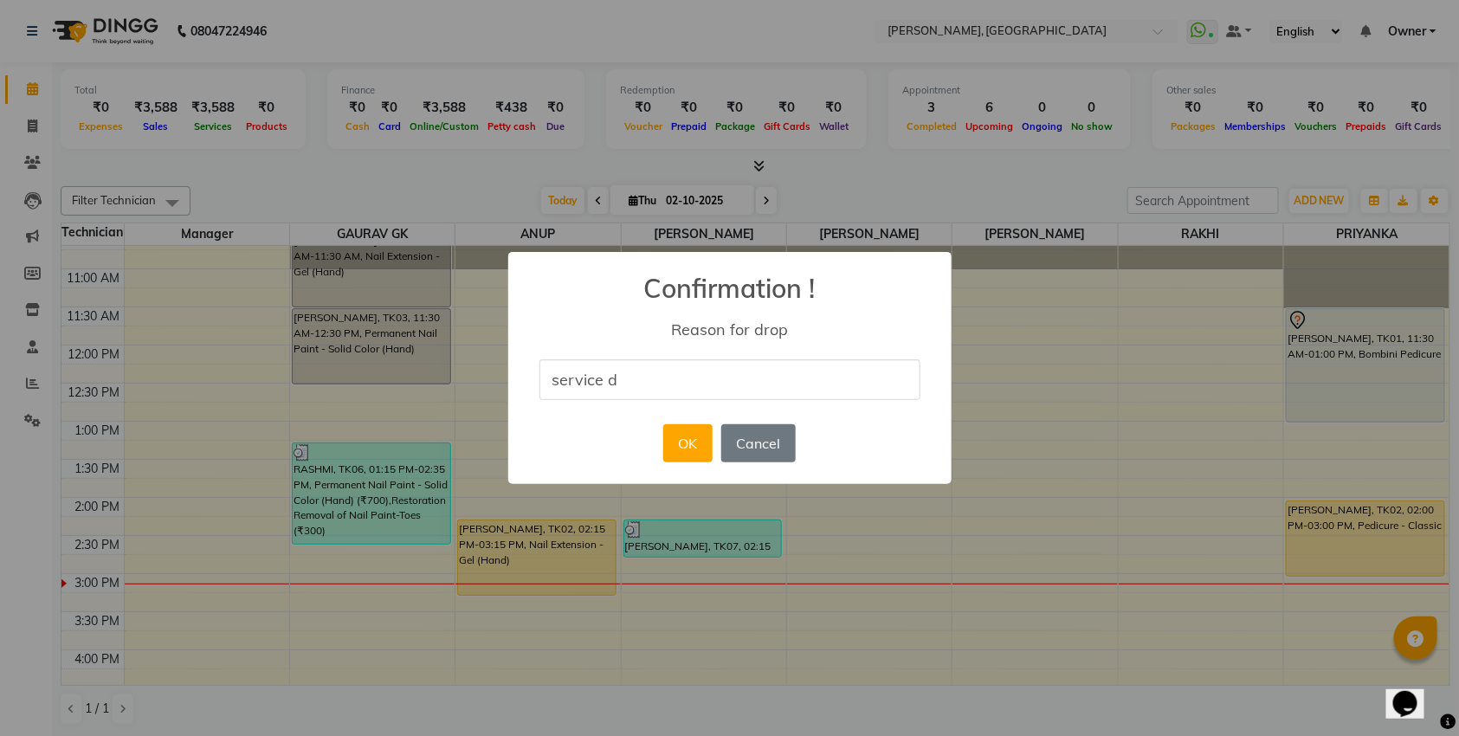
click at [706, 390] on input "service d" at bounding box center [729, 379] width 381 height 41
click at [608, 382] on input "service done" at bounding box center [729, 379] width 381 height 41
click at [603, 373] on input "service done" at bounding box center [729, 379] width 381 height 41
type input "billing done"
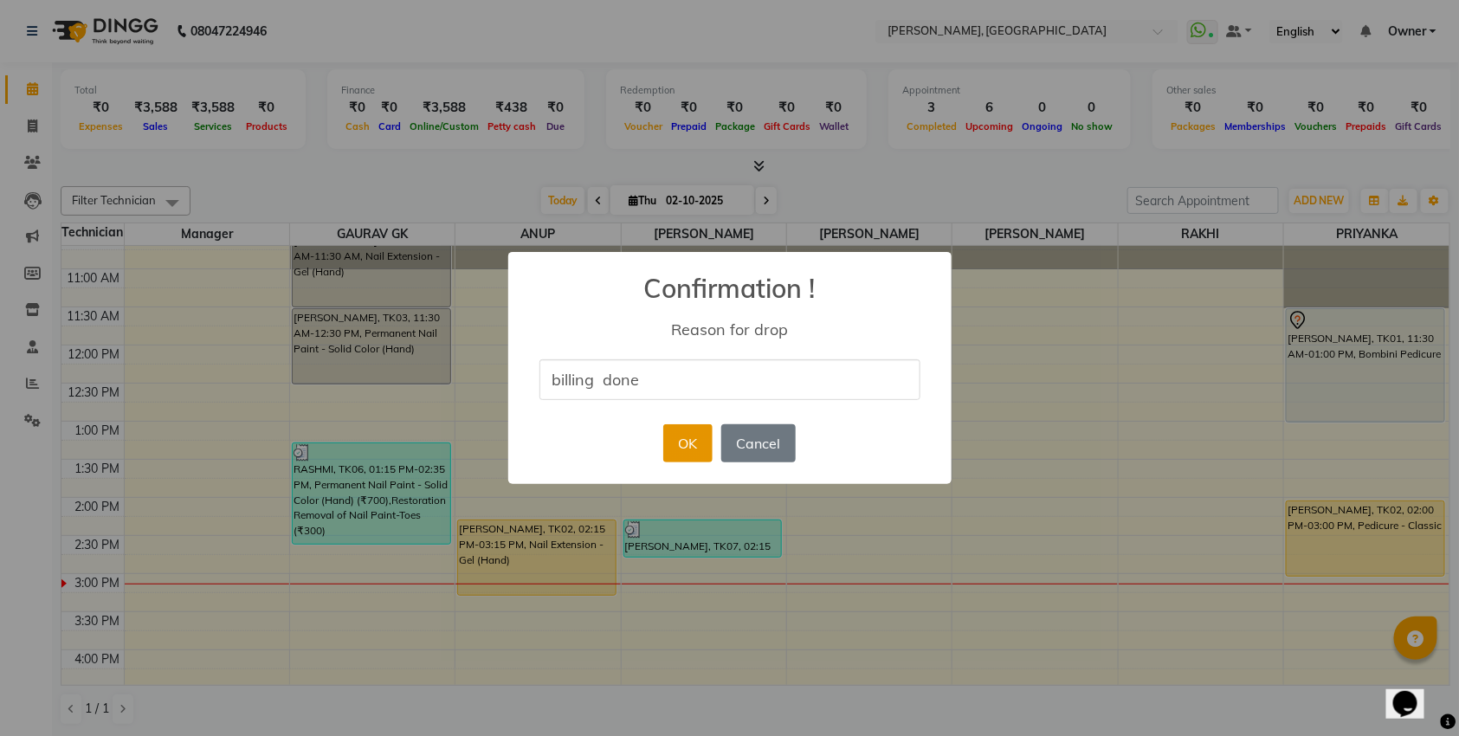
click at [699, 452] on button "OK" at bounding box center [687, 443] width 49 height 38
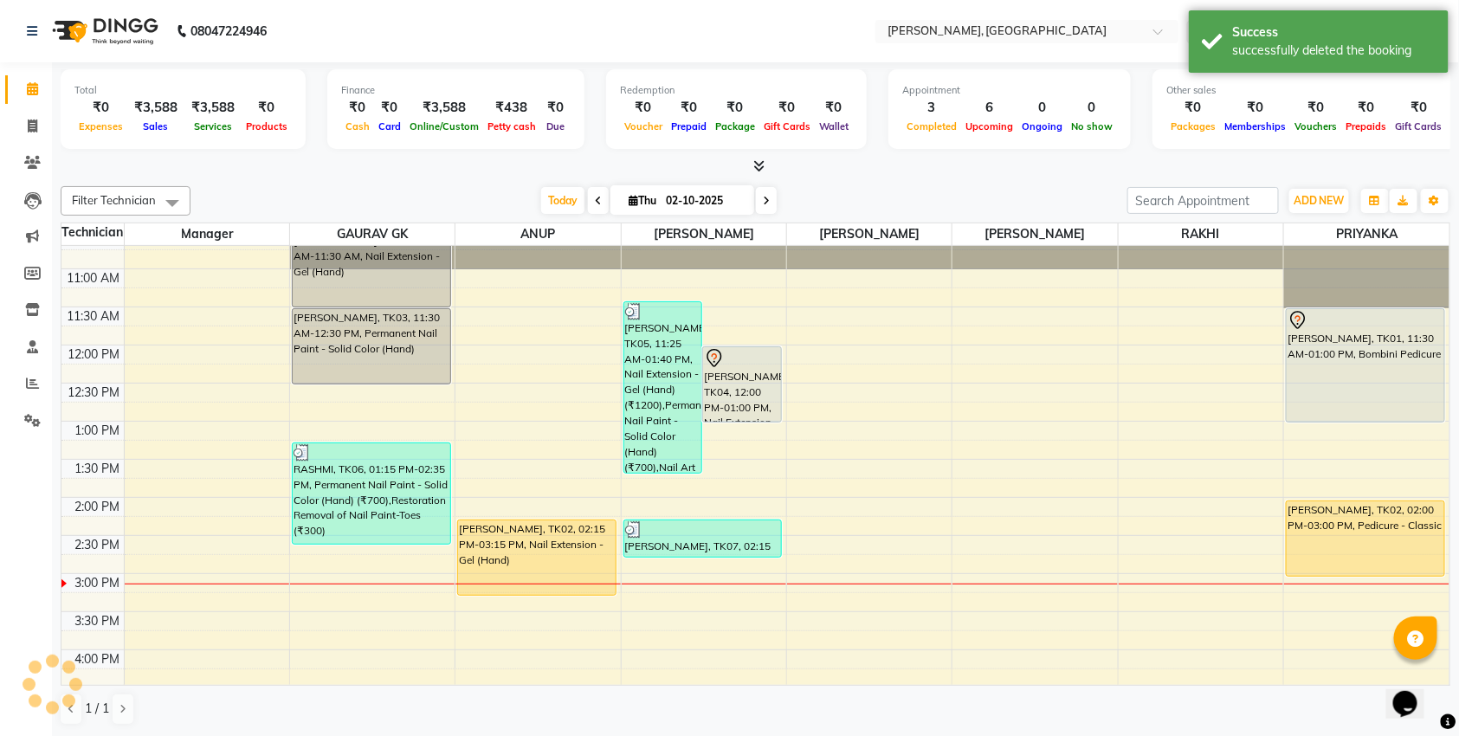
click at [1321, 390] on div "[PERSON_NAME], TK01, 11:30 AM-01:00 PM, Bombini Pedicure" at bounding box center [1365, 365] width 158 height 113
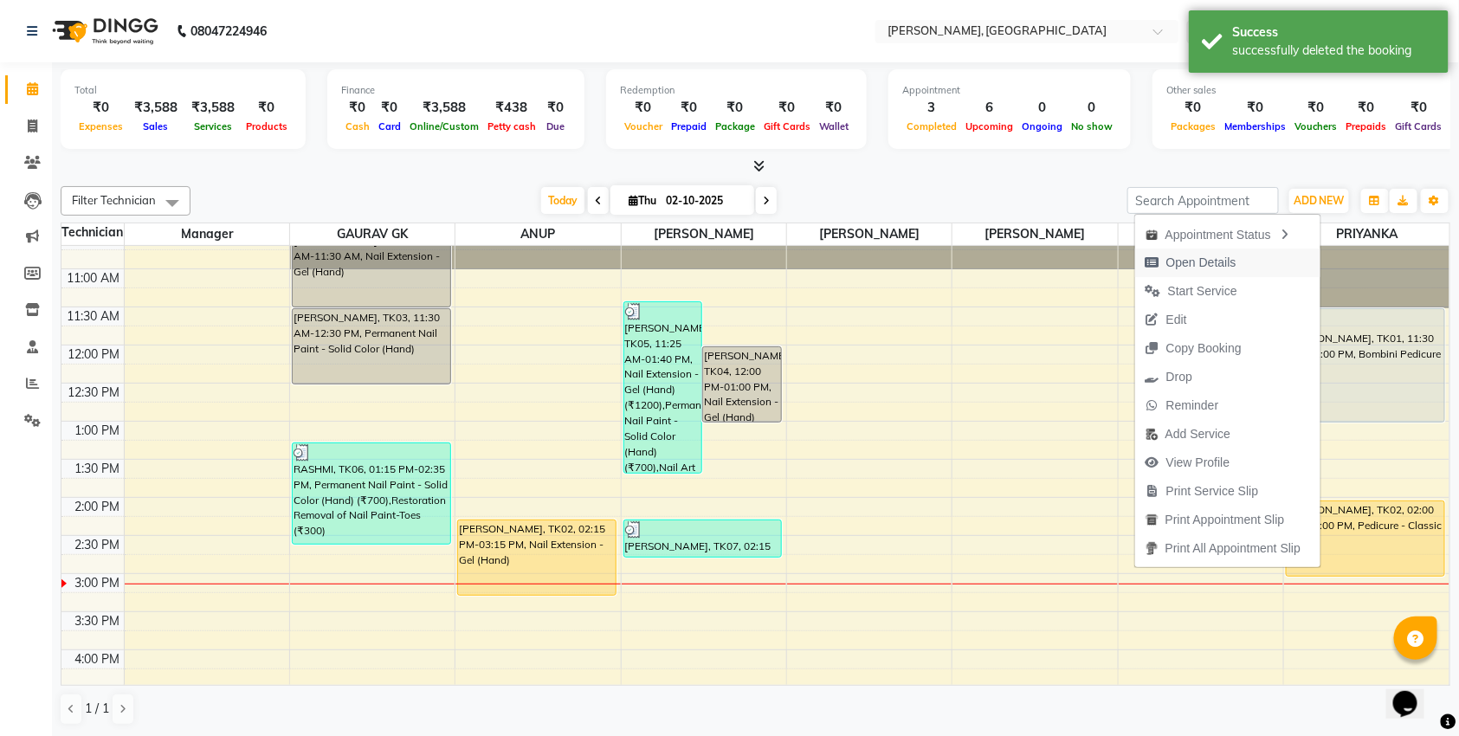
click at [1194, 269] on span "Open Details" at bounding box center [1201, 263] width 70 height 18
select select "7"
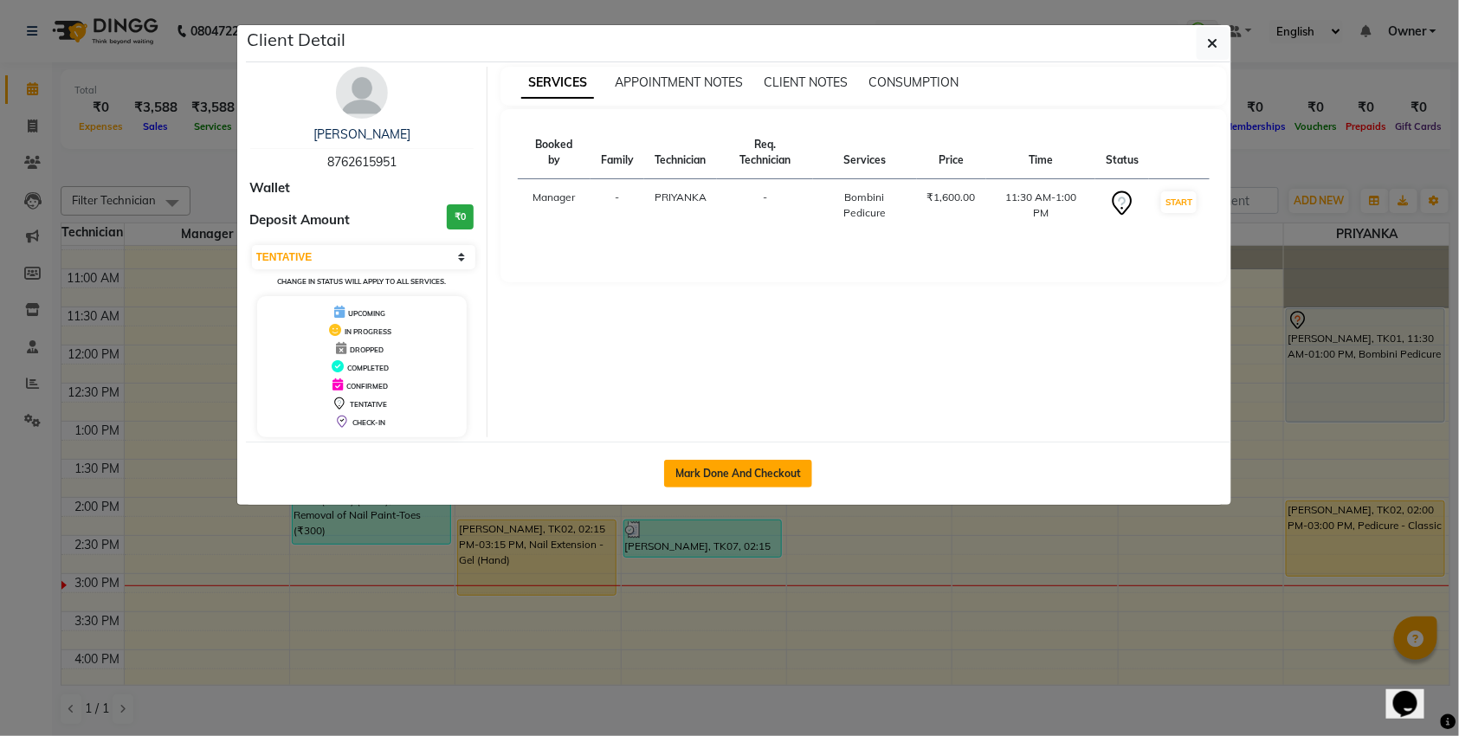
click at [718, 479] on button "Mark Done And Checkout" at bounding box center [738, 474] width 148 height 28
select select "service"
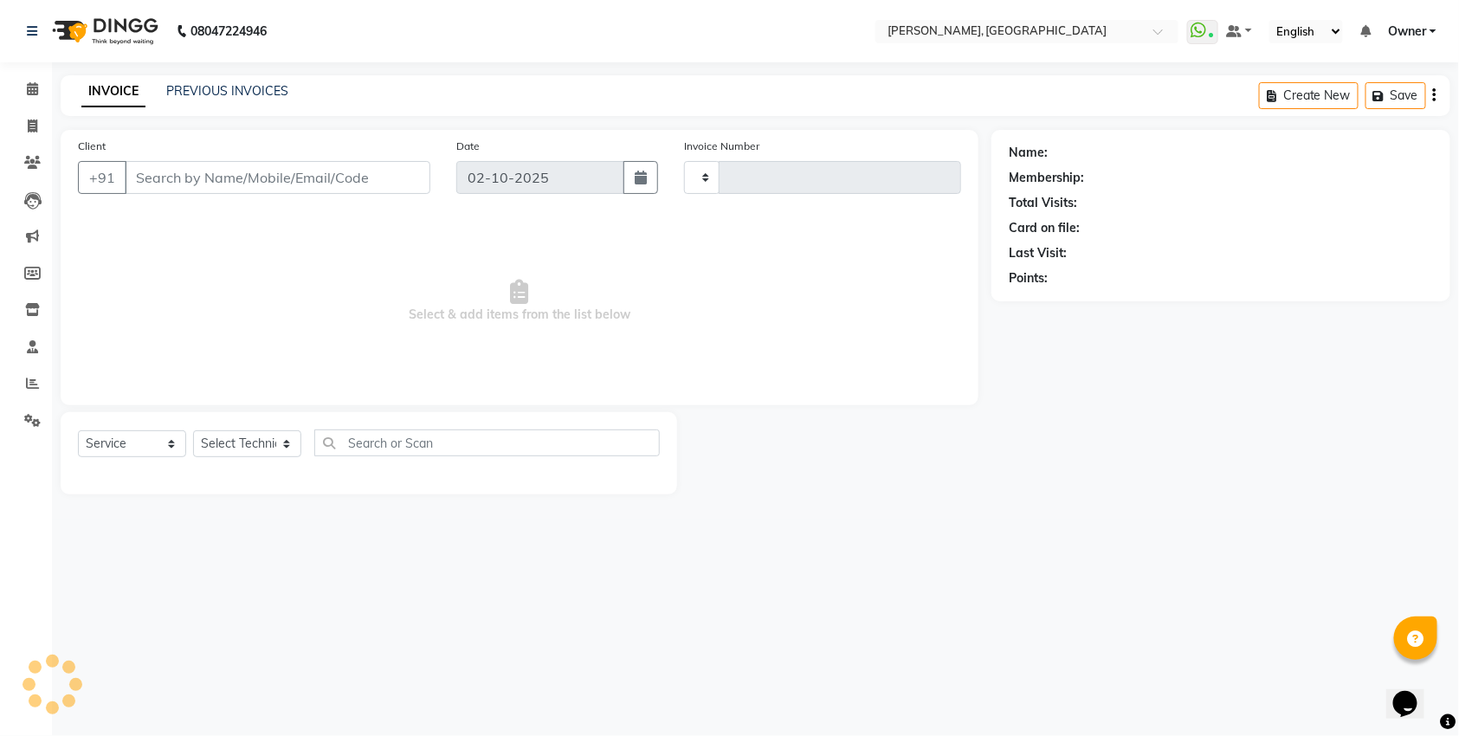
type input "1390"
select select "7674"
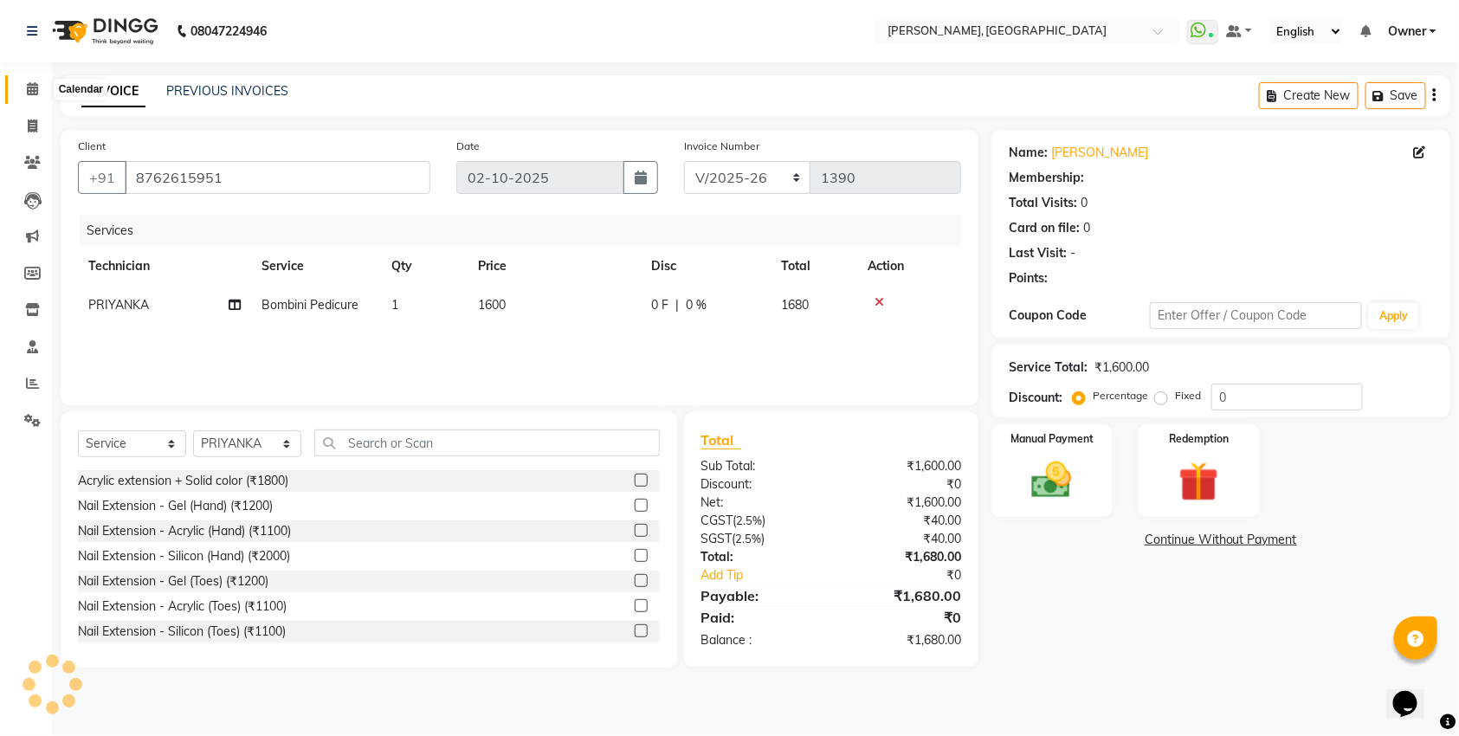
click at [29, 88] on icon at bounding box center [32, 88] width 11 height 13
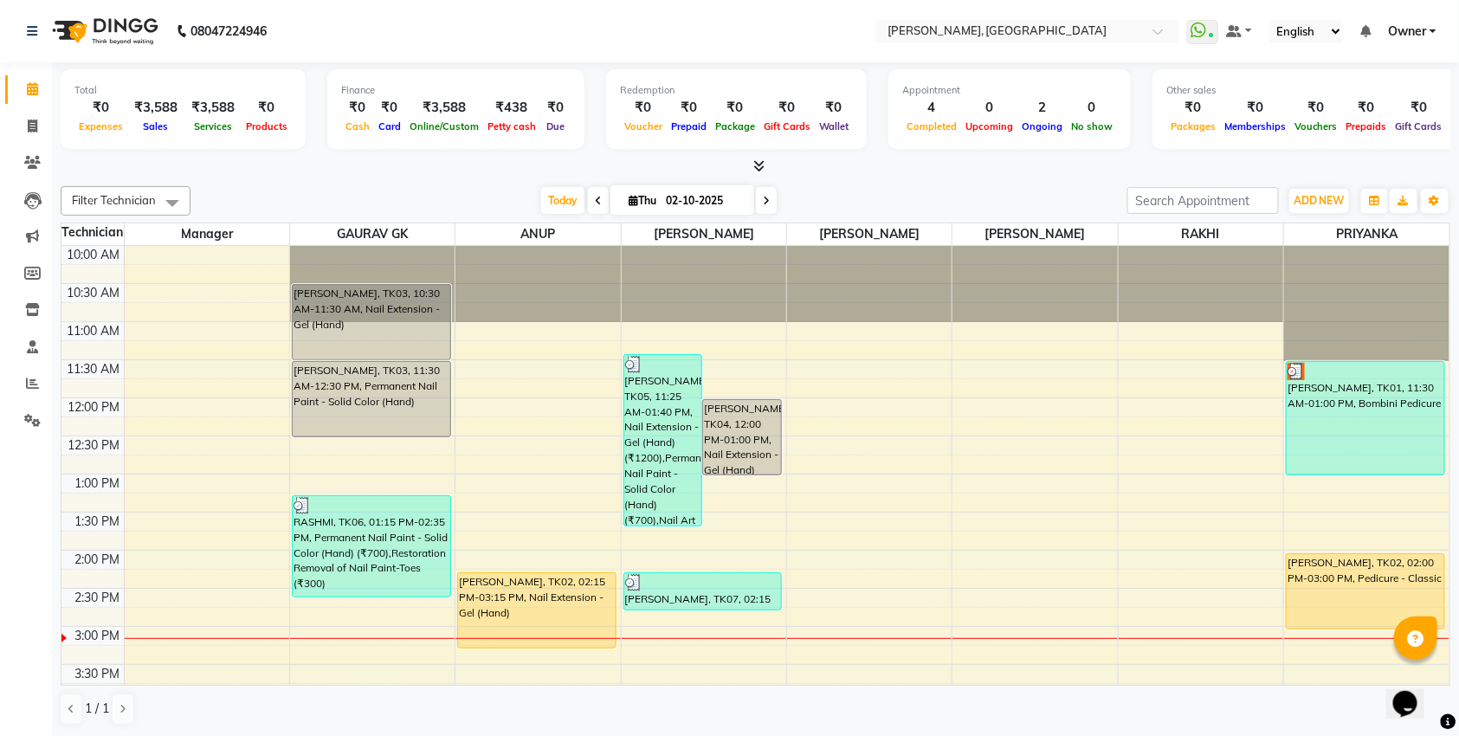
click at [1404, 435] on div "[PERSON_NAME], TK01, 11:30 AM-01:00 PM, Bombini Pedicure" at bounding box center [1365, 418] width 158 height 113
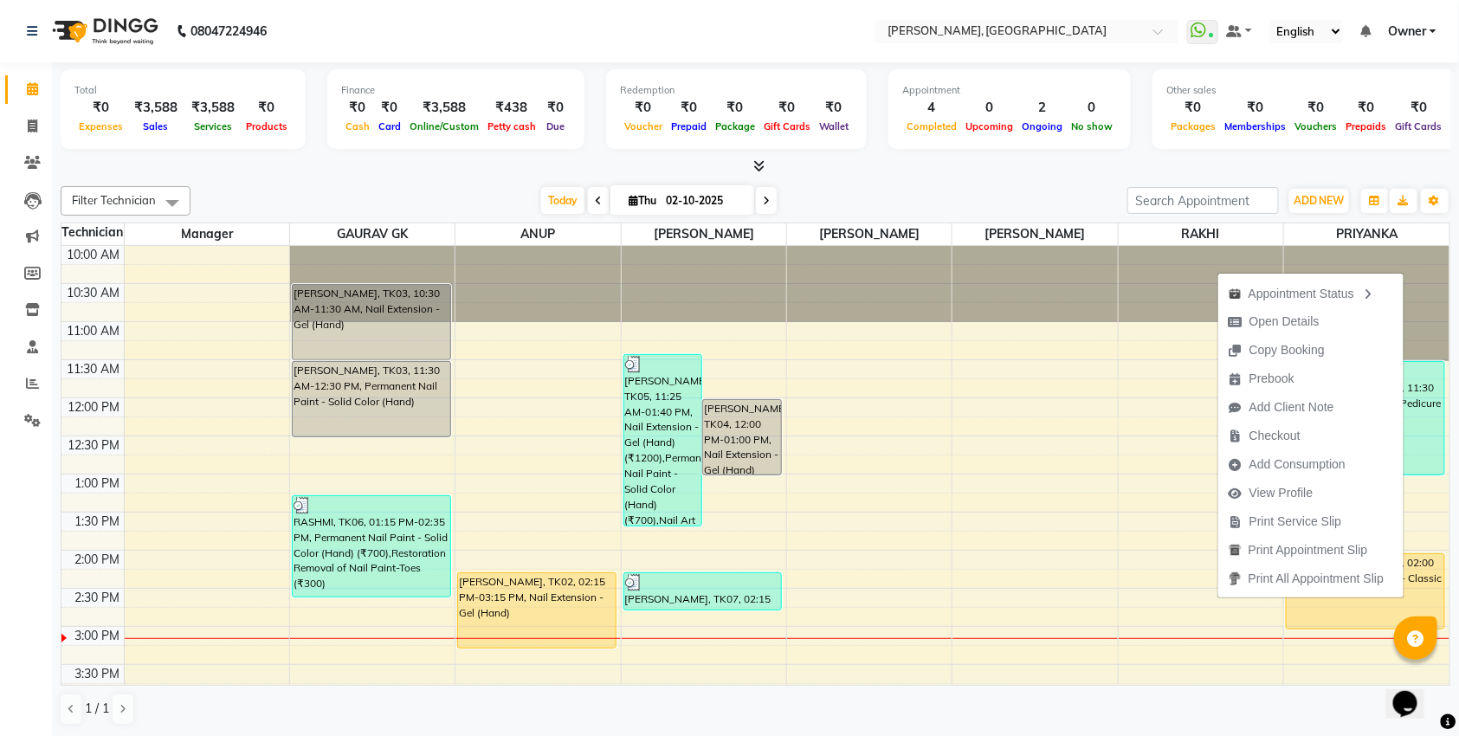
click at [1047, 188] on div "Today Thu 02-10-2025" at bounding box center [658, 201] width 919 height 26
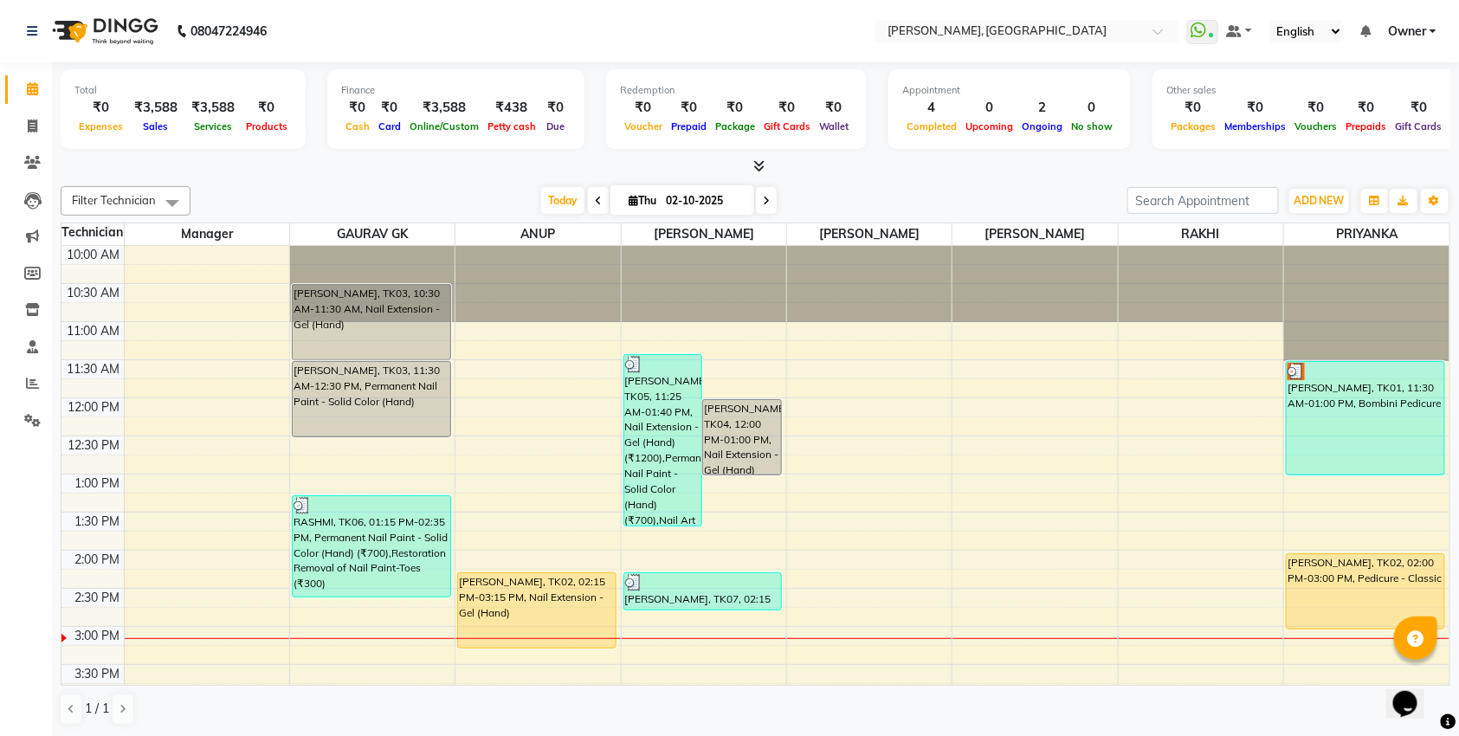
click at [1047, 188] on div "Today Thu 02-10-2025" at bounding box center [658, 201] width 919 height 26
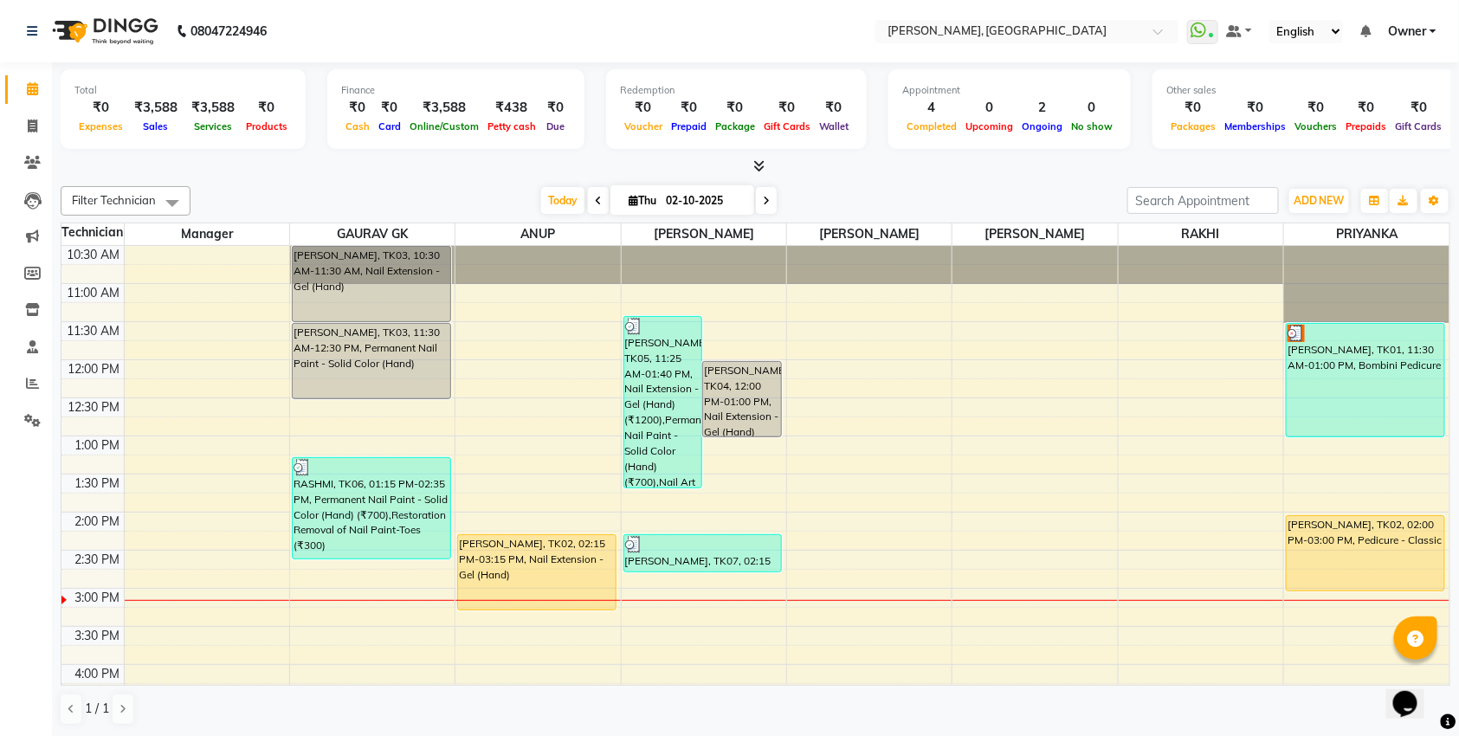
scroll to position [35, 0]
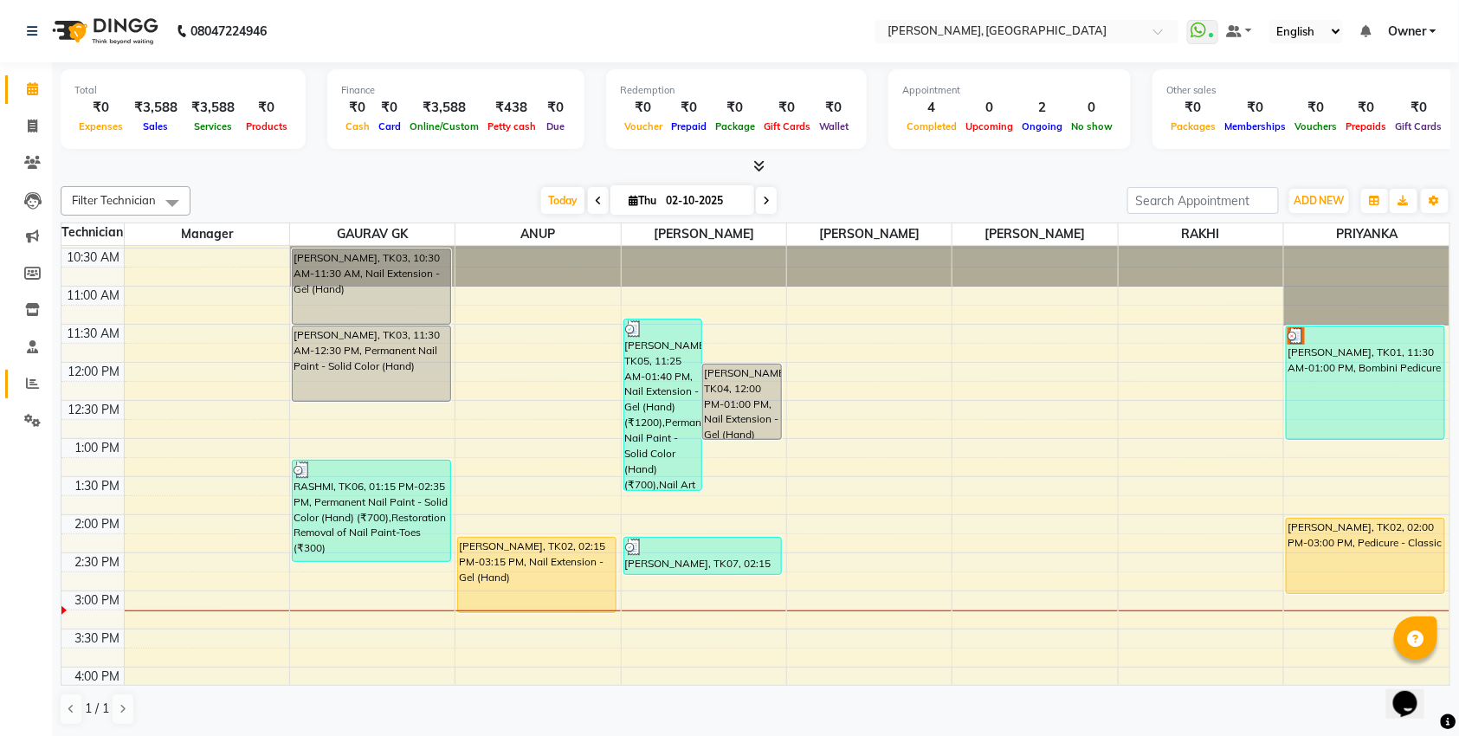
click at [35, 387] on icon at bounding box center [32, 383] width 13 height 13
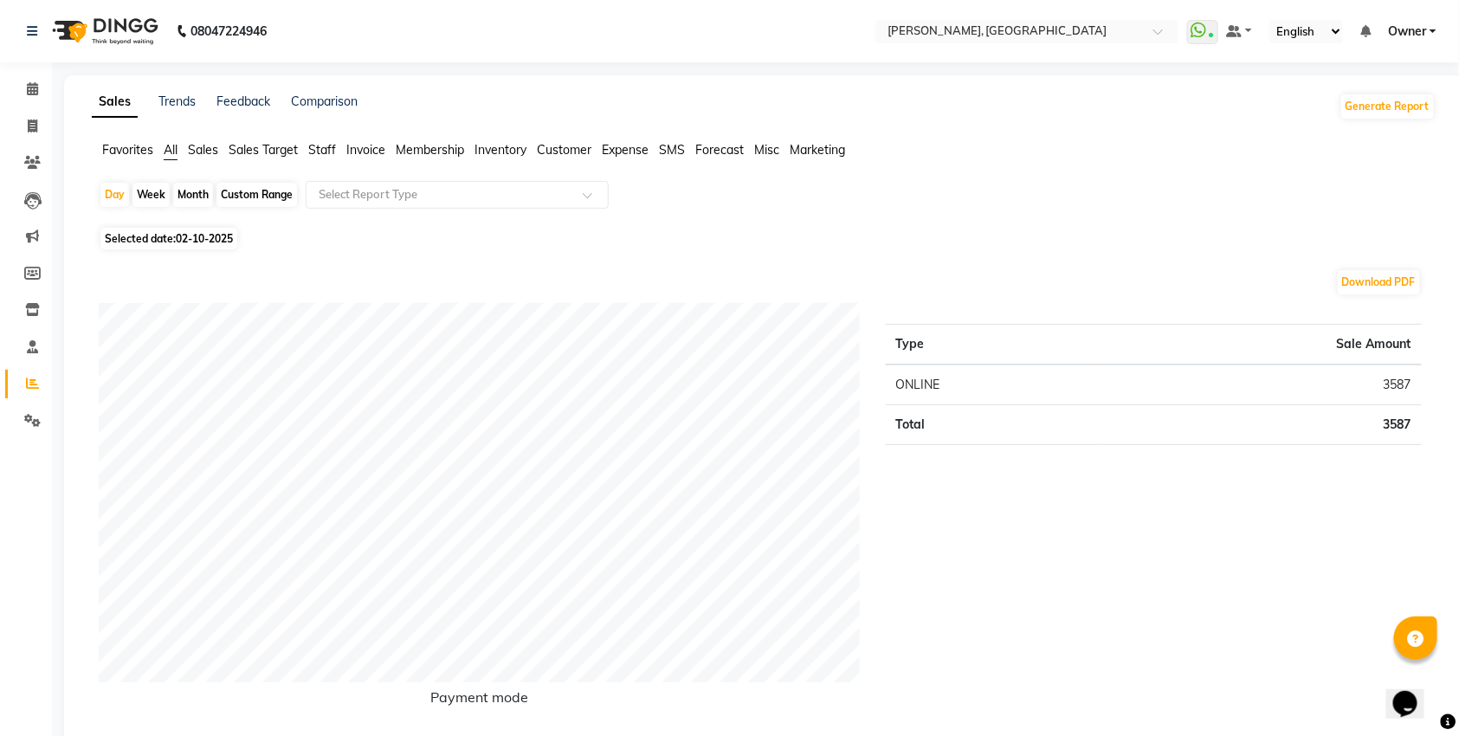
click at [614, 156] on span "Expense" at bounding box center [625, 150] width 47 height 16
click at [203, 193] on div "Month" at bounding box center [193, 195] width 40 height 24
select select "10"
select select "2025"
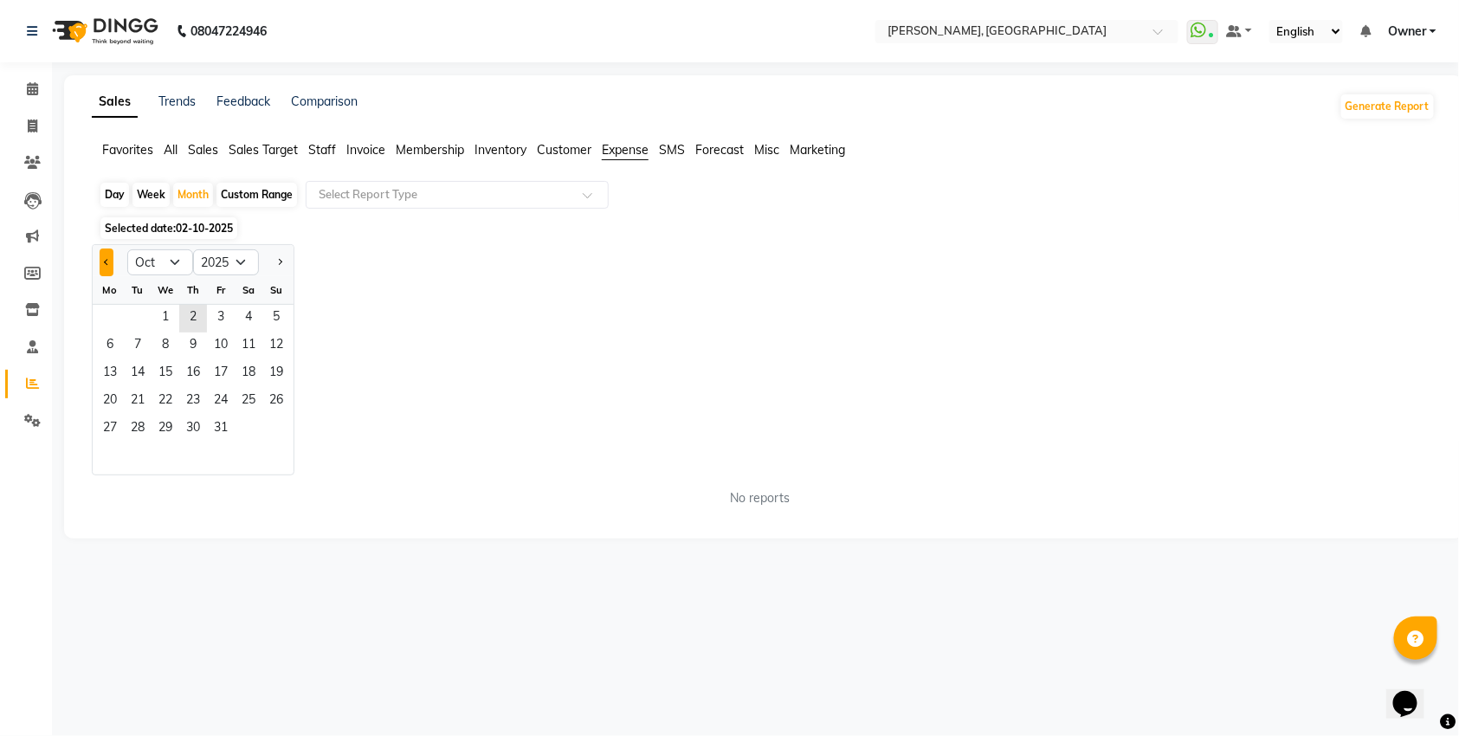
click at [106, 268] on button "Previous month" at bounding box center [107, 262] width 14 height 28
select select "9"
click at [116, 313] on span "1" at bounding box center [110, 319] width 28 height 28
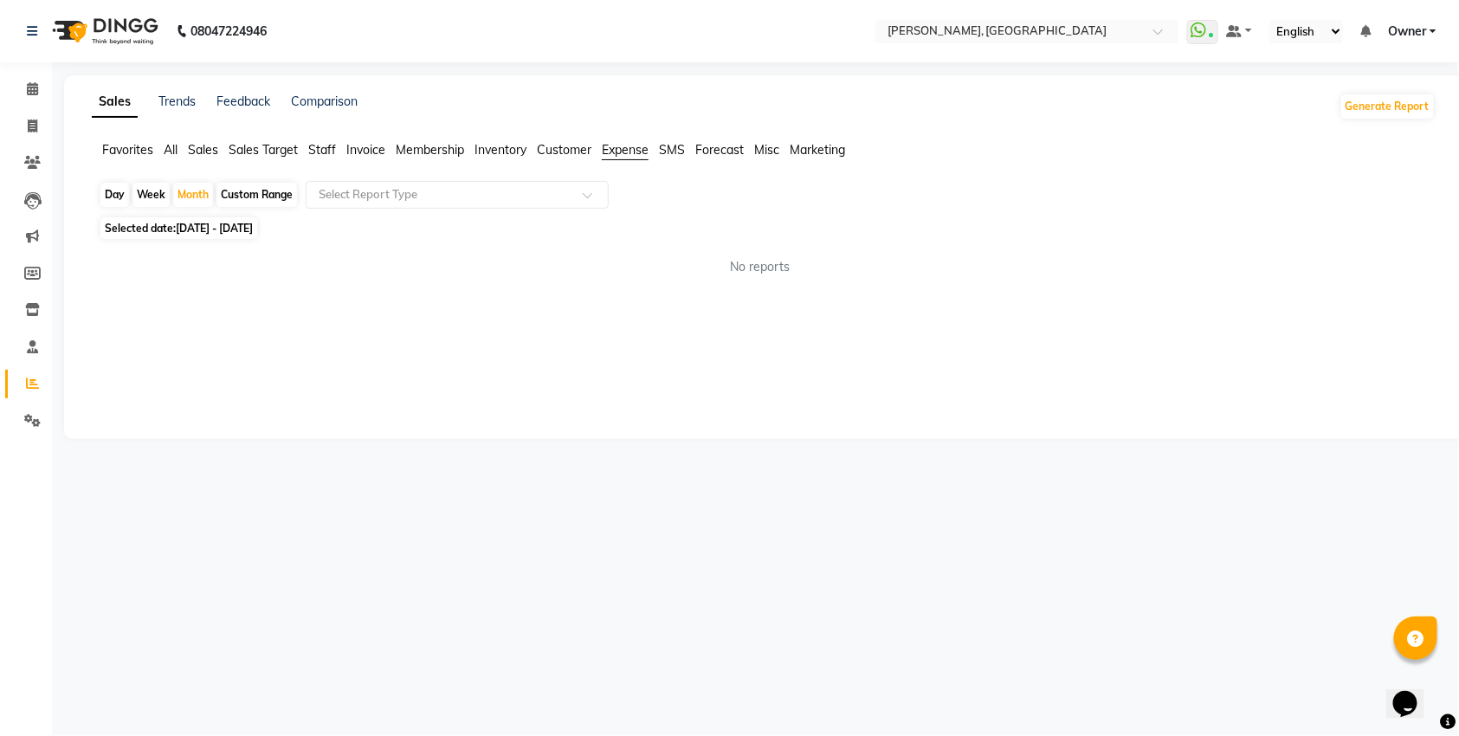
click at [192, 228] on span "[DATE] - [DATE]" at bounding box center [214, 228] width 77 height 13
select select "9"
select select "2025"
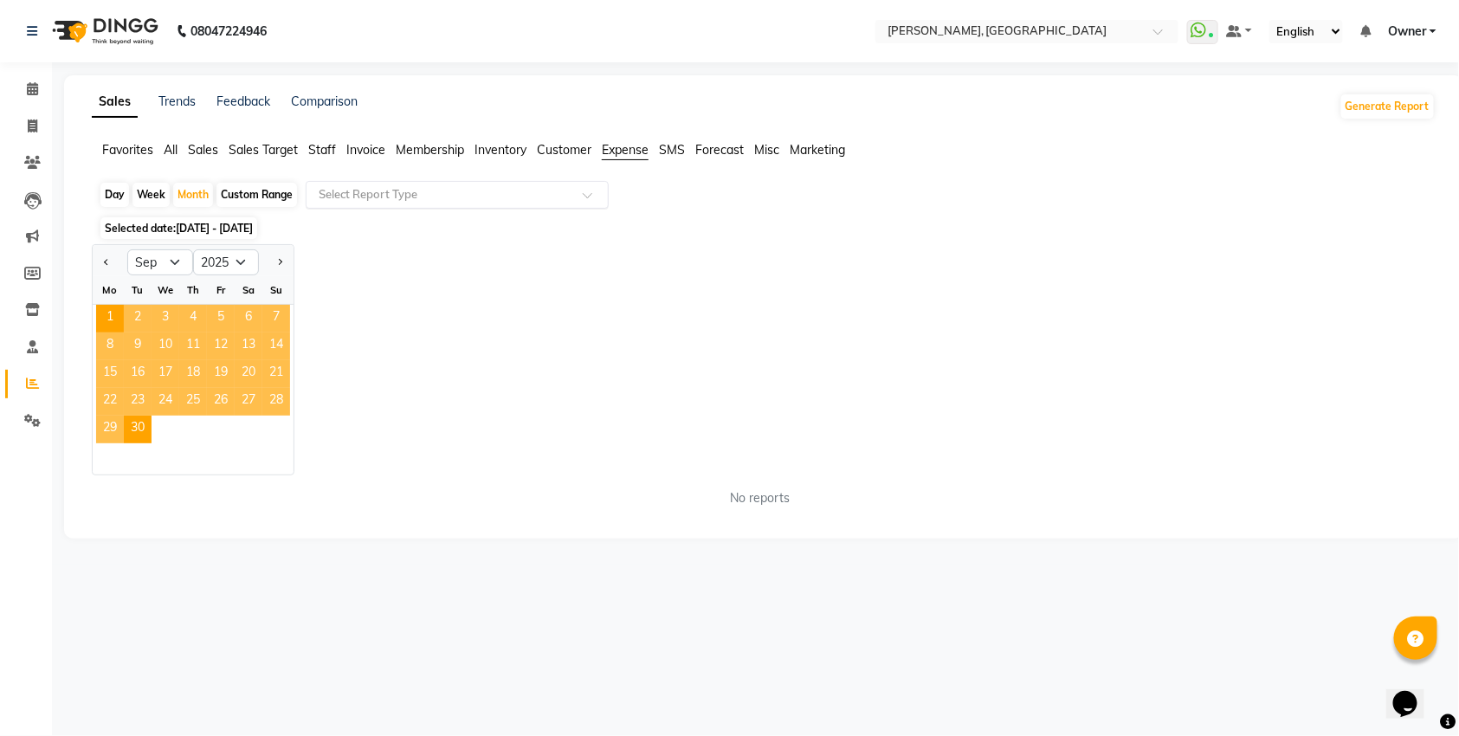
click at [396, 192] on input "text" at bounding box center [439, 194] width 249 height 17
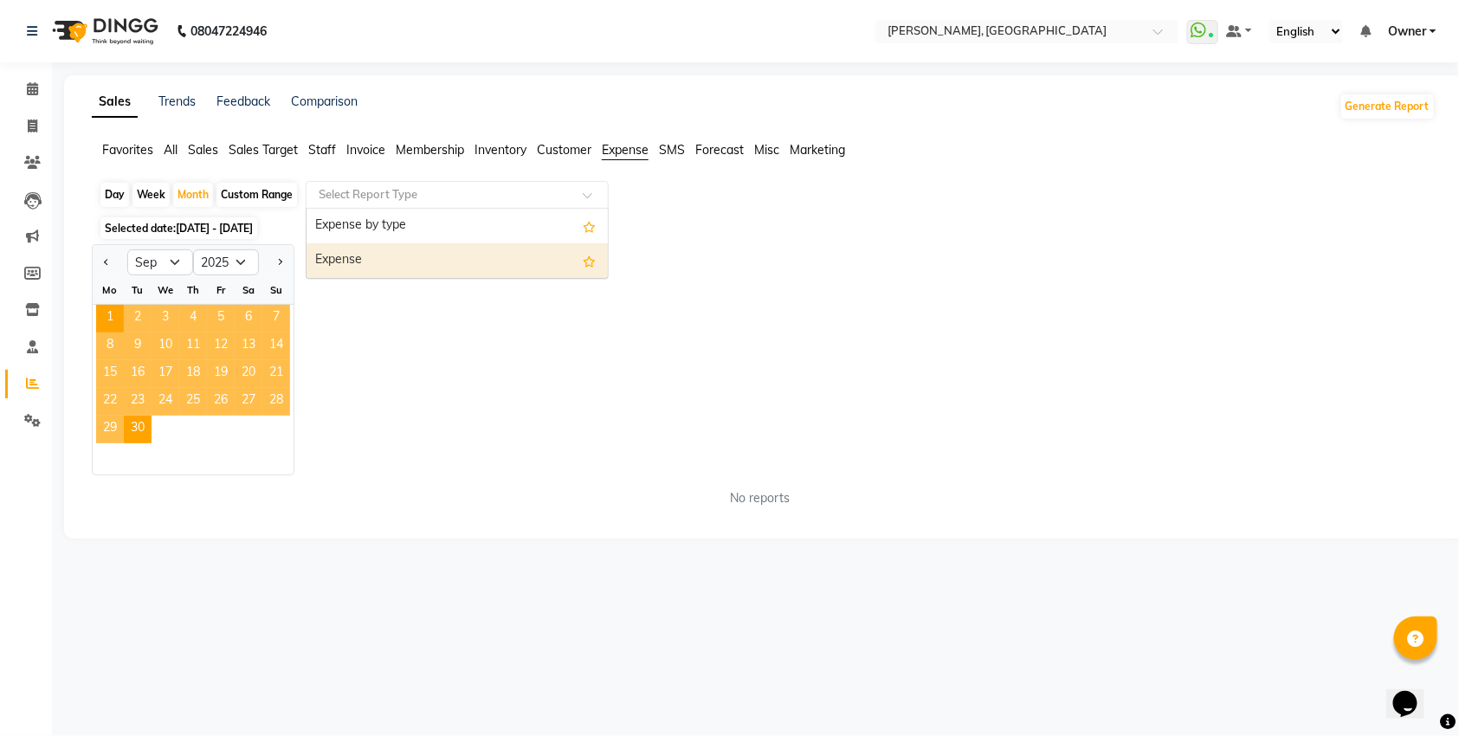
click at [386, 261] on div "Expense" at bounding box center [456, 260] width 301 height 35
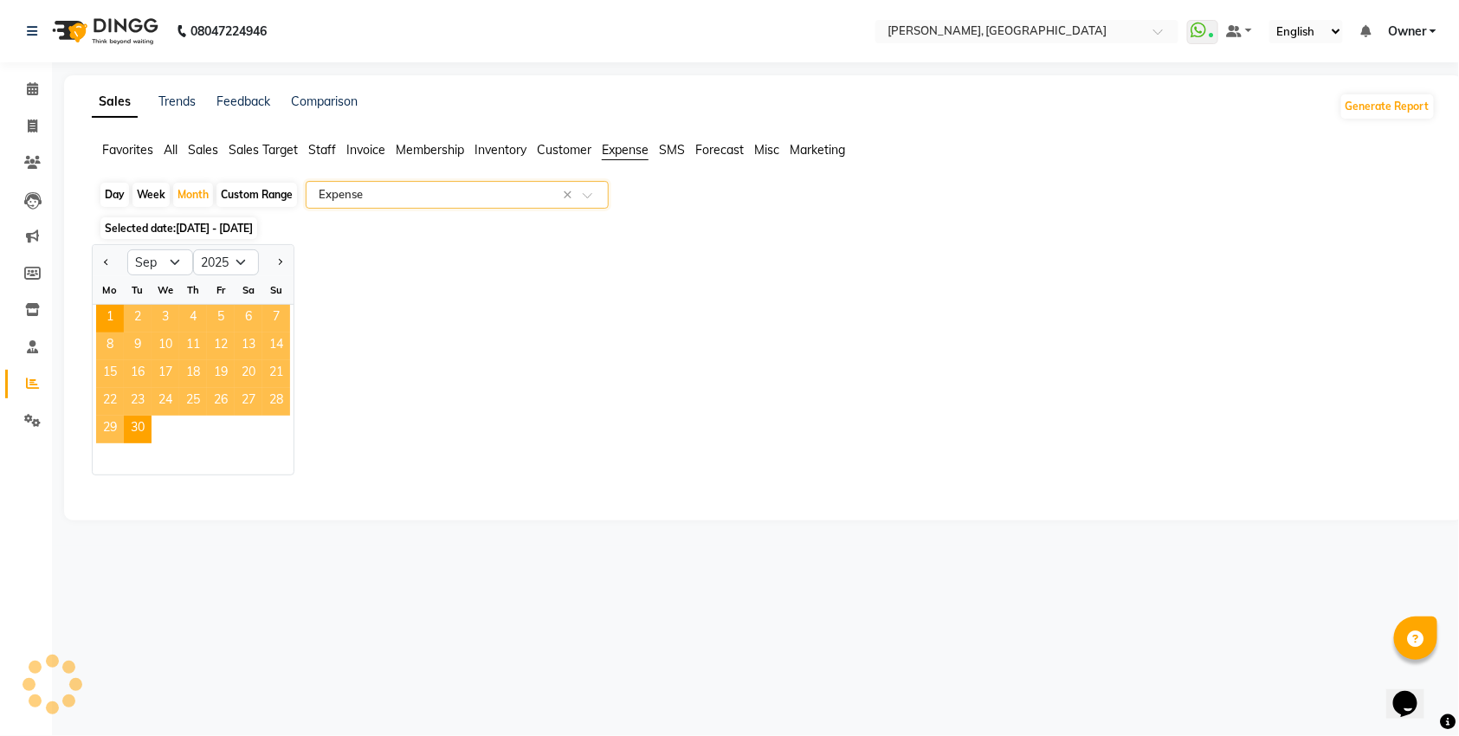
select select "full_report"
select select "csv"
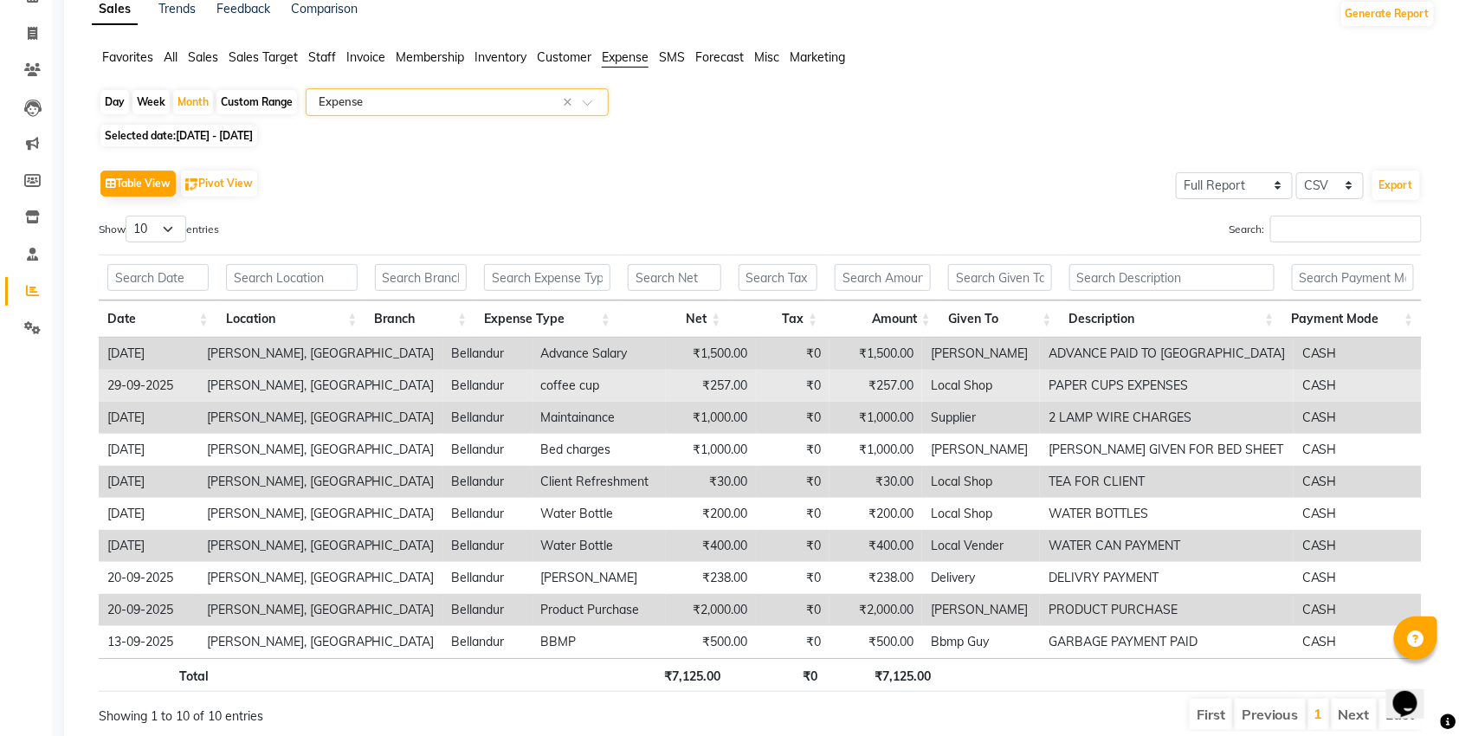
scroll to position [147, 0]
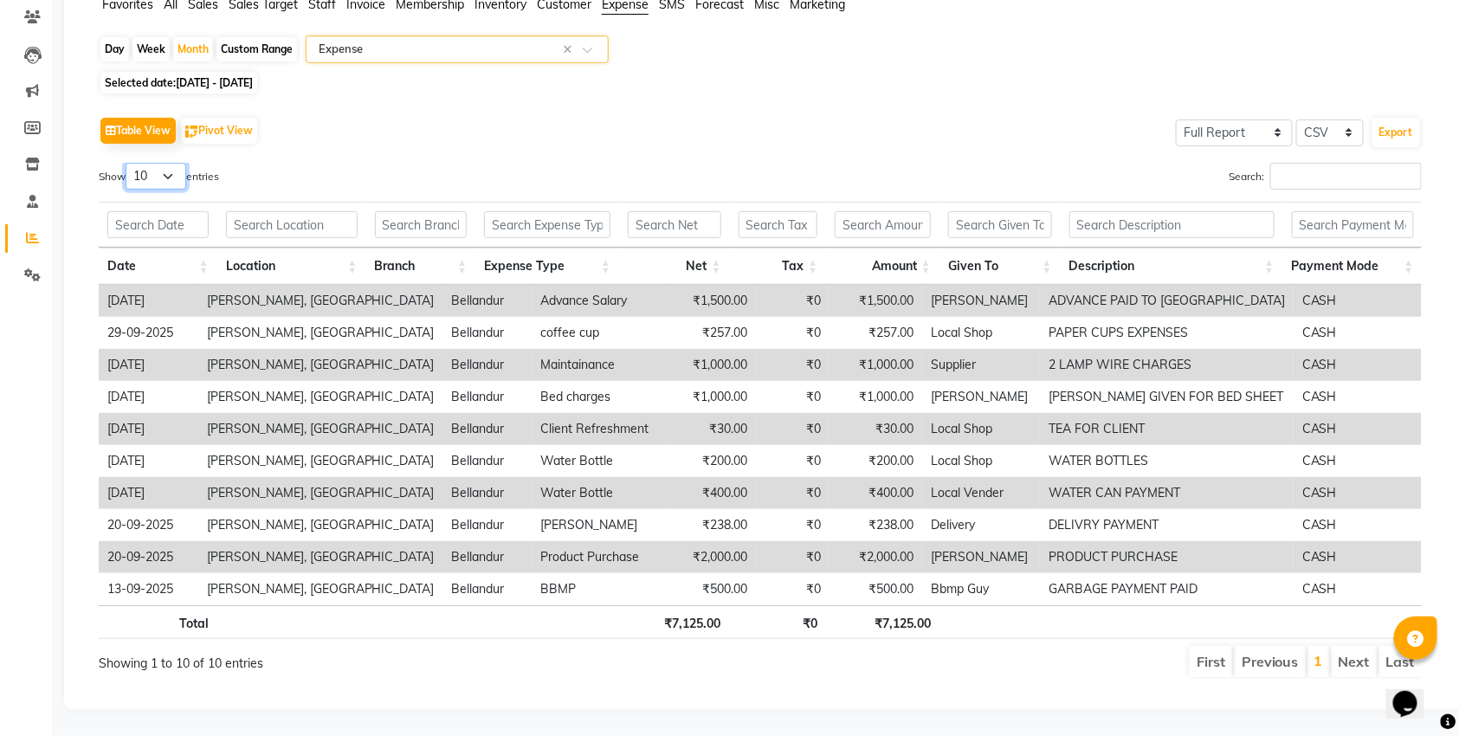
click at [184, 181] on select "10 25 50 100" at bounding box center [156, 176] width 61 height 27
select select "100"
click at [128, 163] on select "10 25 50 100" at bounding box center [156, 176] width 61 height 27
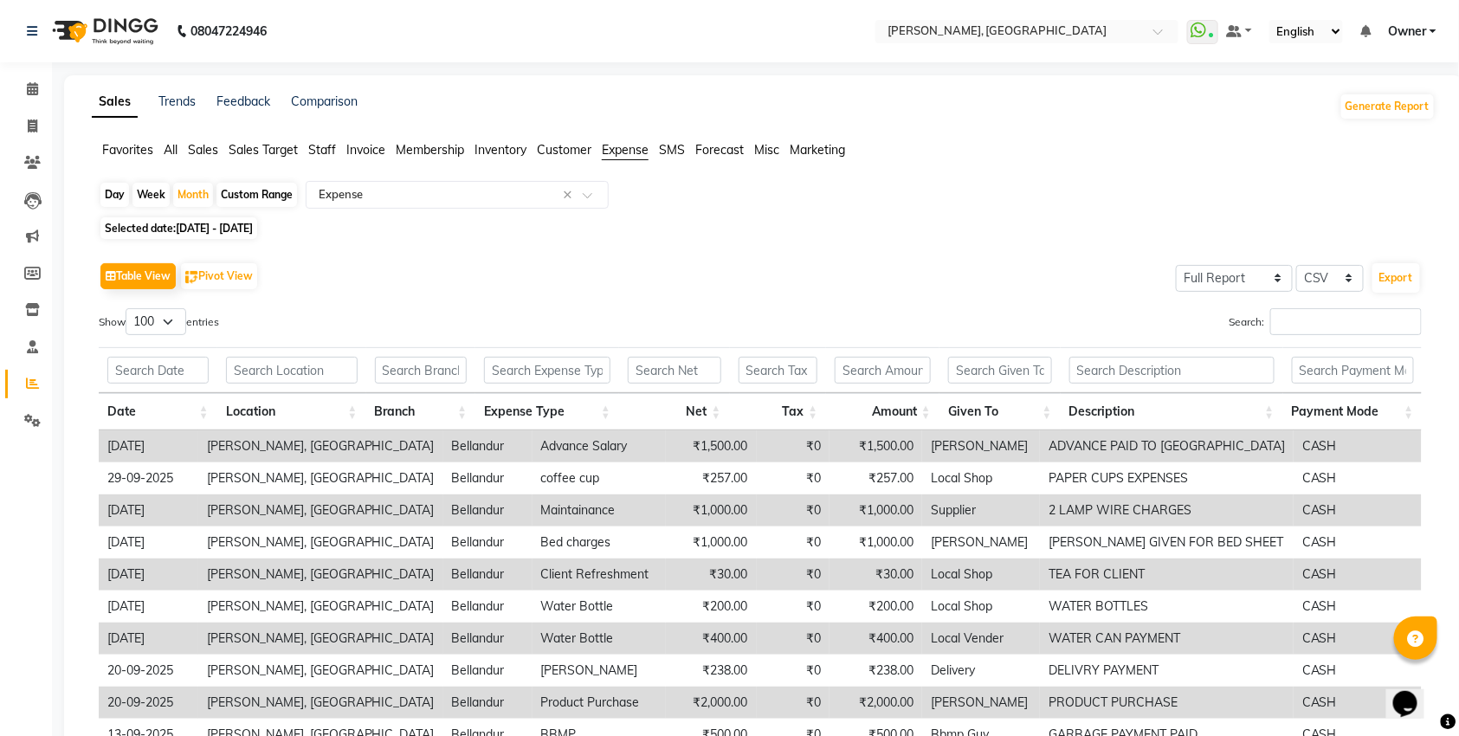
click at [498, 248] on div "Table View Pivot View Select Full Report Filtered Report Select CSV PDF Export …" at bounding box center [760, 541] width 1351 height 594
